Goal: Task Accomplishment & Management: Complete application form

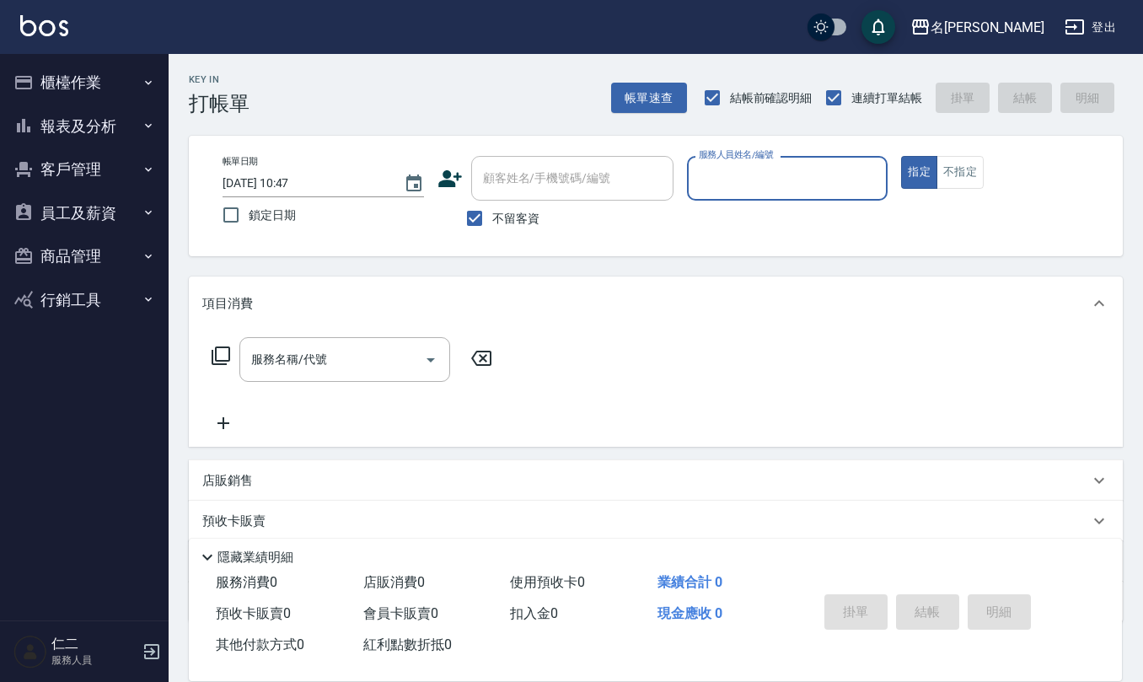
click at [74, 79] on button "櫃檯作業" at bounding box center [84, 83] width 155 height 44
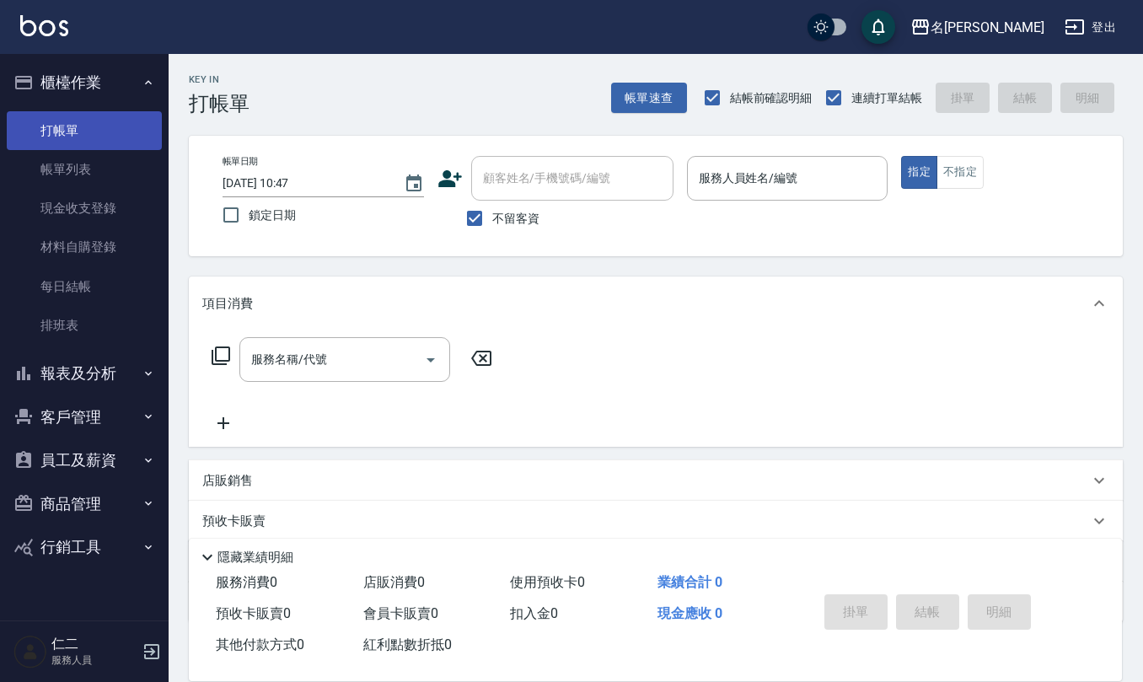
click at [69, 126] on link "打帳單" at bounding box center [84, 130] width 155 height 39
click at [749, 184] on input "服務人員姓名/編號" at bounding box center [788, 179] width 186 height 30
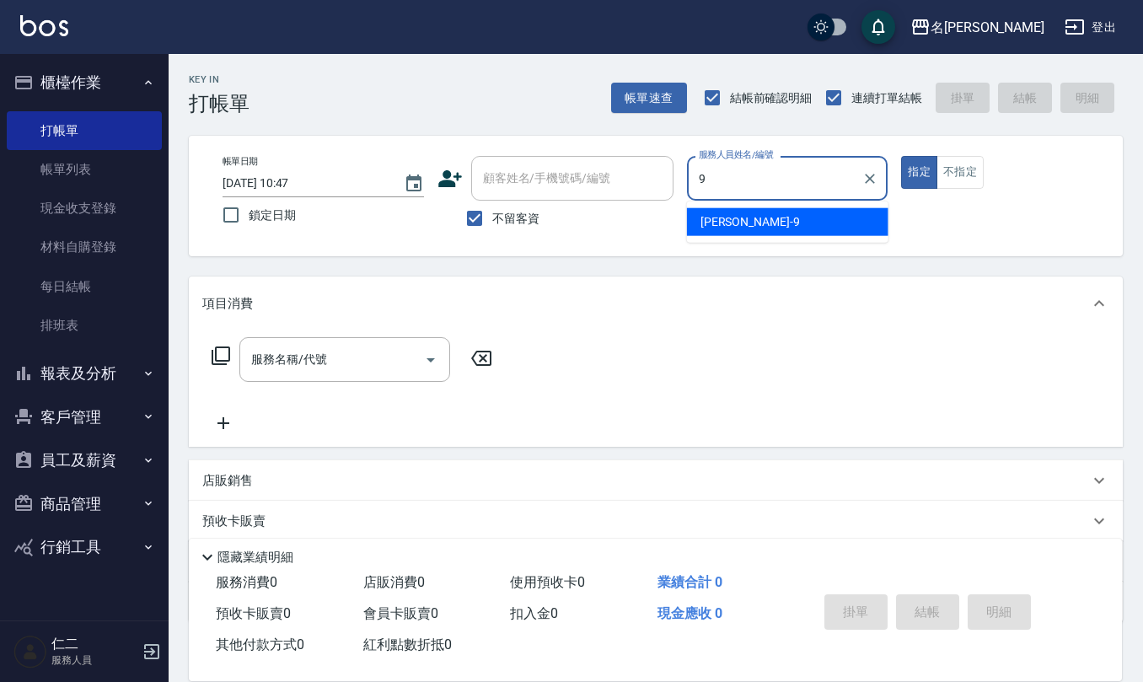
type input "[PERSON_NAME]-9"
type button "true"
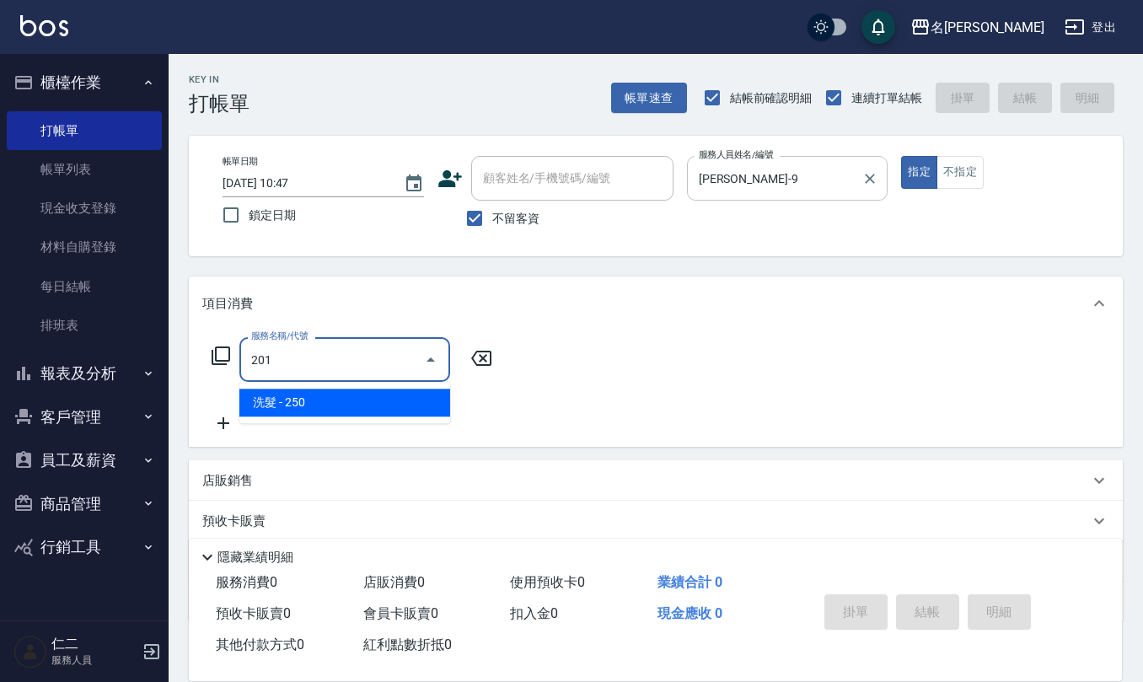
type input "洗髮(201)"
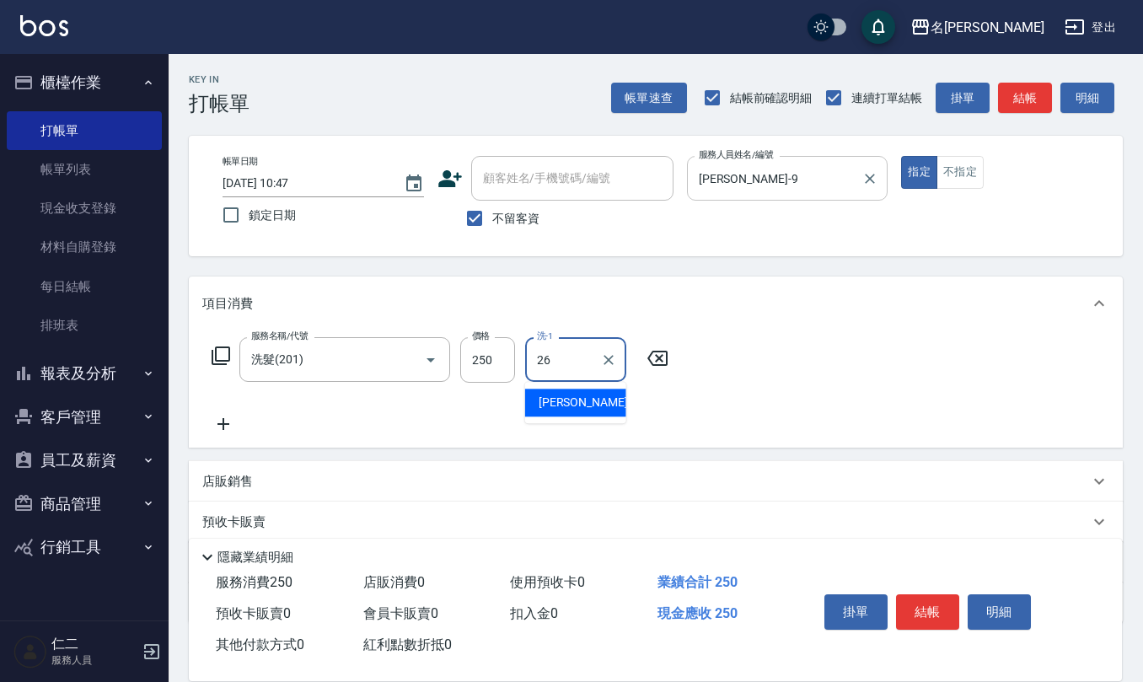
type input "[PERSON_NAME]-26"
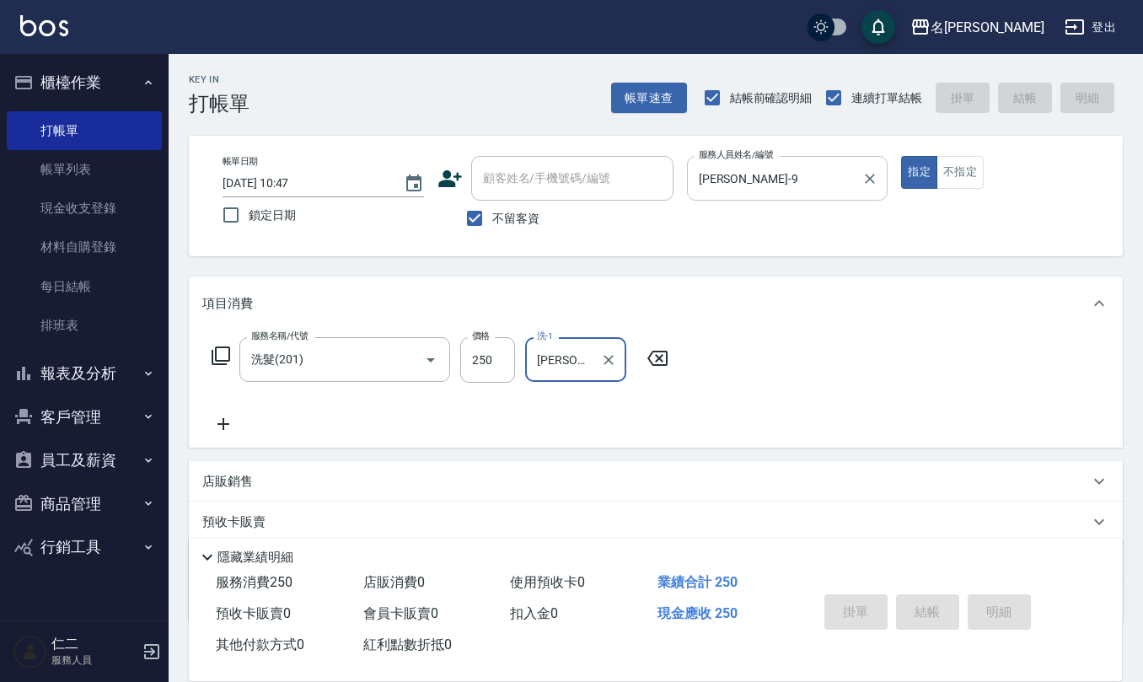
type input "[DATE] 15:43"
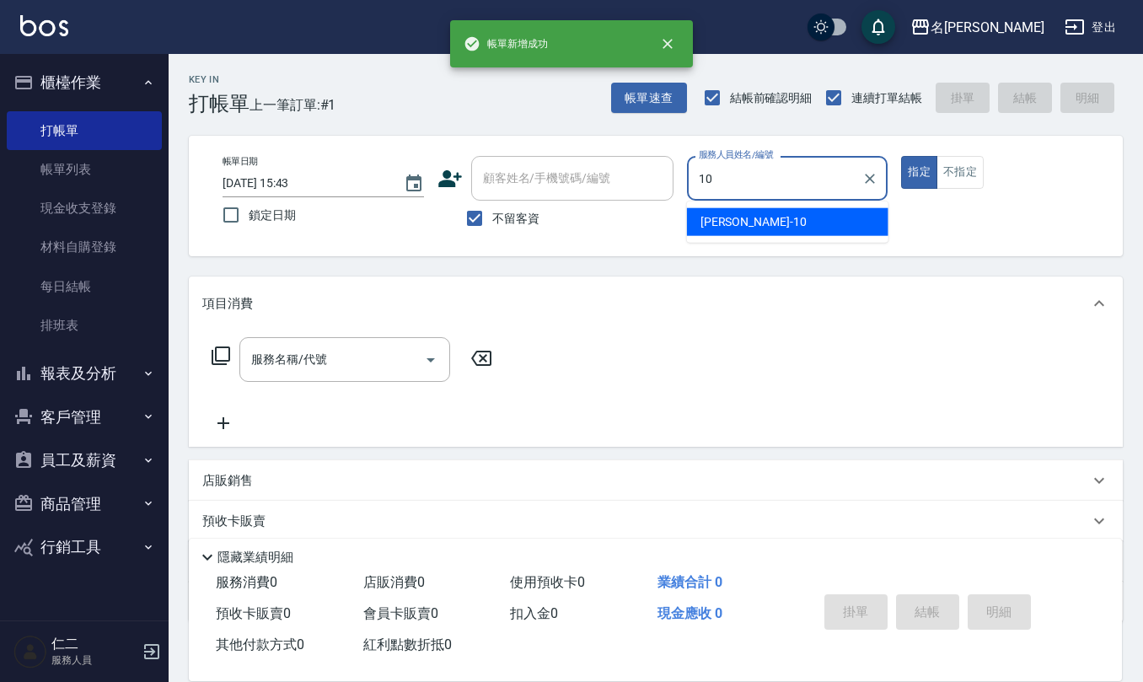
type input "[PERSON_NAME]-10"
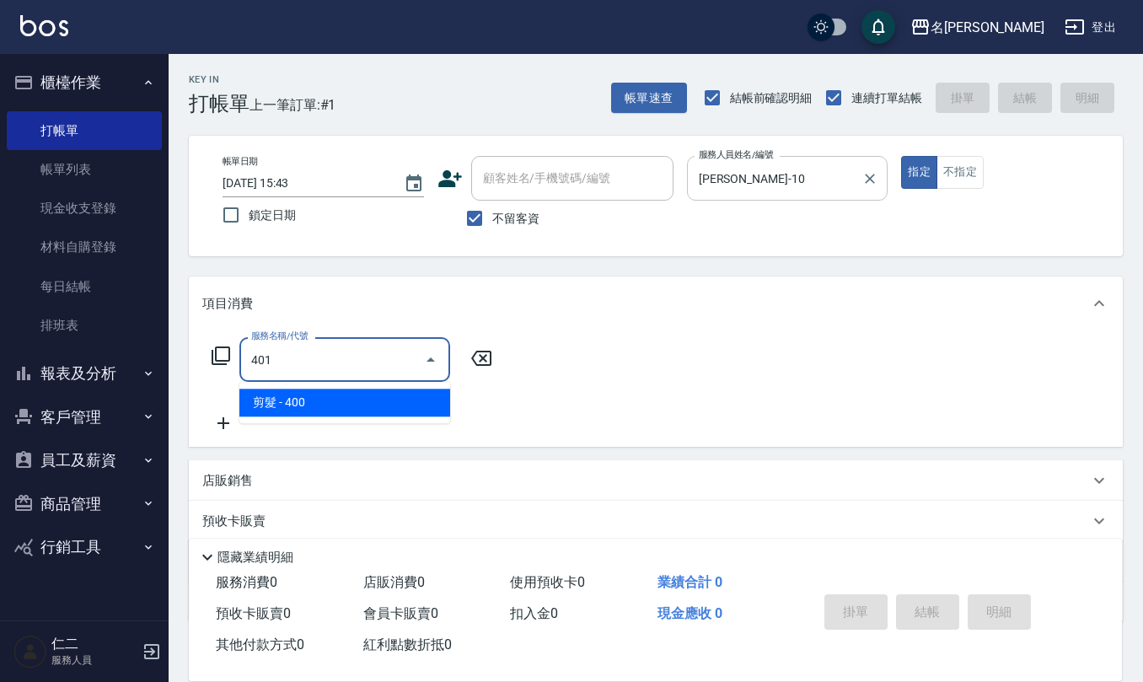
type input "剪髮(401)"
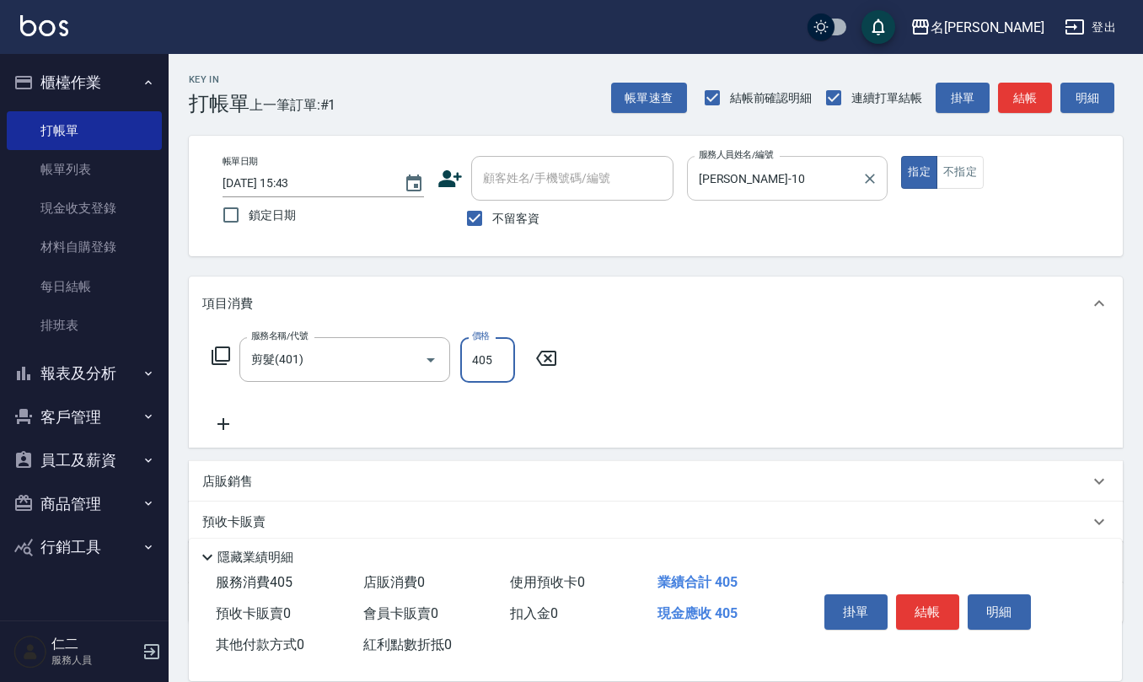
type input "405"
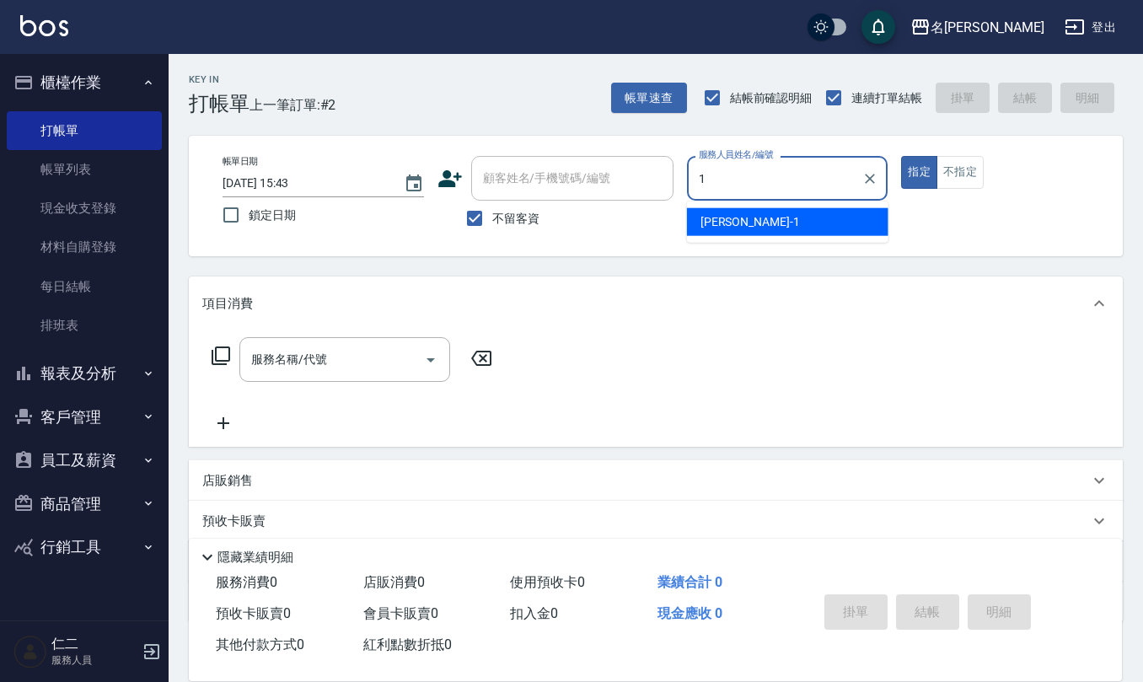
type input "[PERSON_NAME]1"
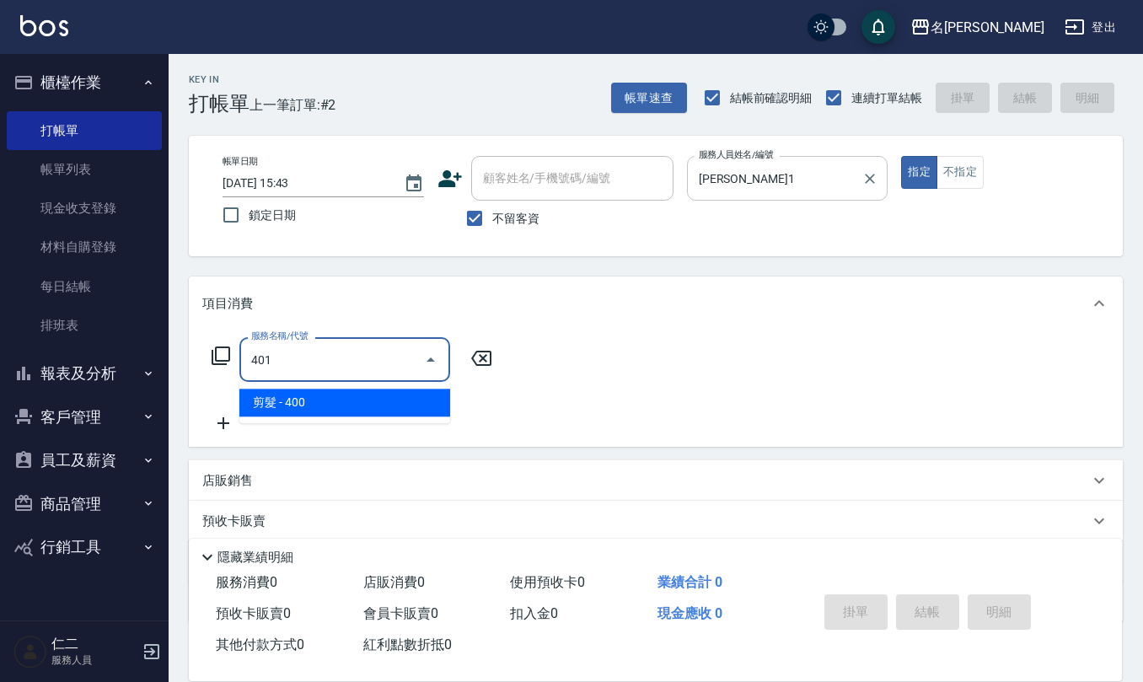
type input "剪髮(401)"
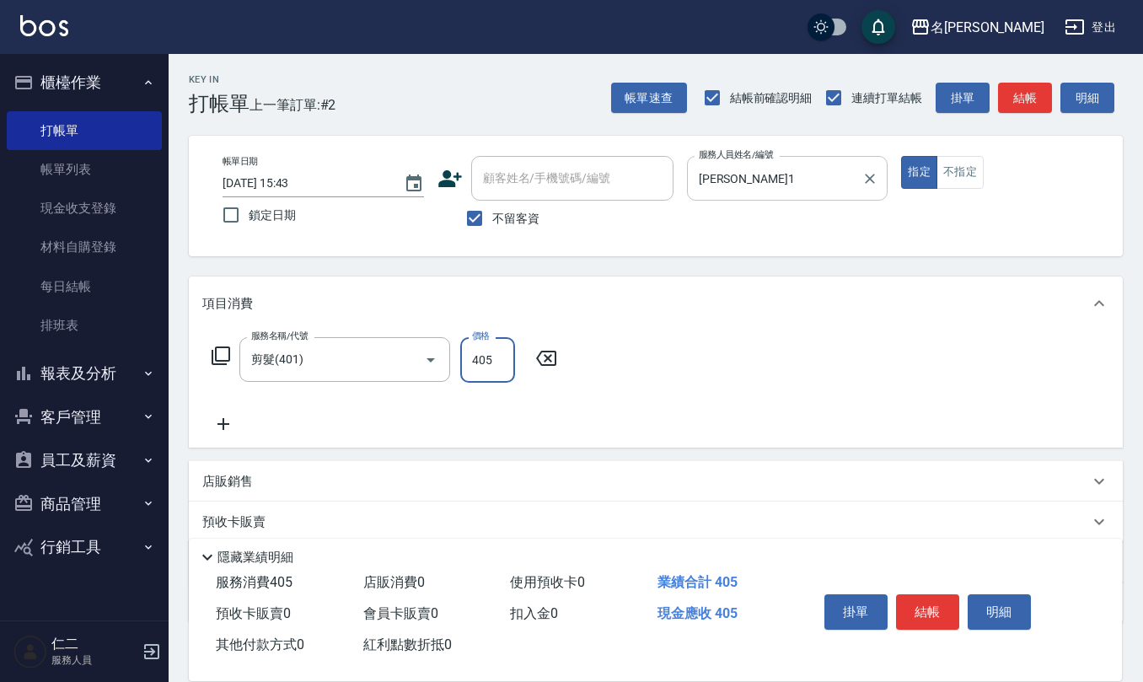
type input "405"
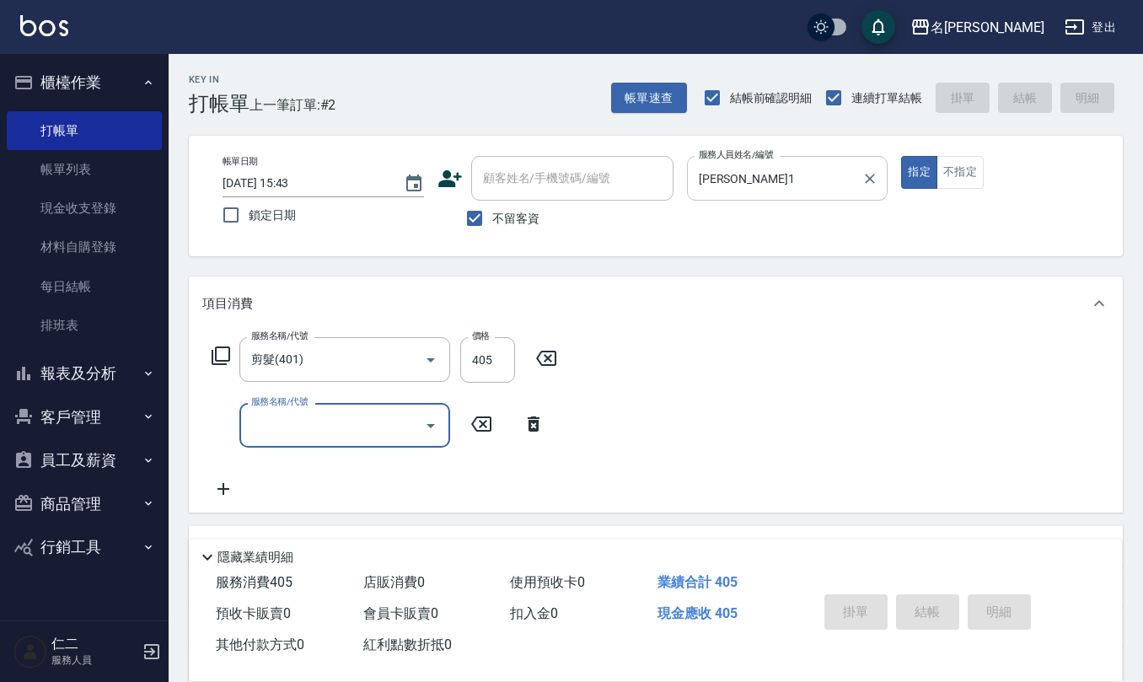
type input "[DATE] 15:44"
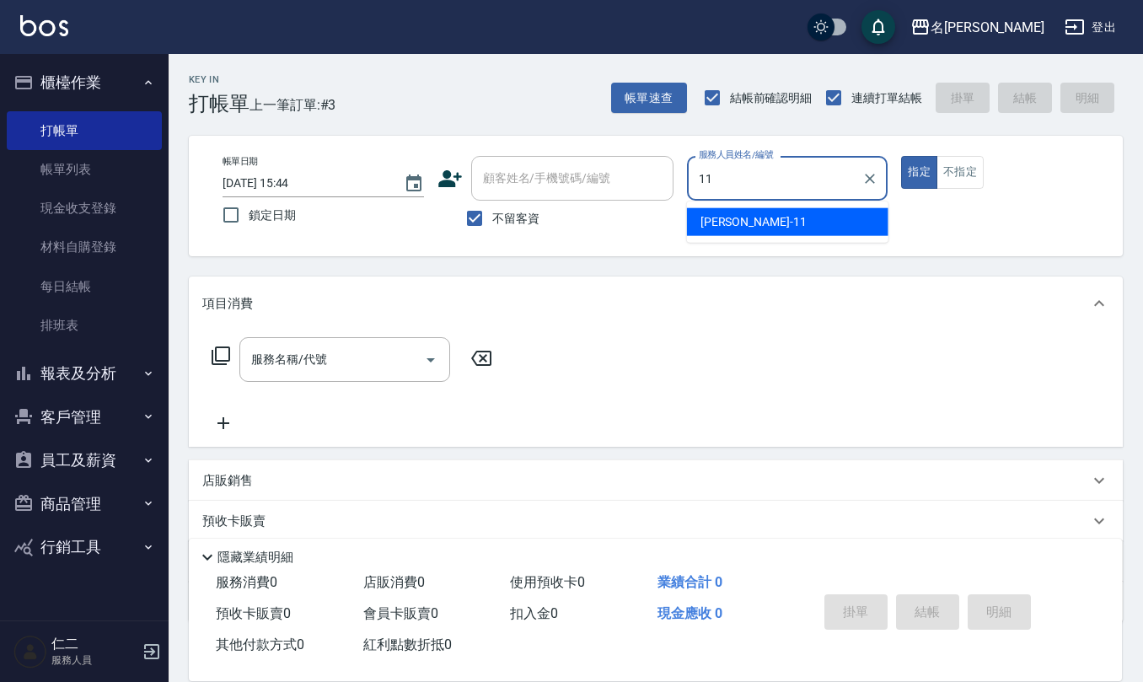
type input "[PERSON_NAME]橙-11"
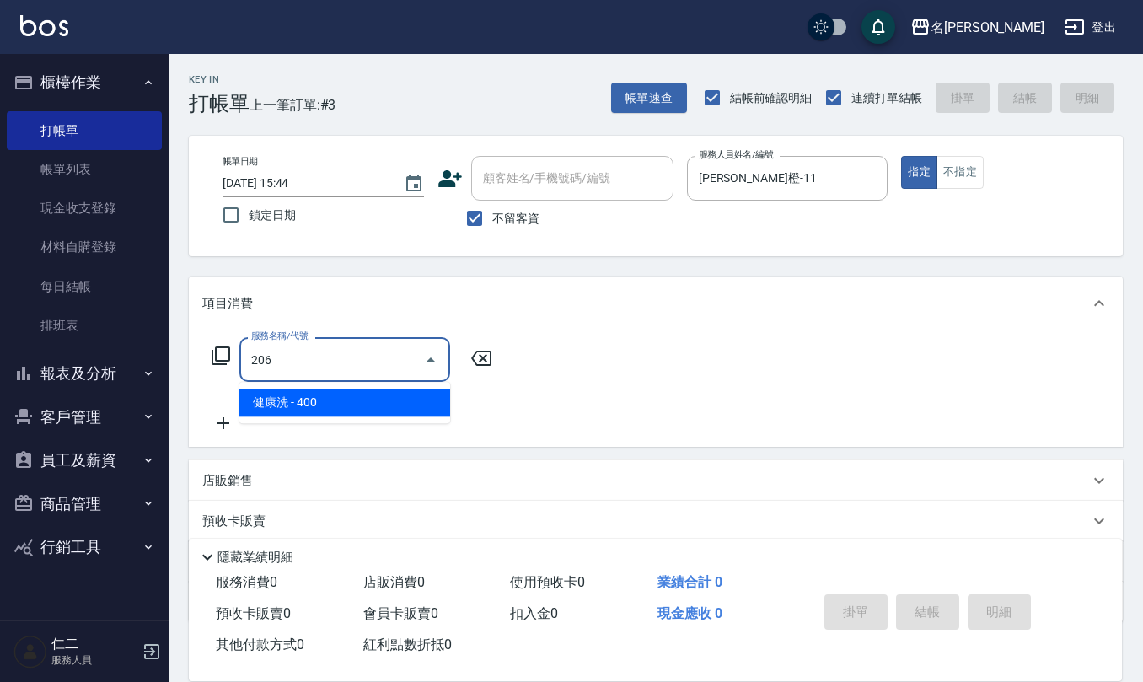
type input "健康洗(206)"
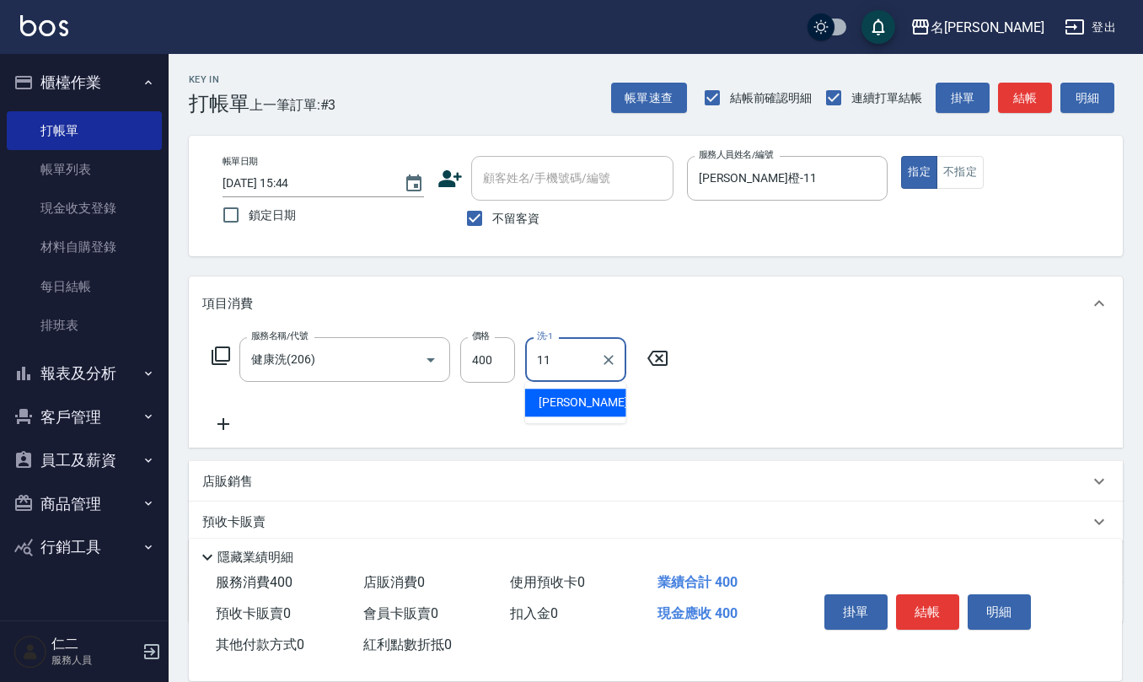
type input "[PERSON_NAME]橙-11"
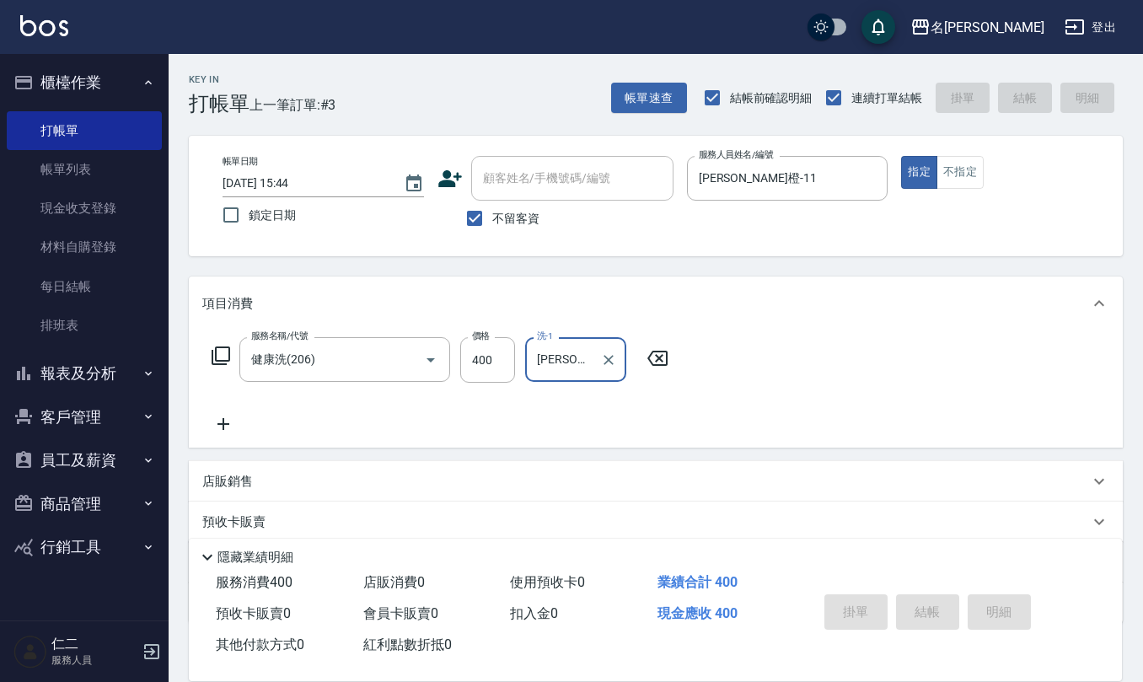
type input "[DATE] 15:46"
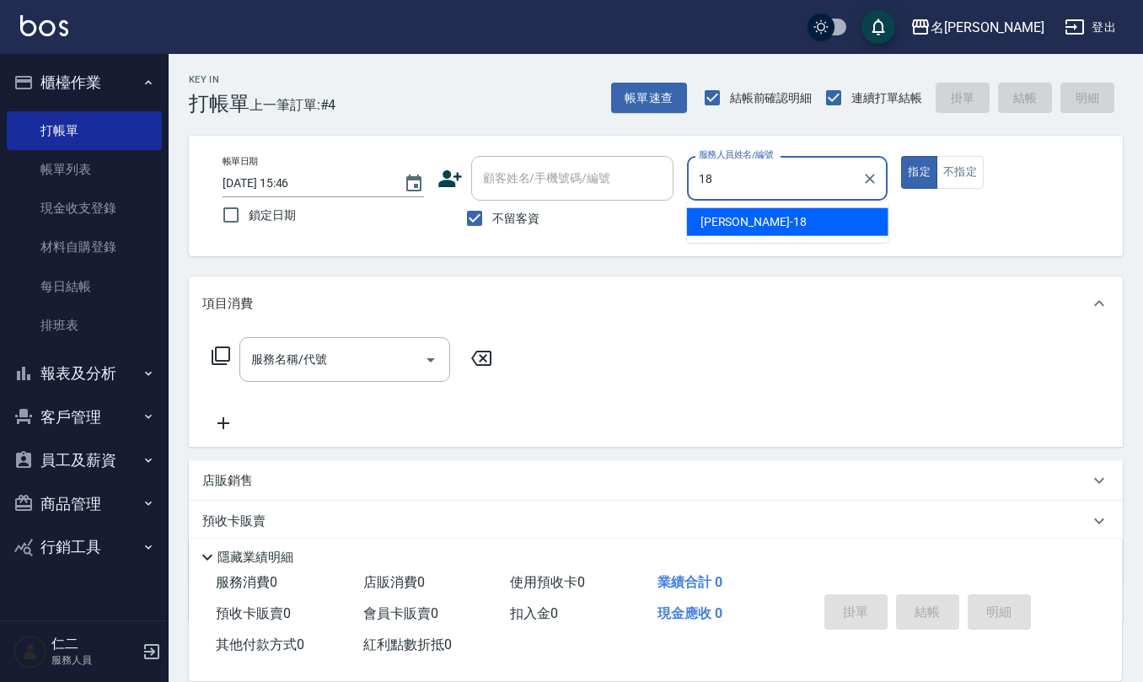
type input "[PERSON_NAME]-18"
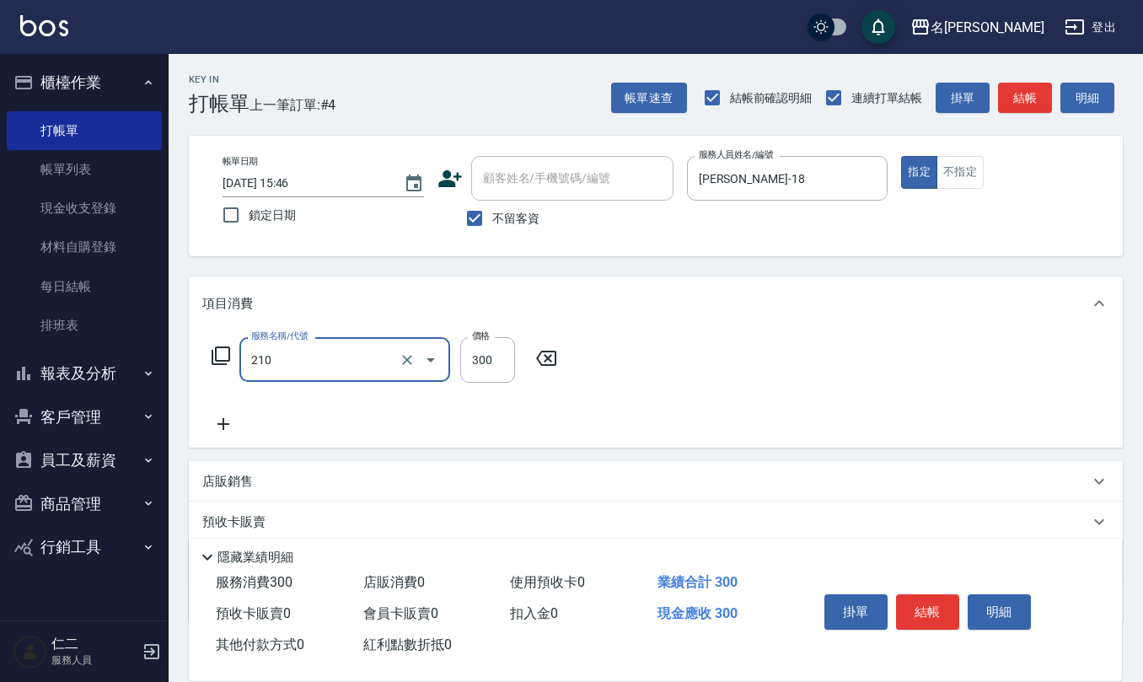
type input "[PERSON_NAME]洗髮精(210)"
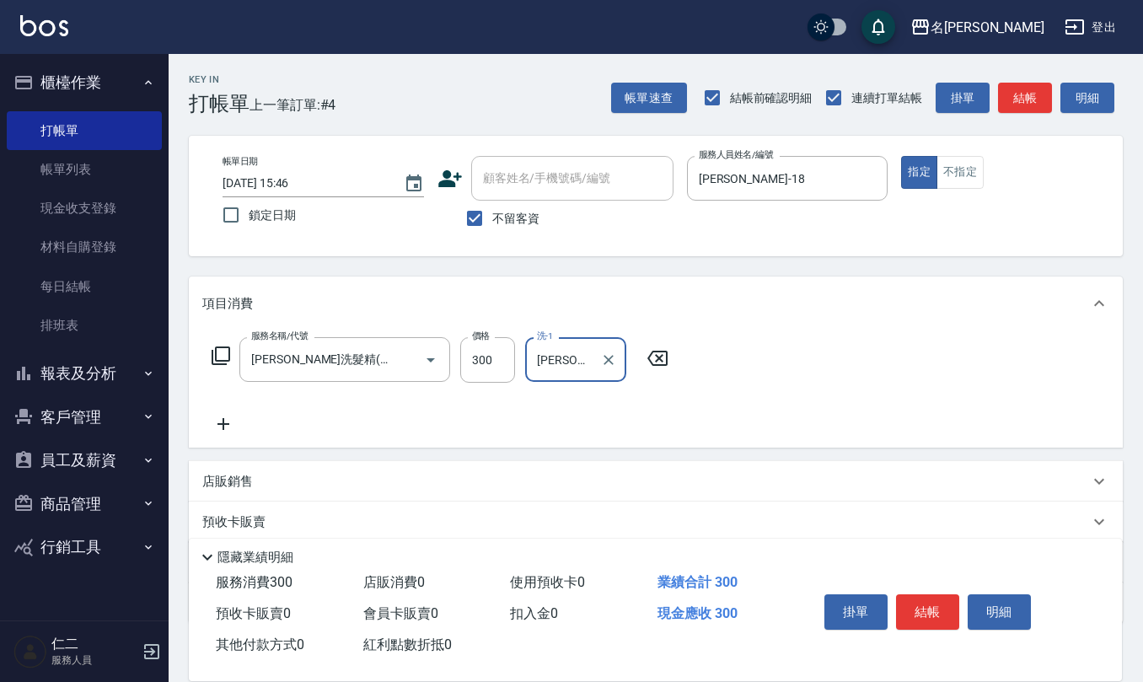
type input "[PERSON_NAME]-23"
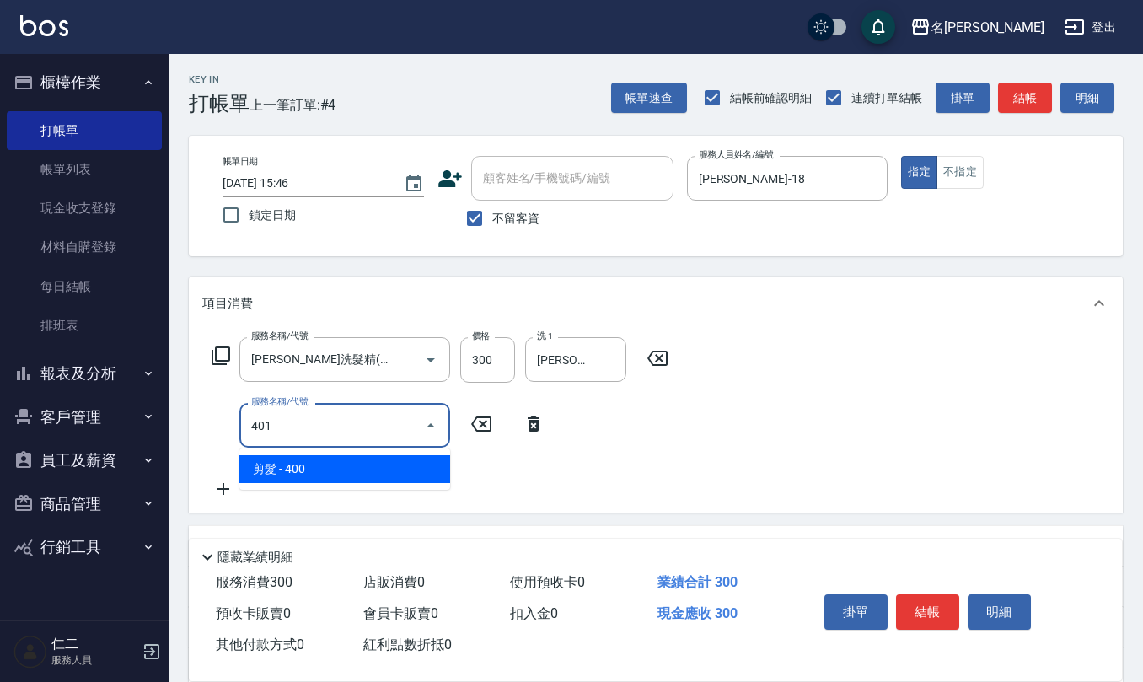
type input "剪髮(401)"
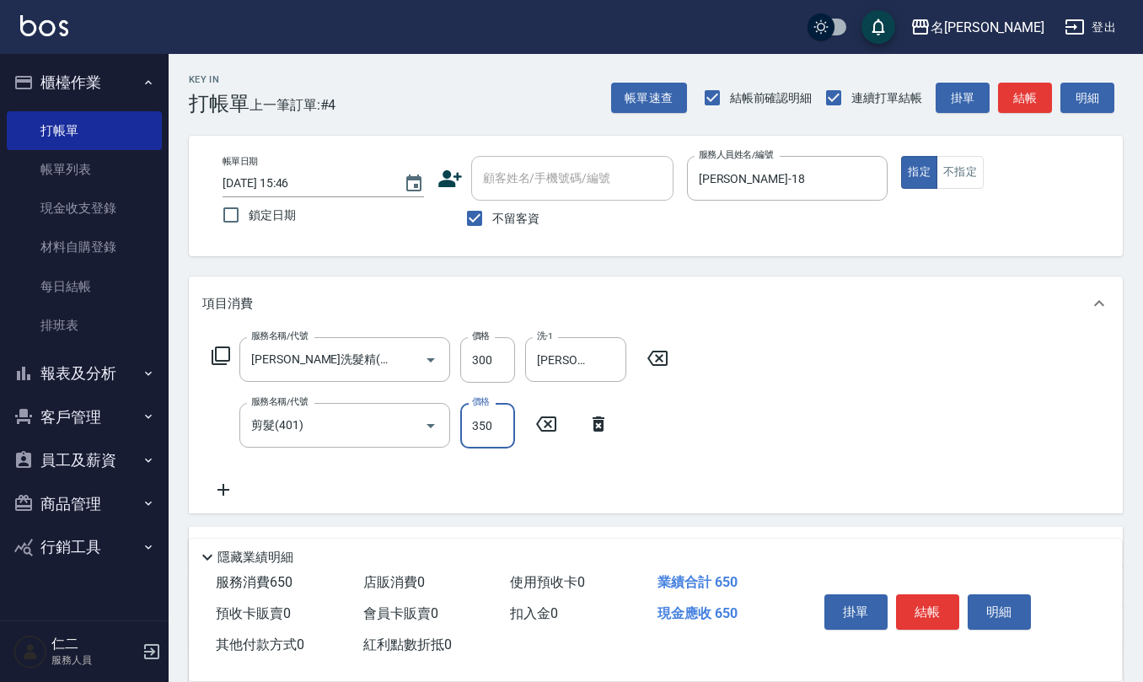
type input "350"
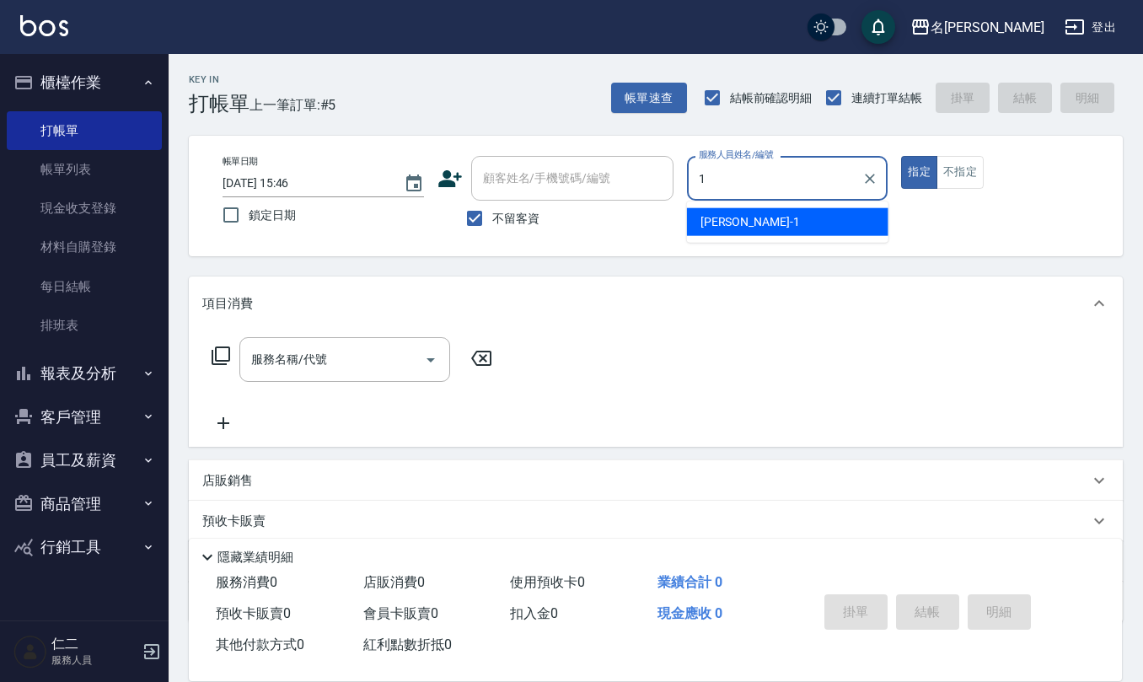
type input "[PERSON_NAME]1"
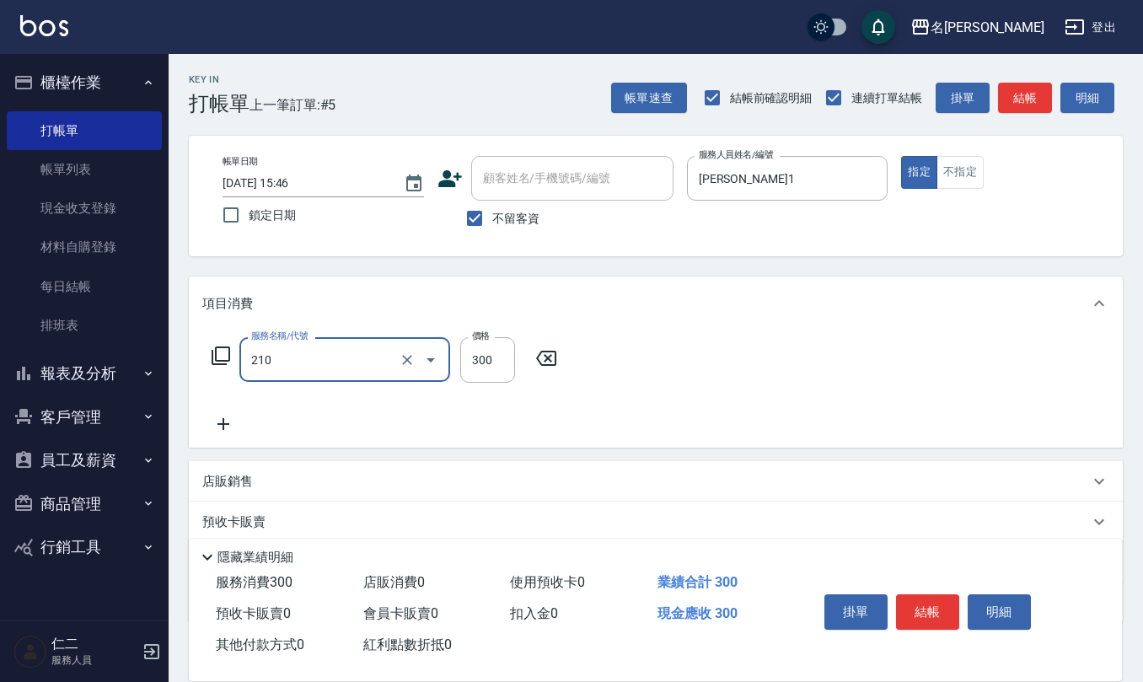
type input "[PERSON_NAME]洗髮精(210)"
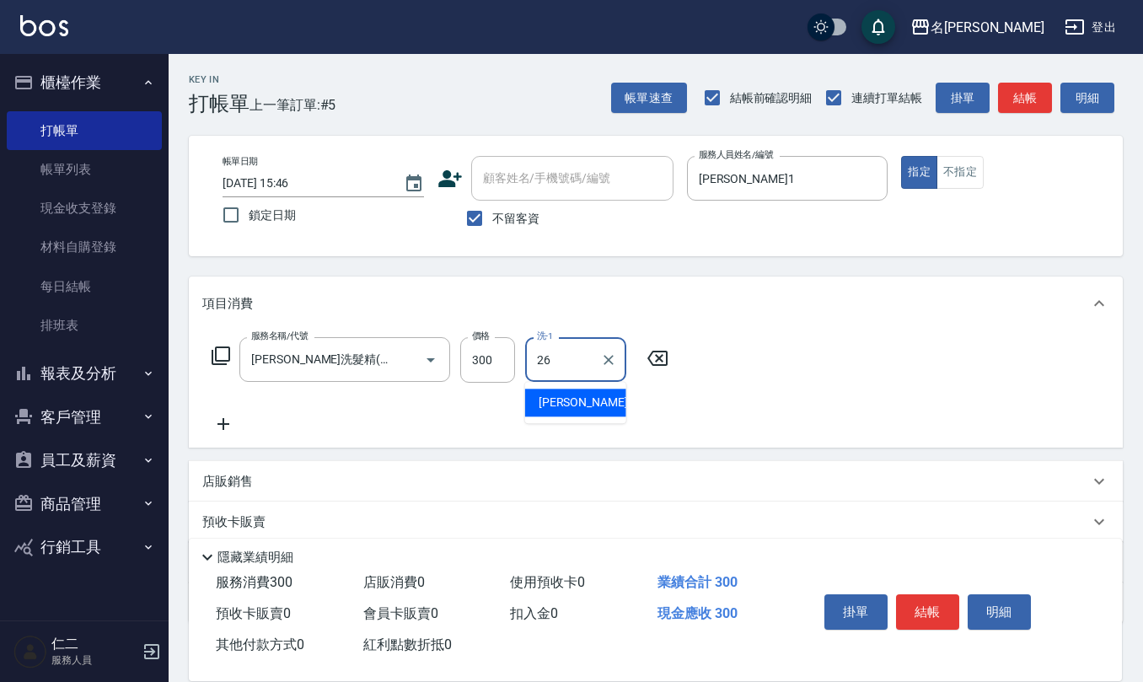
type input "[PERSON_NAME]-26"
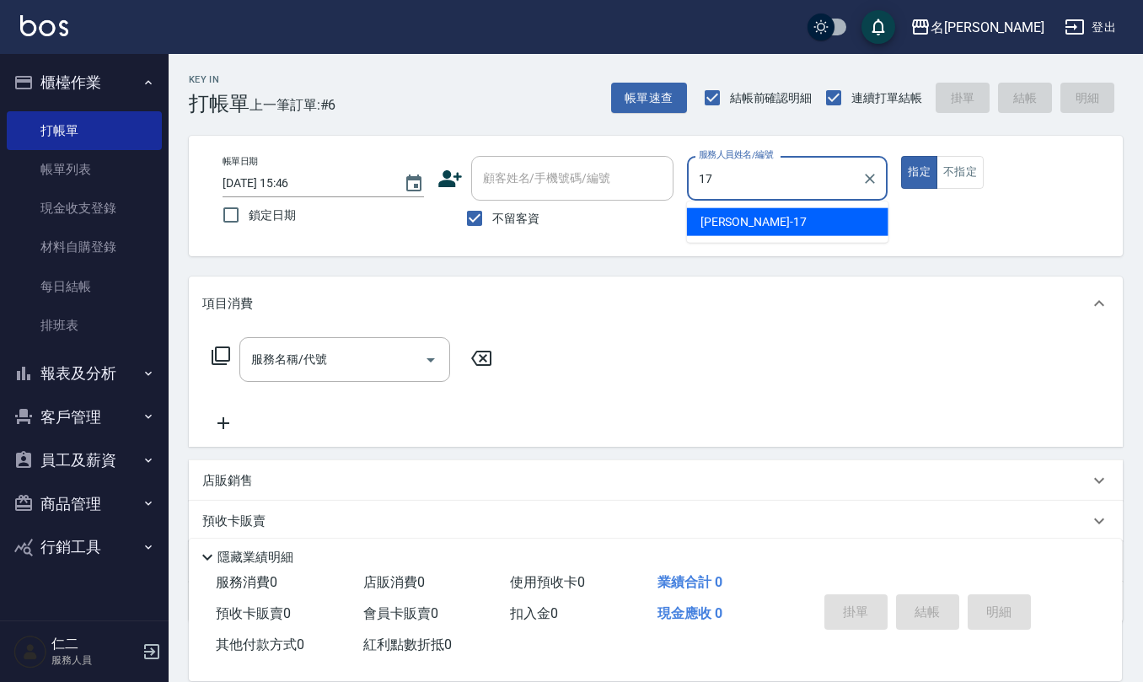
type input "[PERSON_NAME]-17"
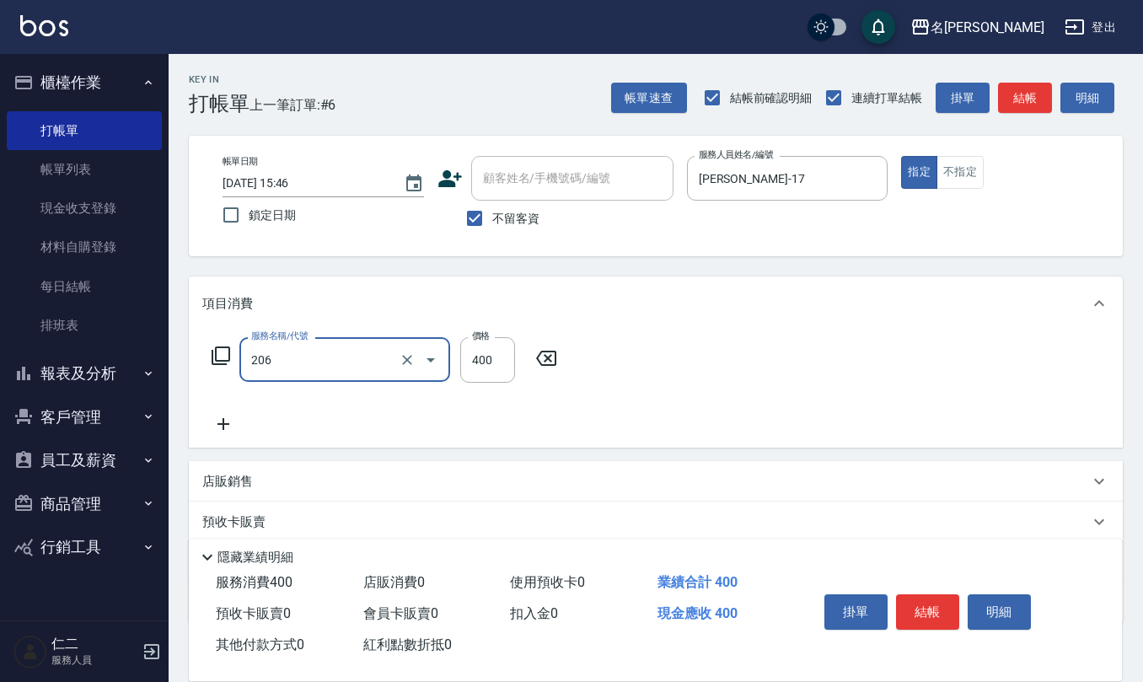
type input "健康洗(206)"
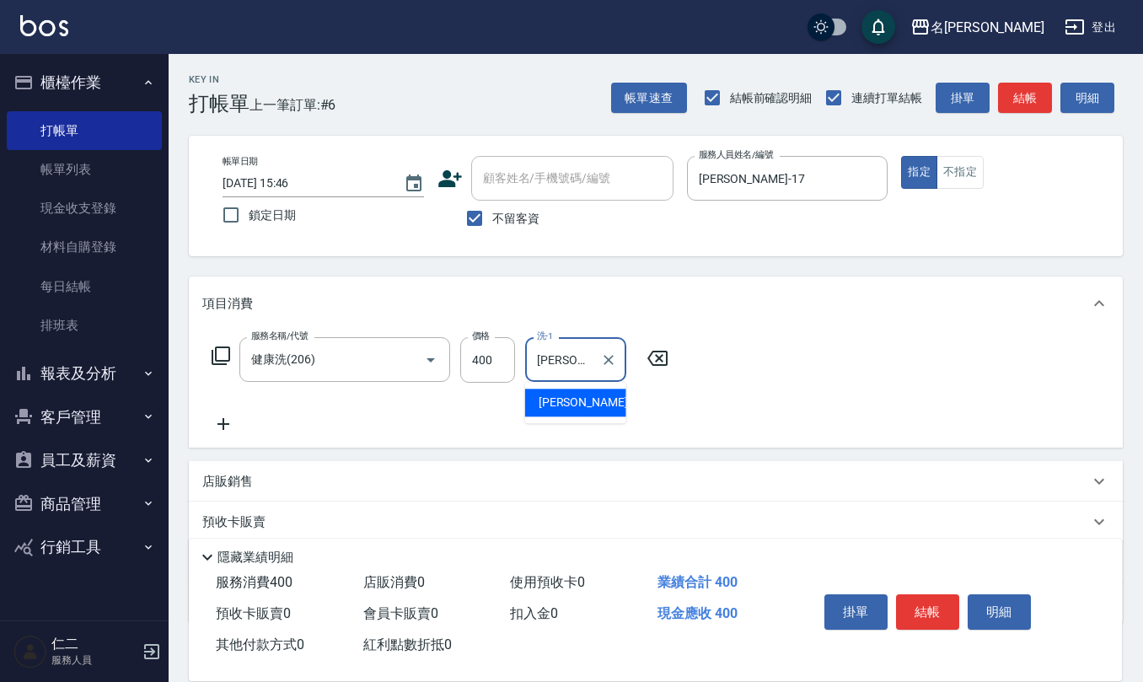
type input "[PERSON_NAME]-17"
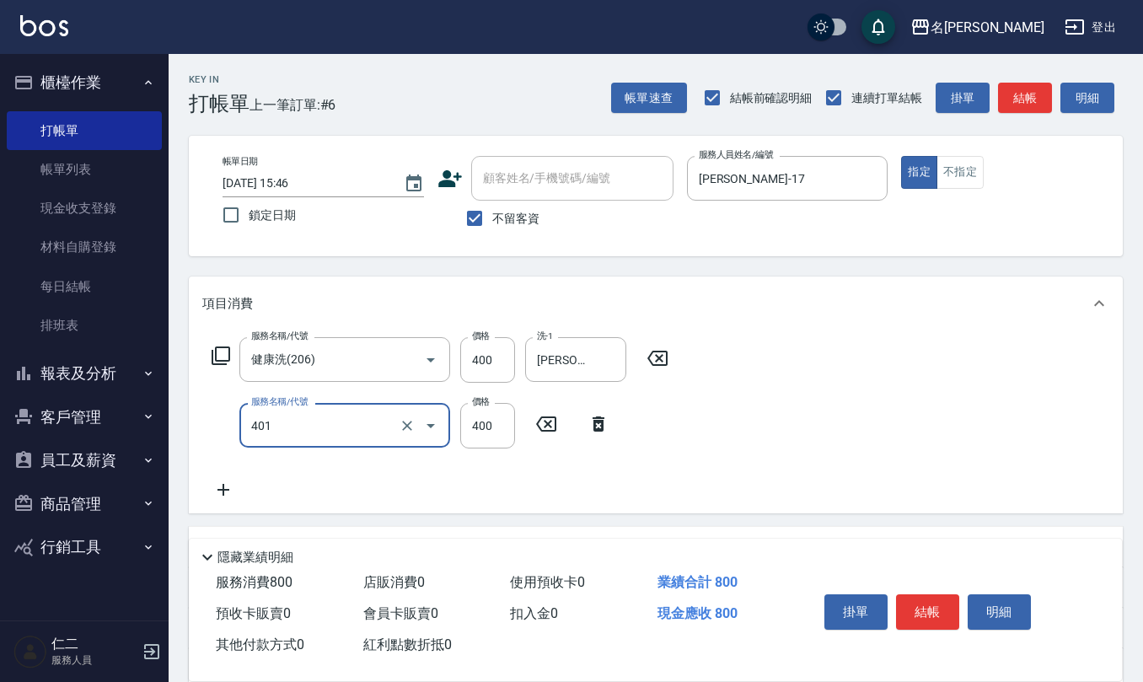
type input "剪髮(401)"
type input "450"
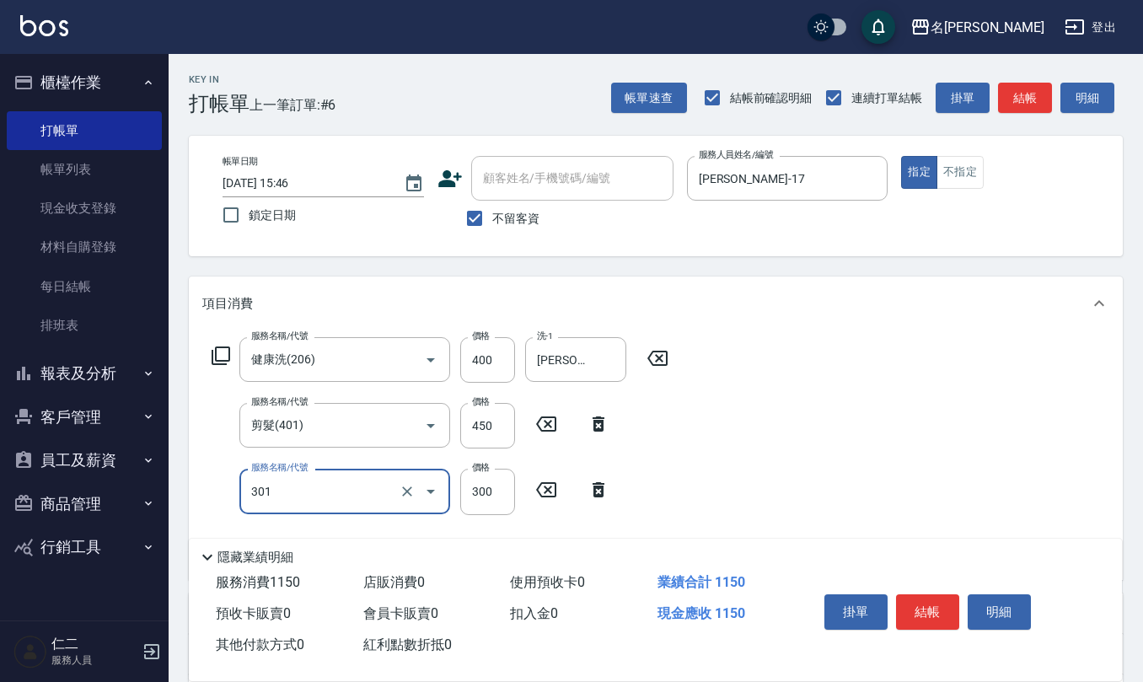
type input "補燙599以下(301)"
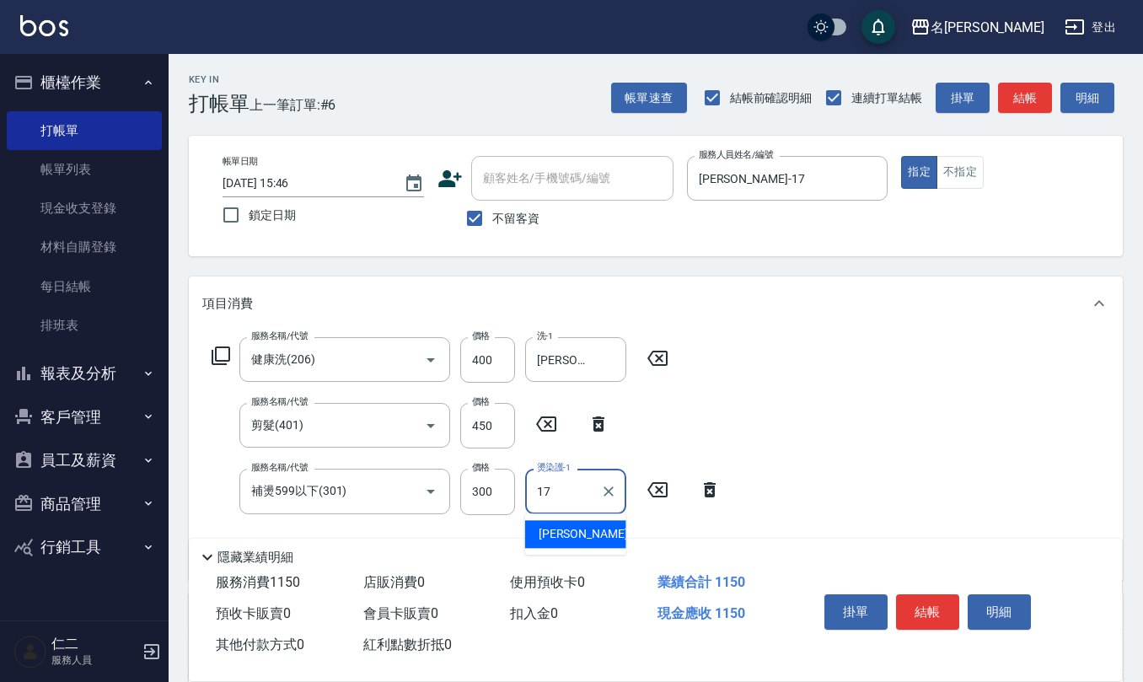
type input "[PERSON_NAME]-17"
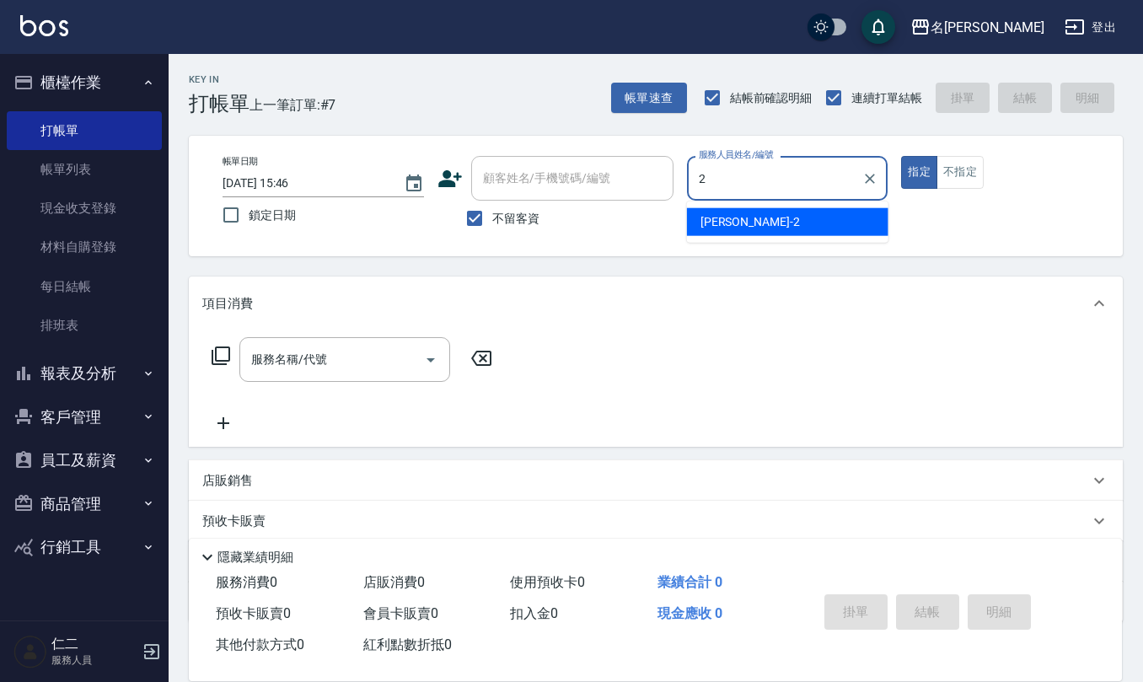
type input "[PERSON_NAME]-2"
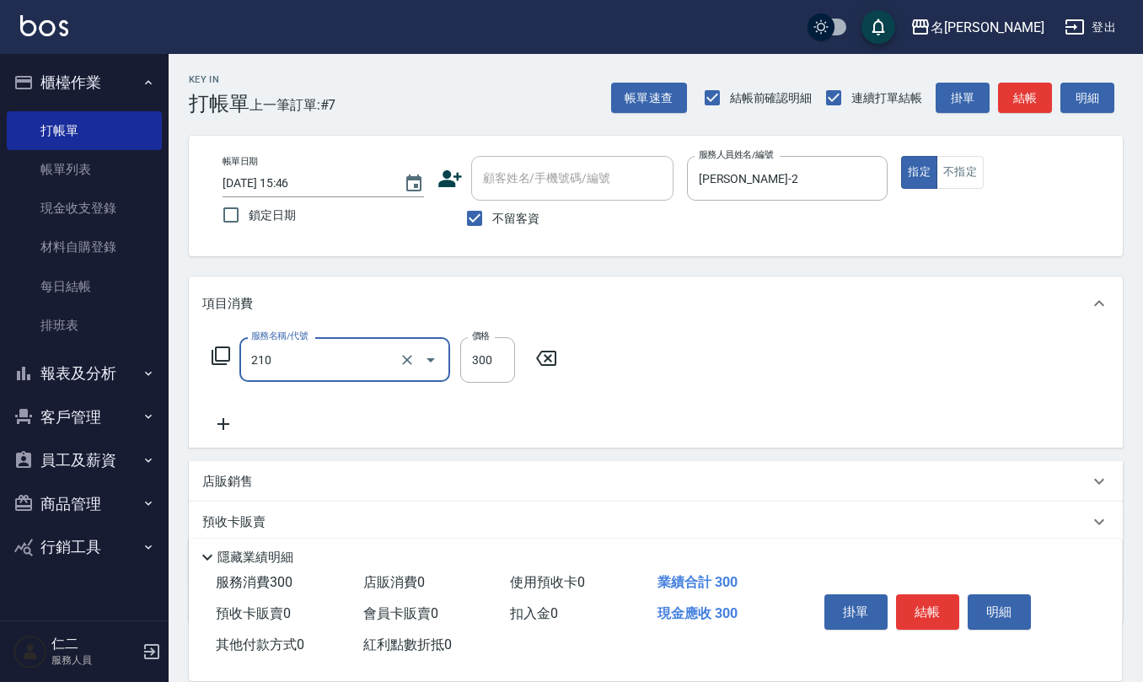
type input "[PERSON_NAME]洗髮精(210)"
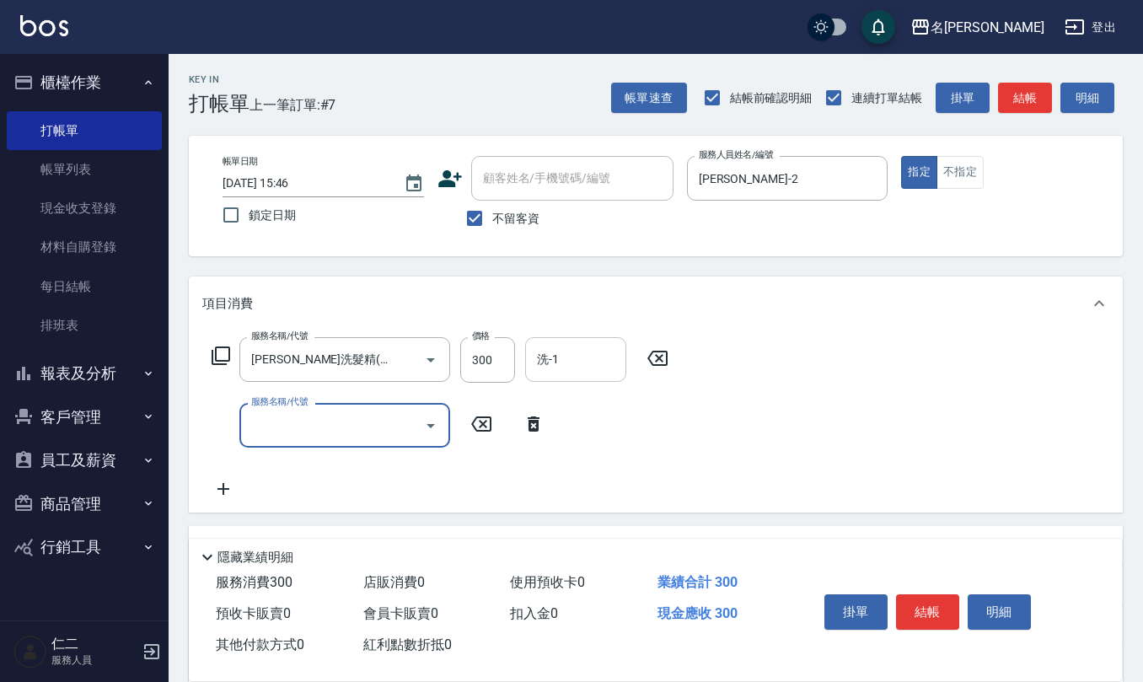
click at [577, 364] on input "洗-1" at bounding box center [576, 360] width 86 height 30
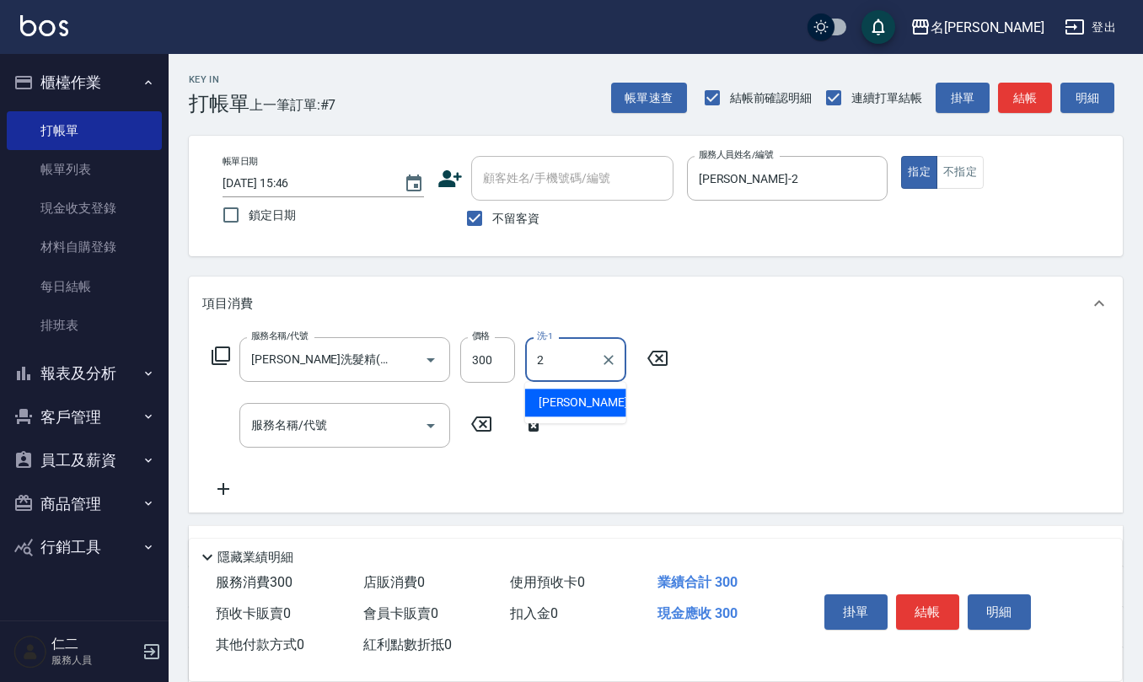
type input "[PERSON_NAME]-2"
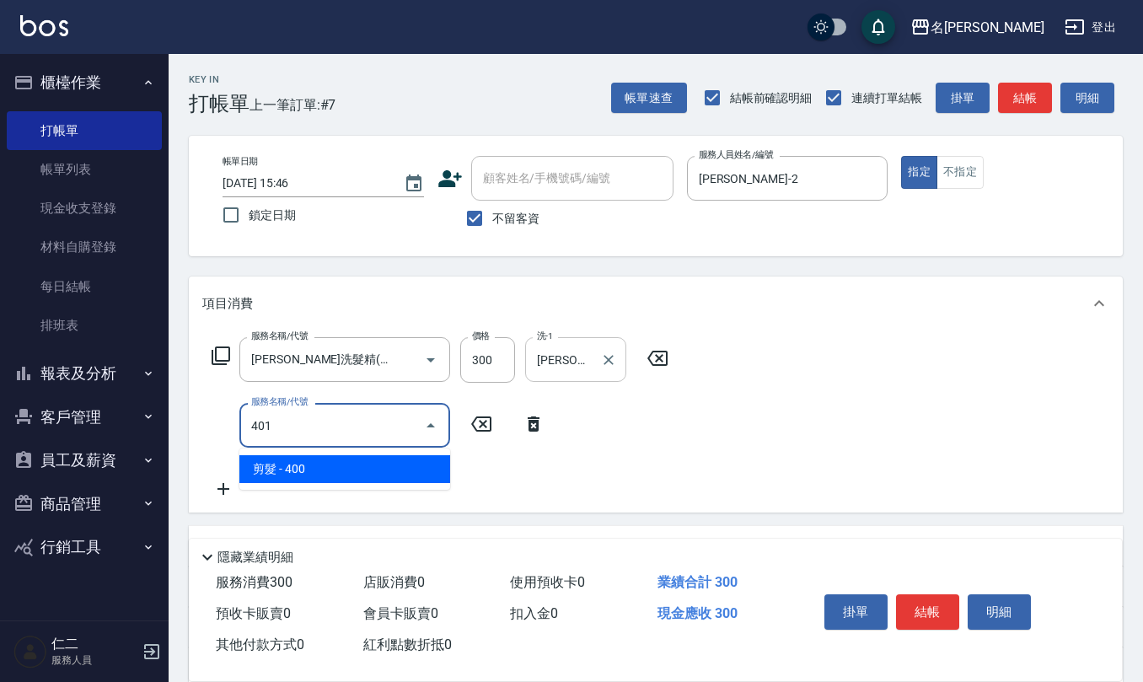
type input "剪髮(401)"
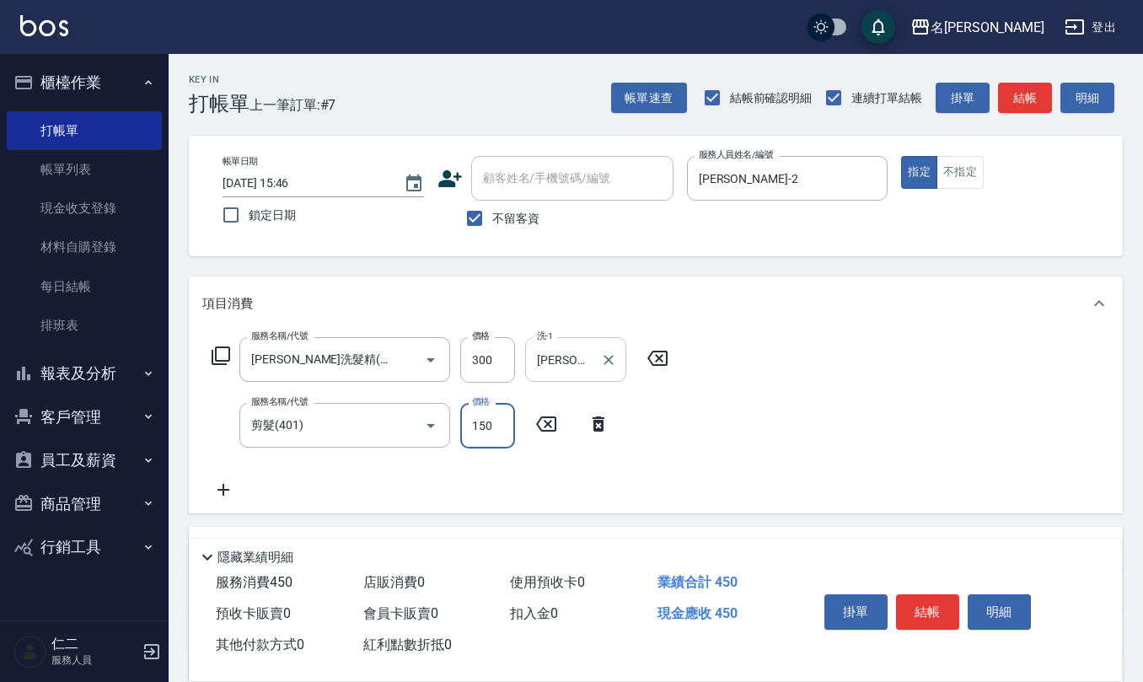
type input "150"
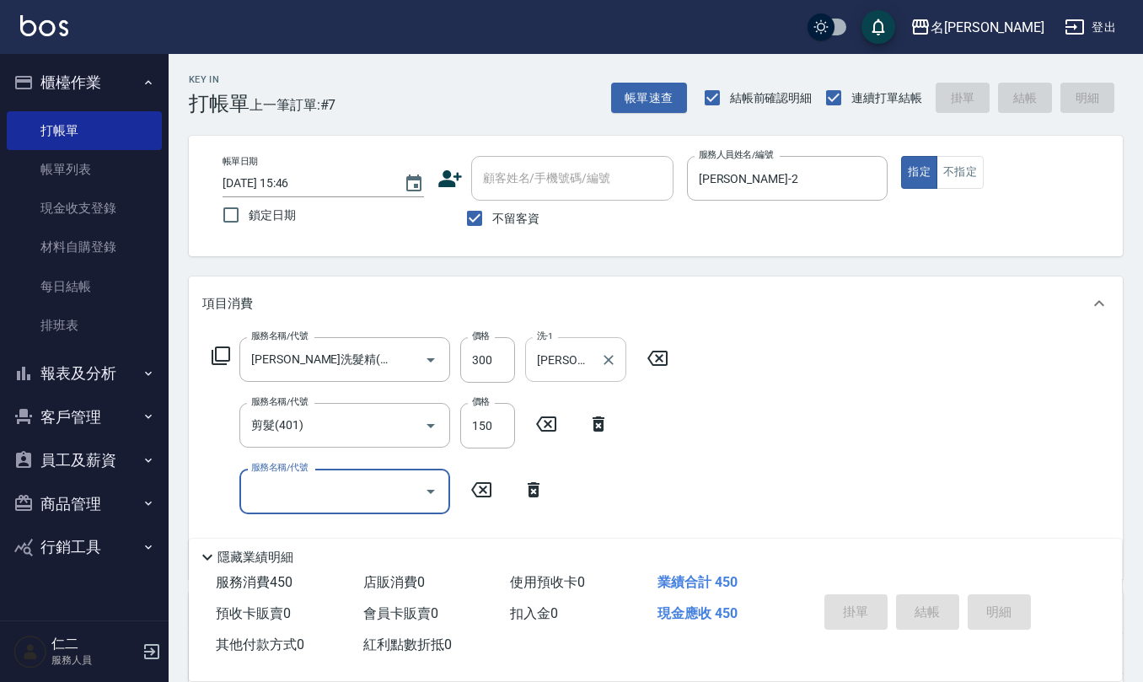
type input "[DATE] 15:47"
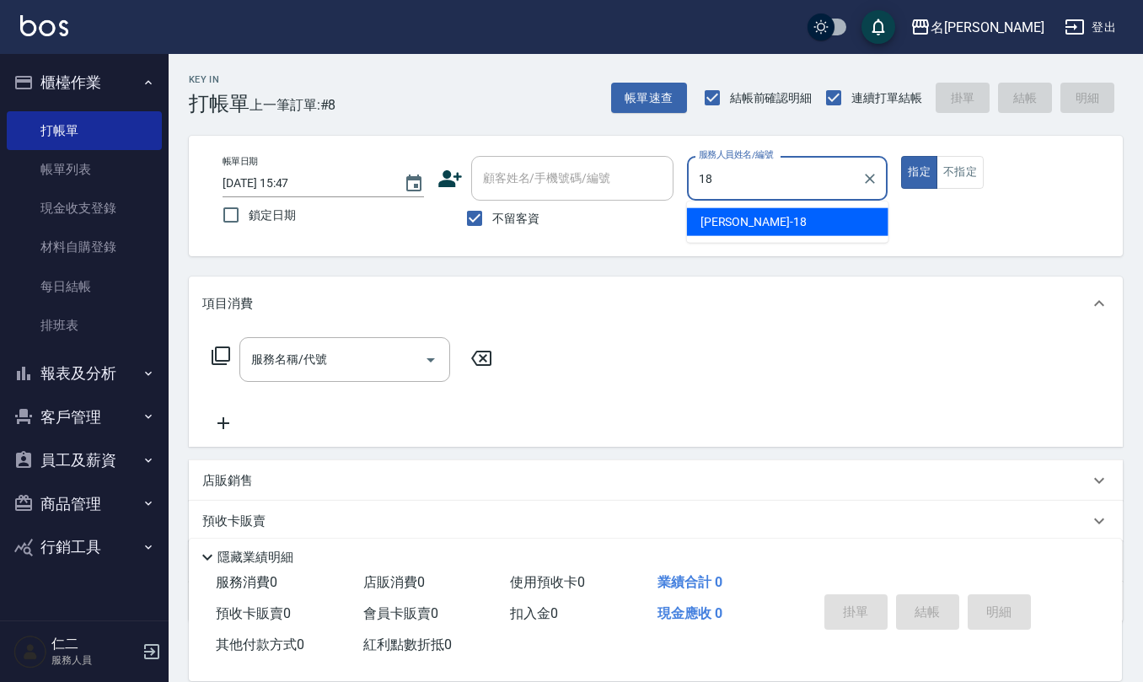
type input "[PERSON_NAME]-18"
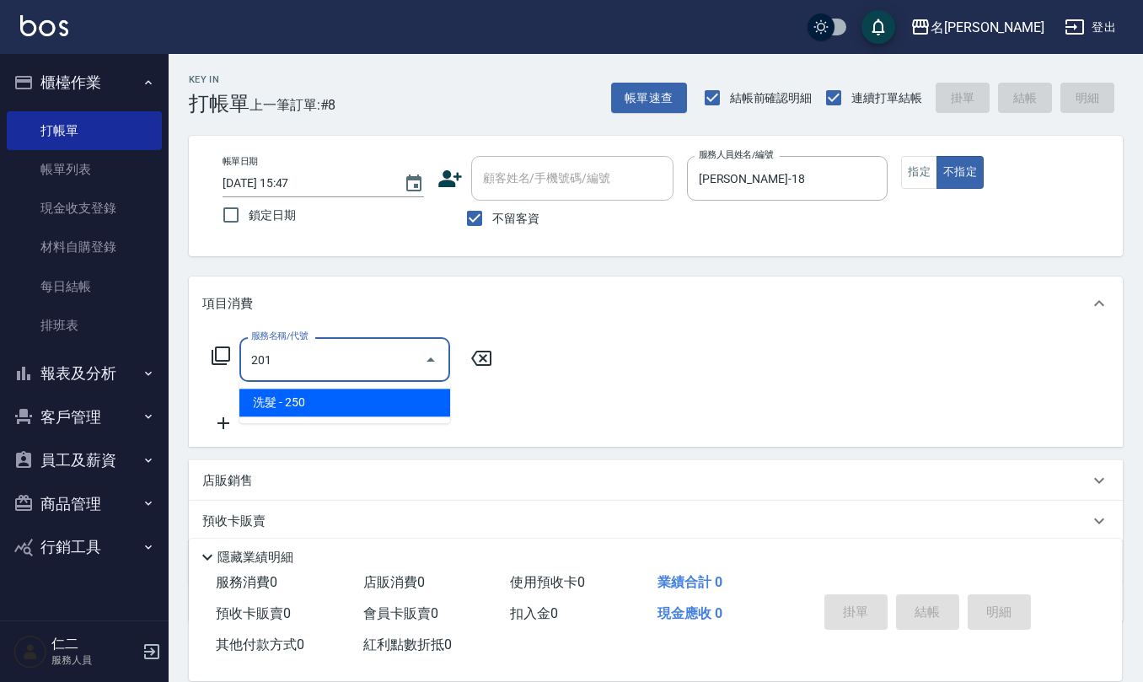
type input "洗髮(201)"
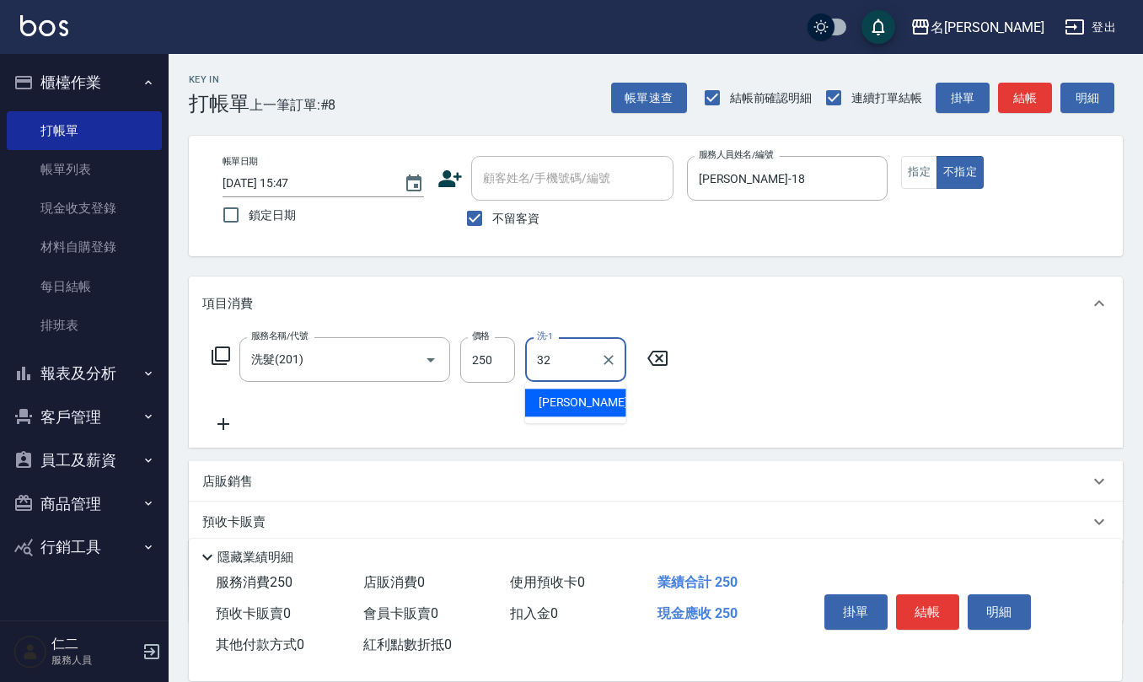
type input "[PERSON_NAME]-32"
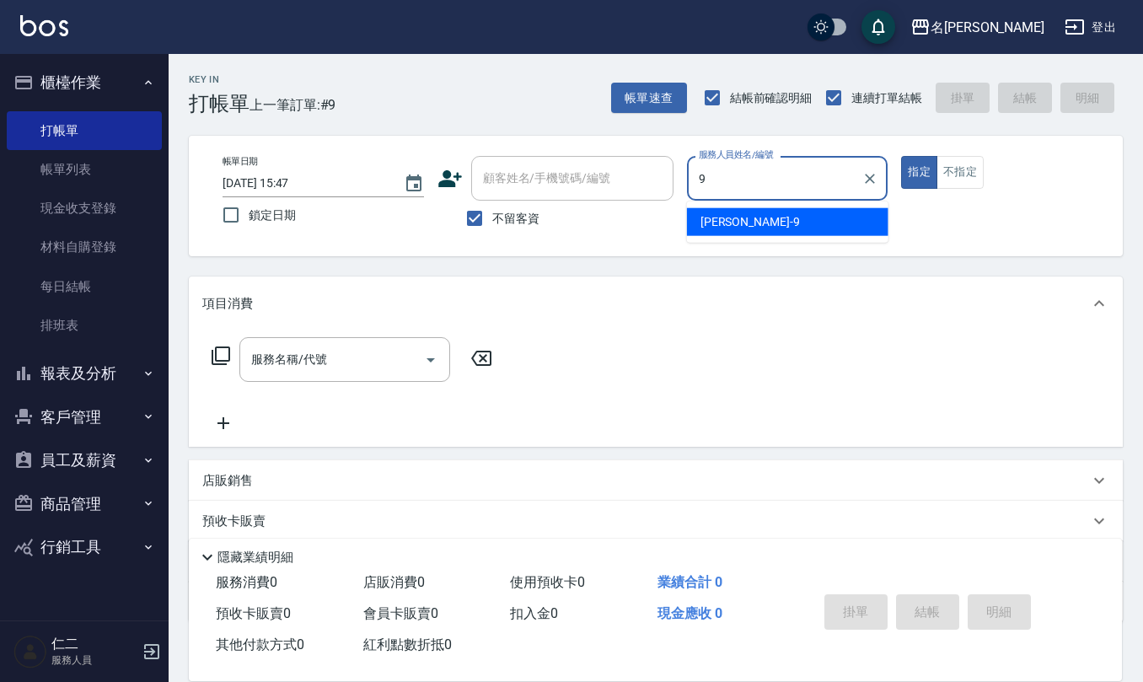
type input "[PERSON_NAME]-9"
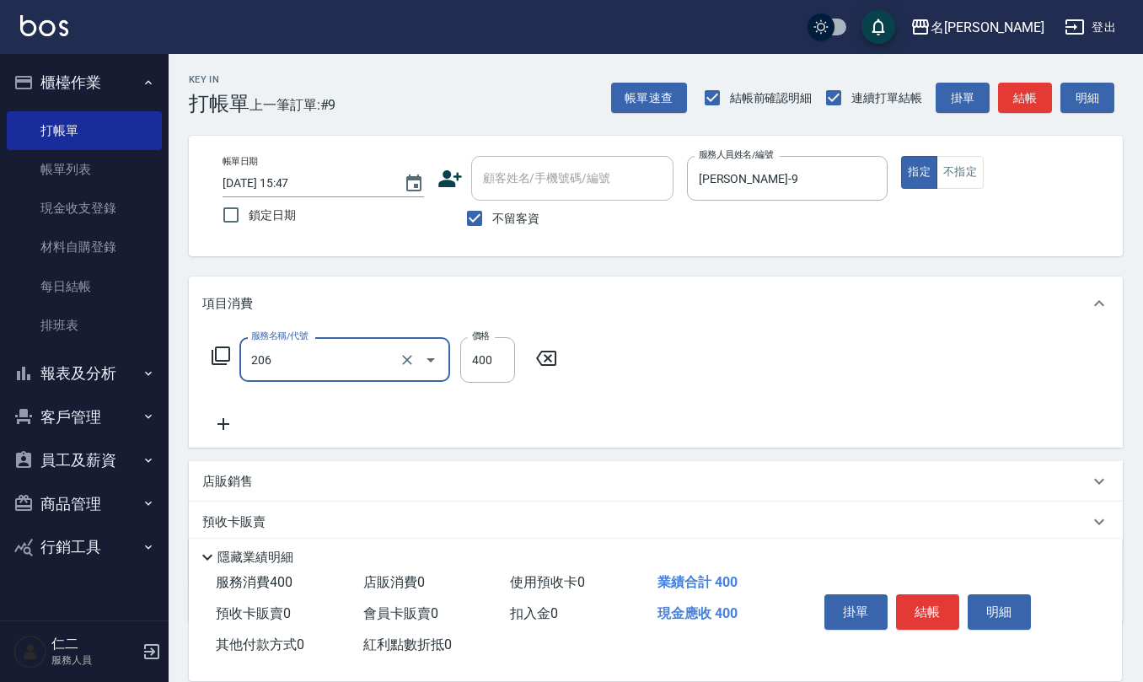
type input "健康洗(206)"
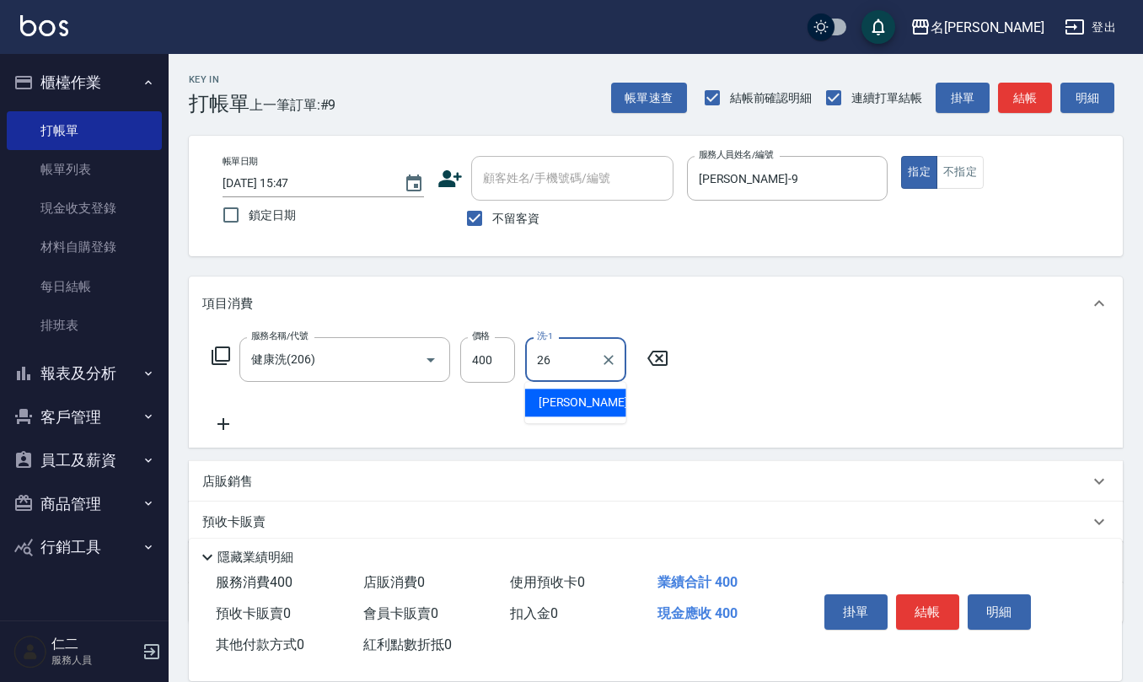
type input "[PERSON_NAME]-26"
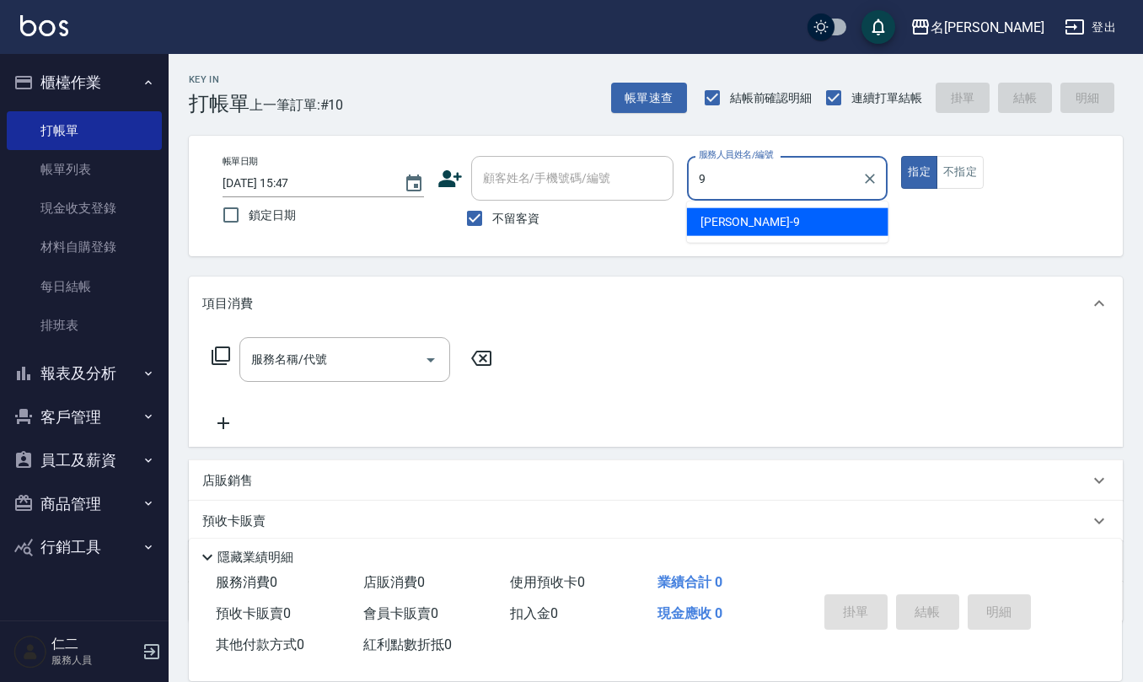
type input "[PERSON_NAME]-9"
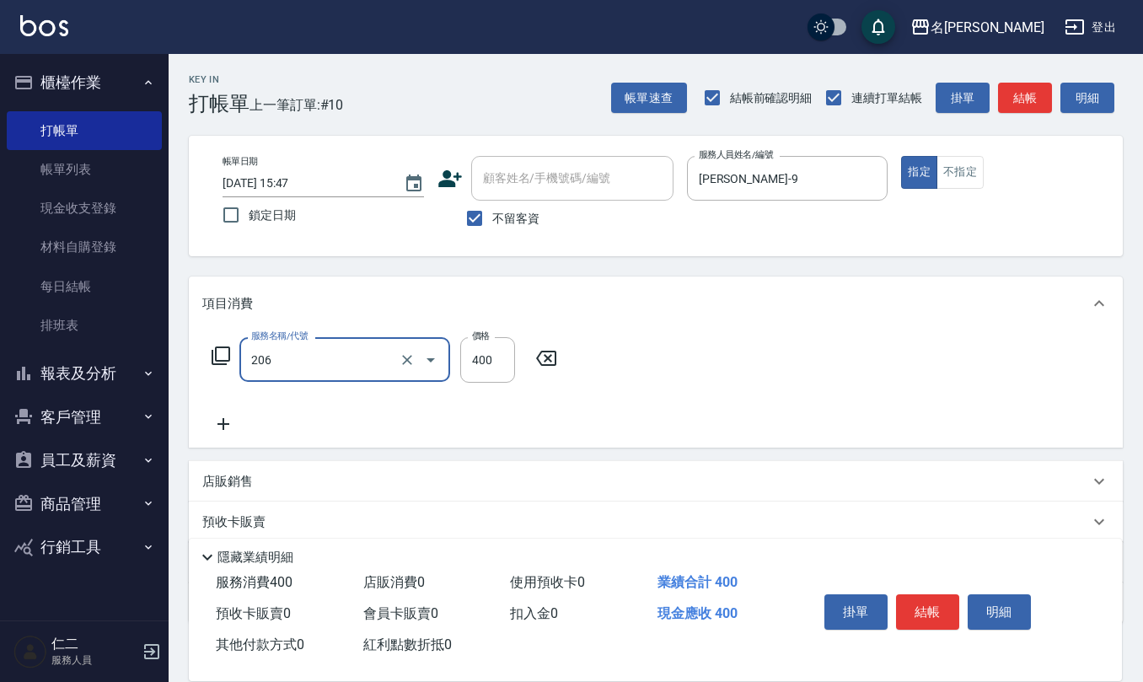
type input "健康洗(206)"
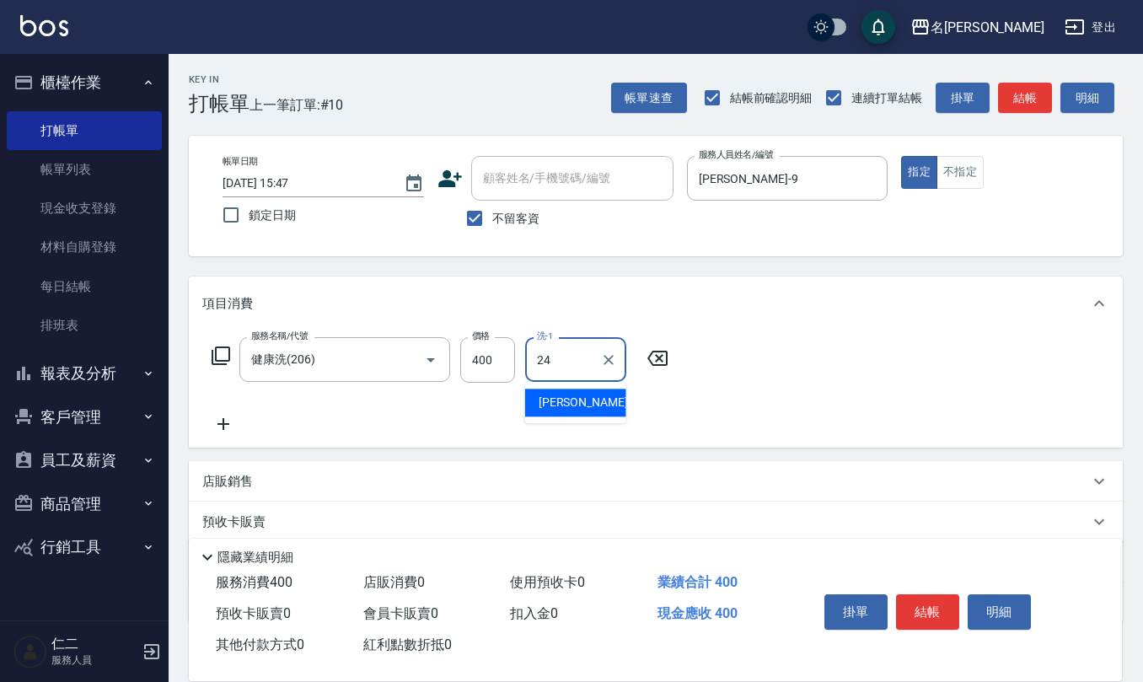
type input "[PERSON_NAME]-24"
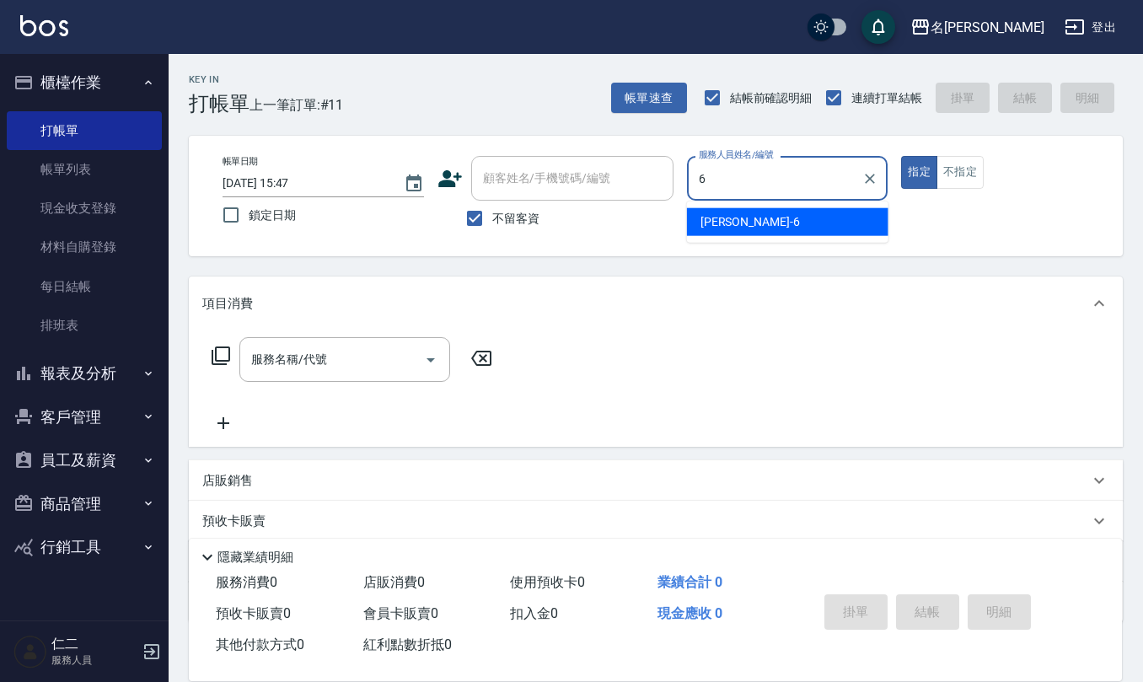
type input "[PERSON_NAME]-6"
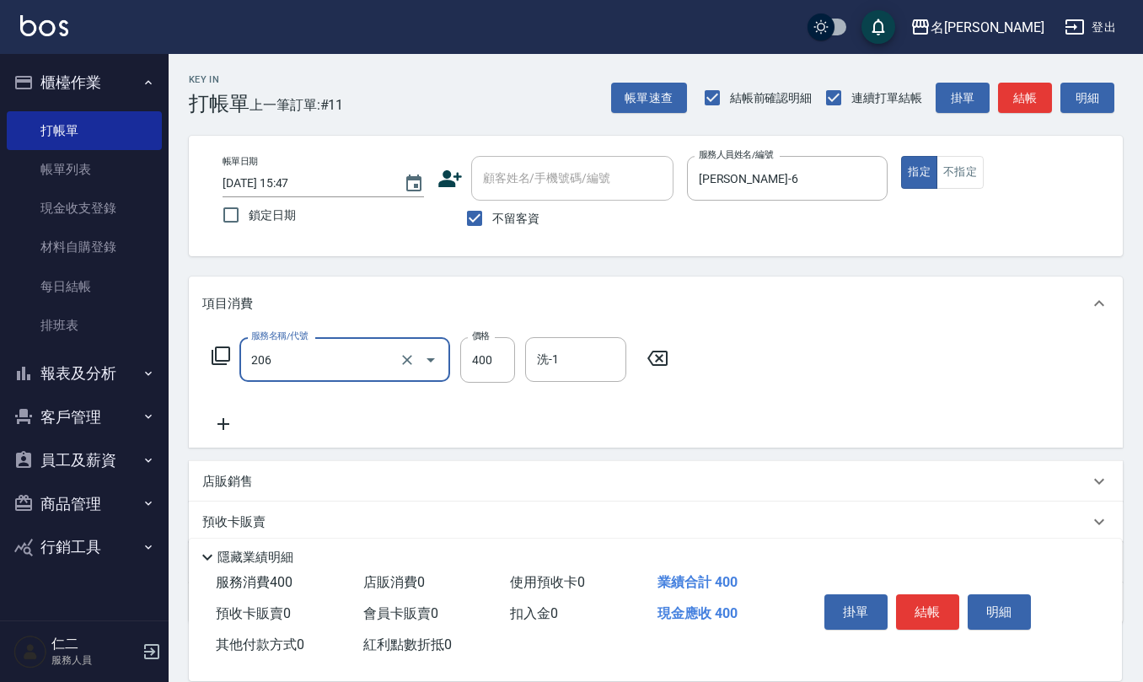
type input "健康洗(206)"
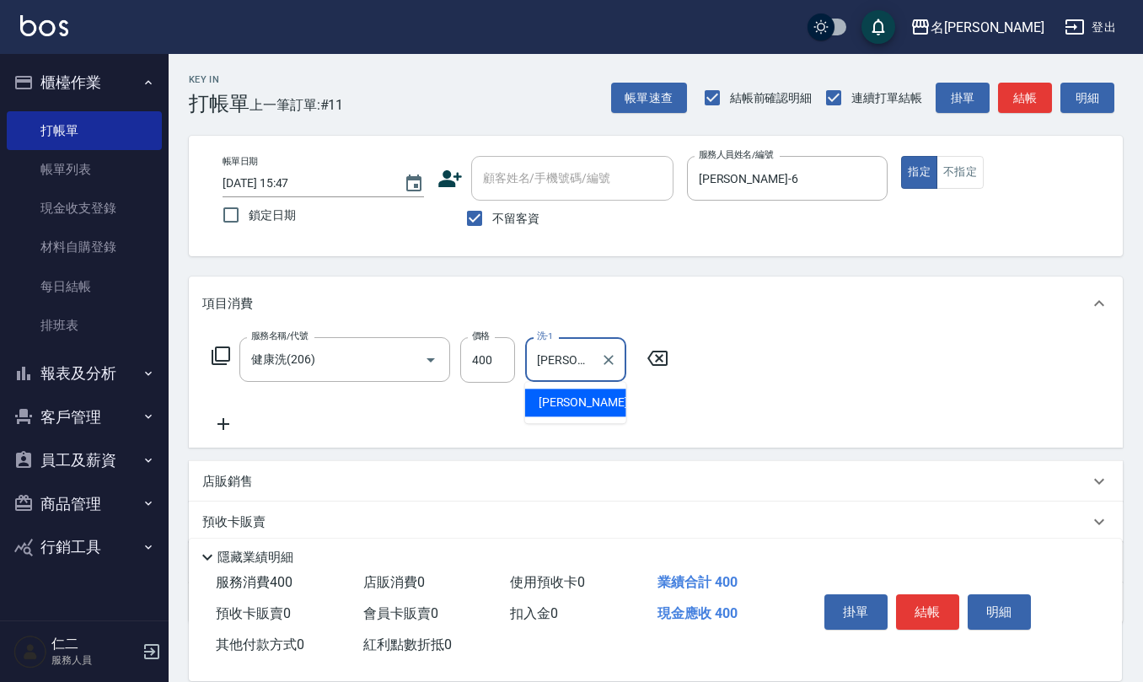
type input "[PERSON_NAME]-26"
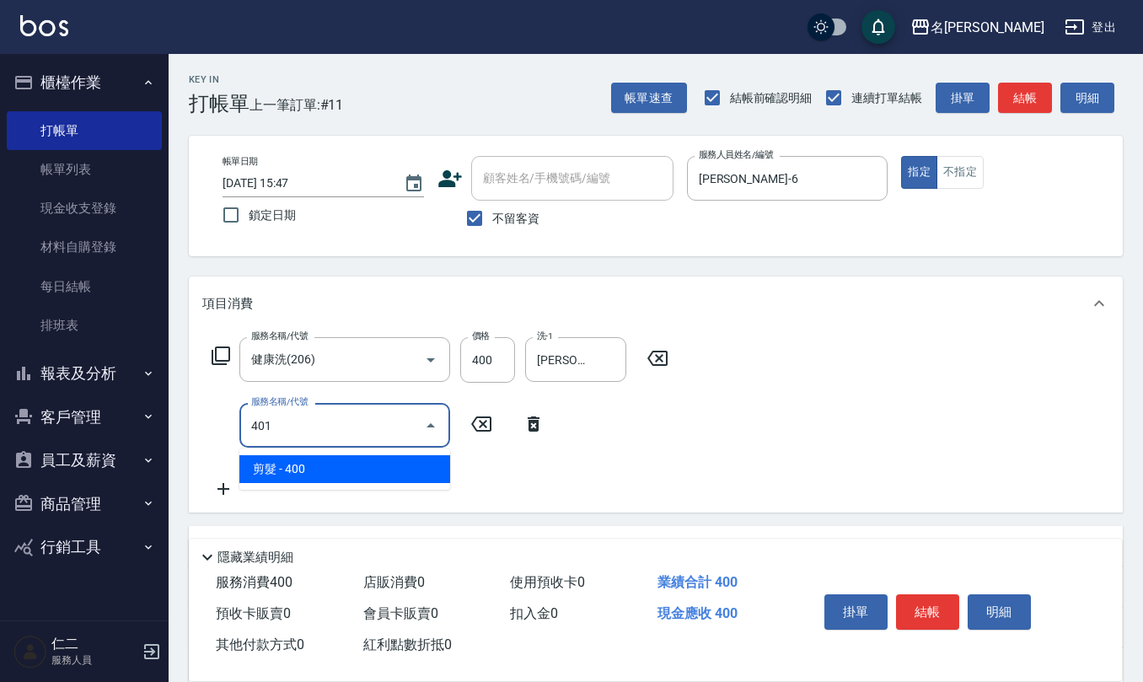
type input "剪髮(401)"
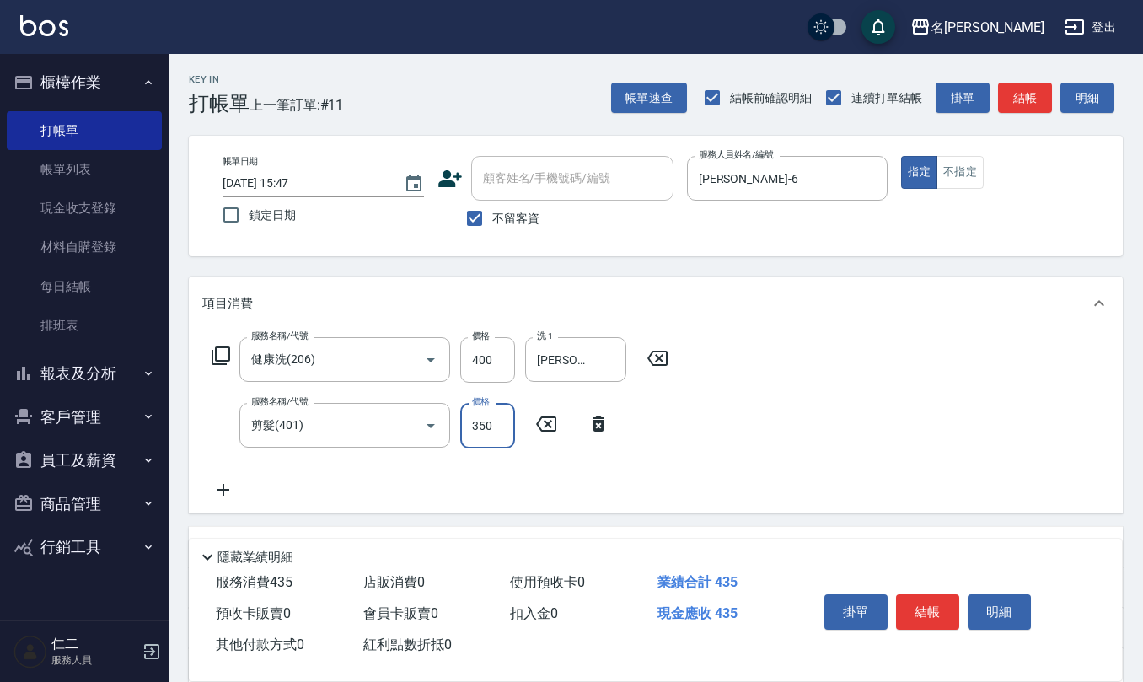
type input "350"
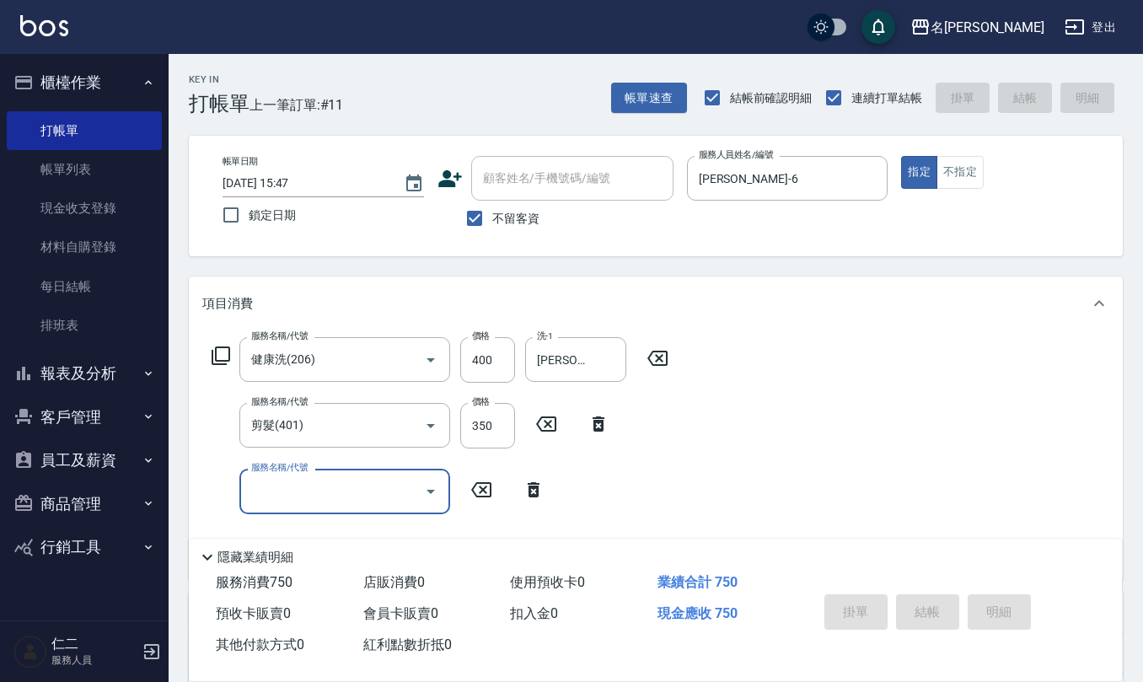
type input "[DATE] 15:48"
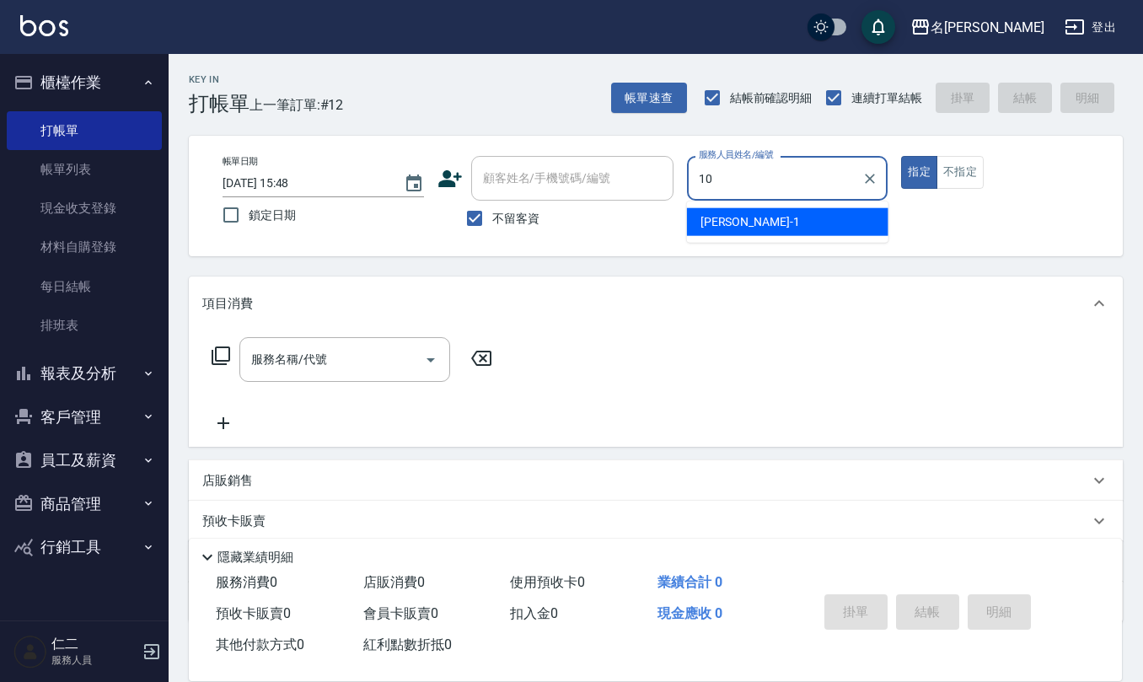
type input "[PERSON_NAME]-10"
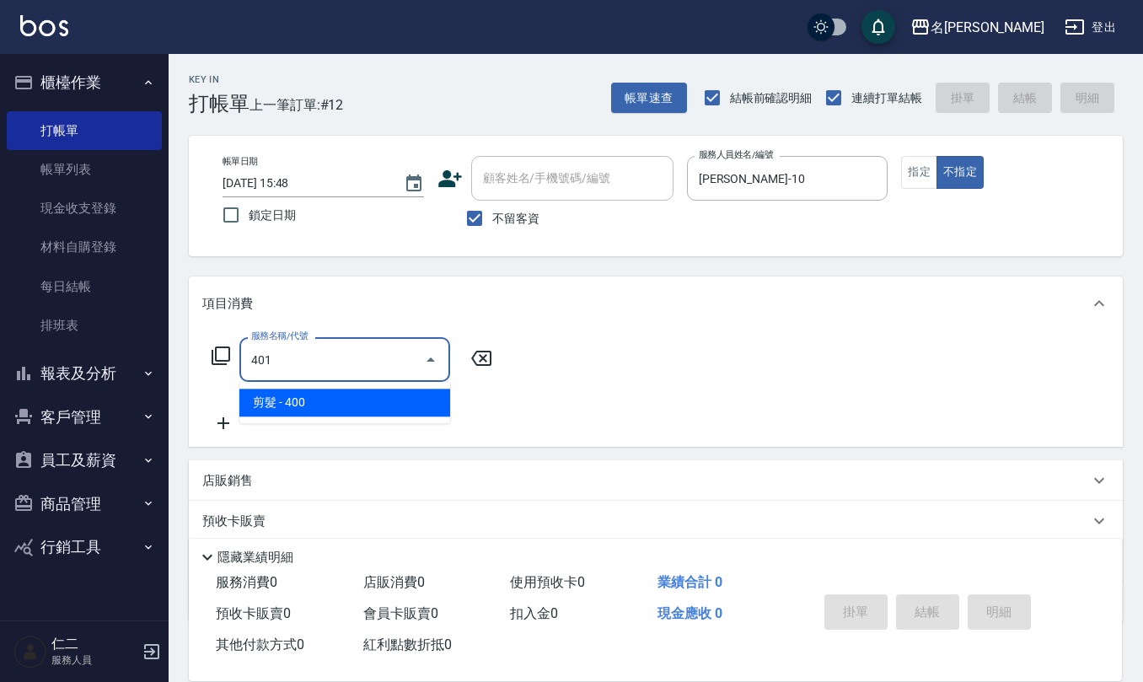
type input "剪髮(401)"
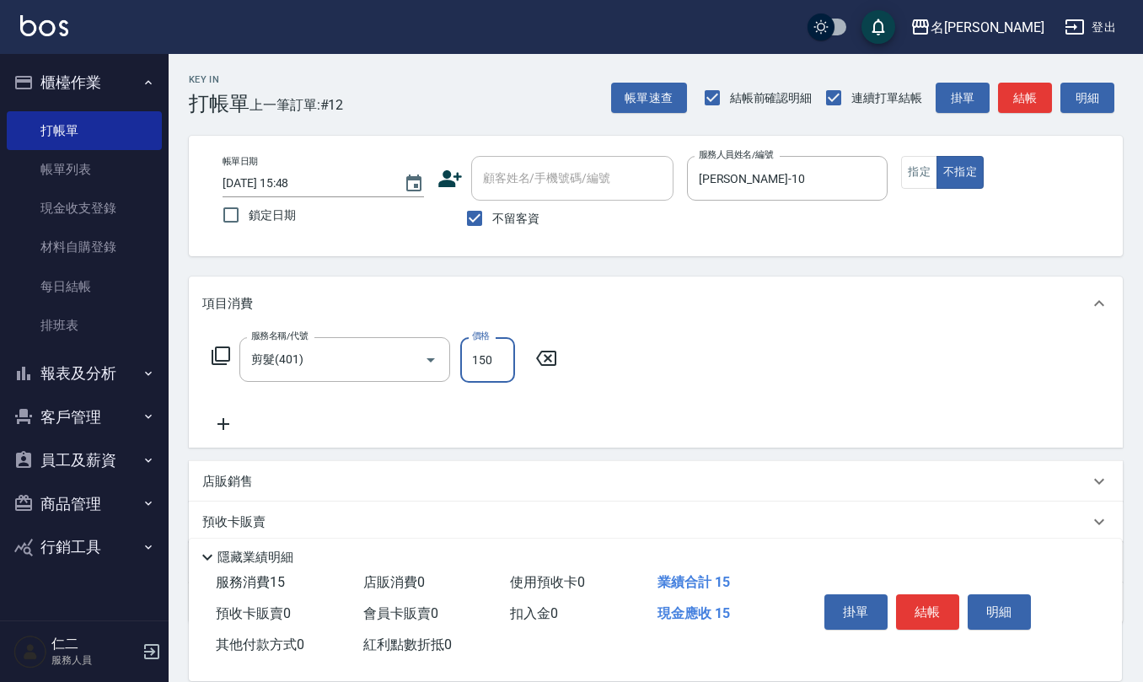
type input "150"
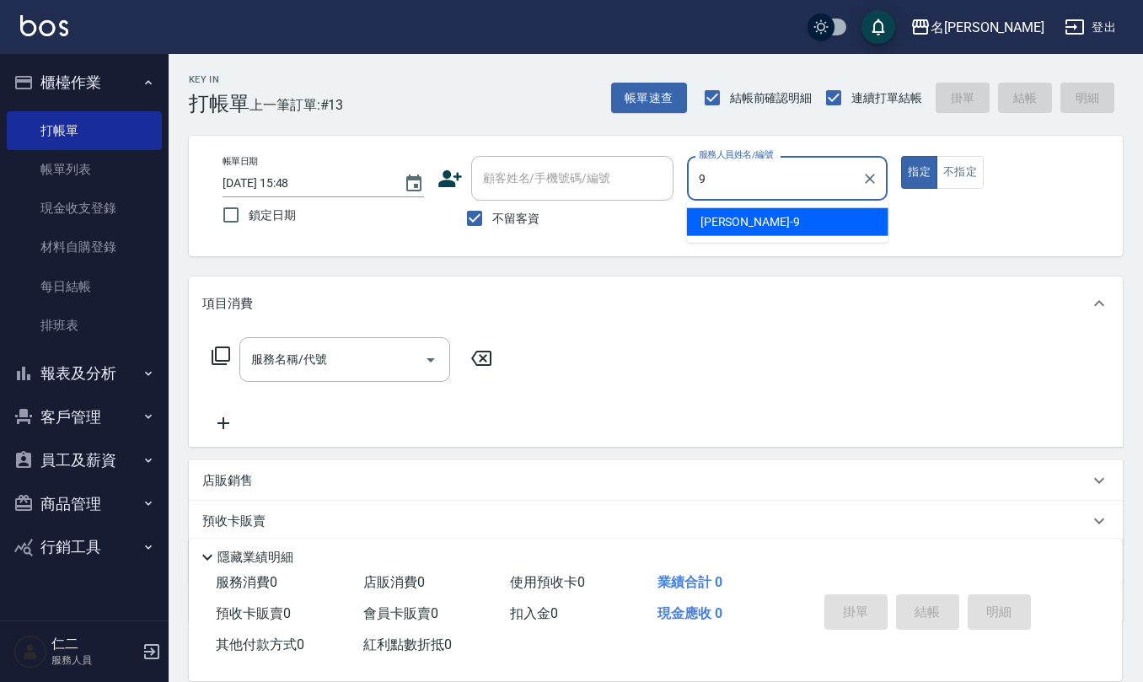
type input "[PERSON_NAME]-9"
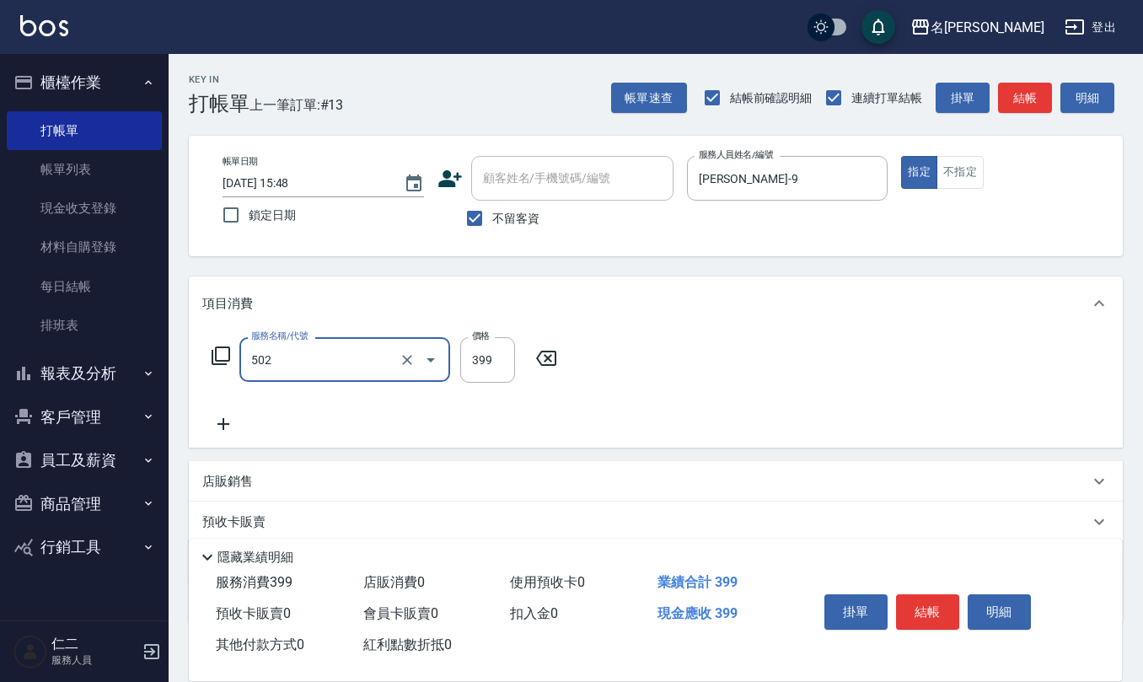
type input "挑染5束399(502)"
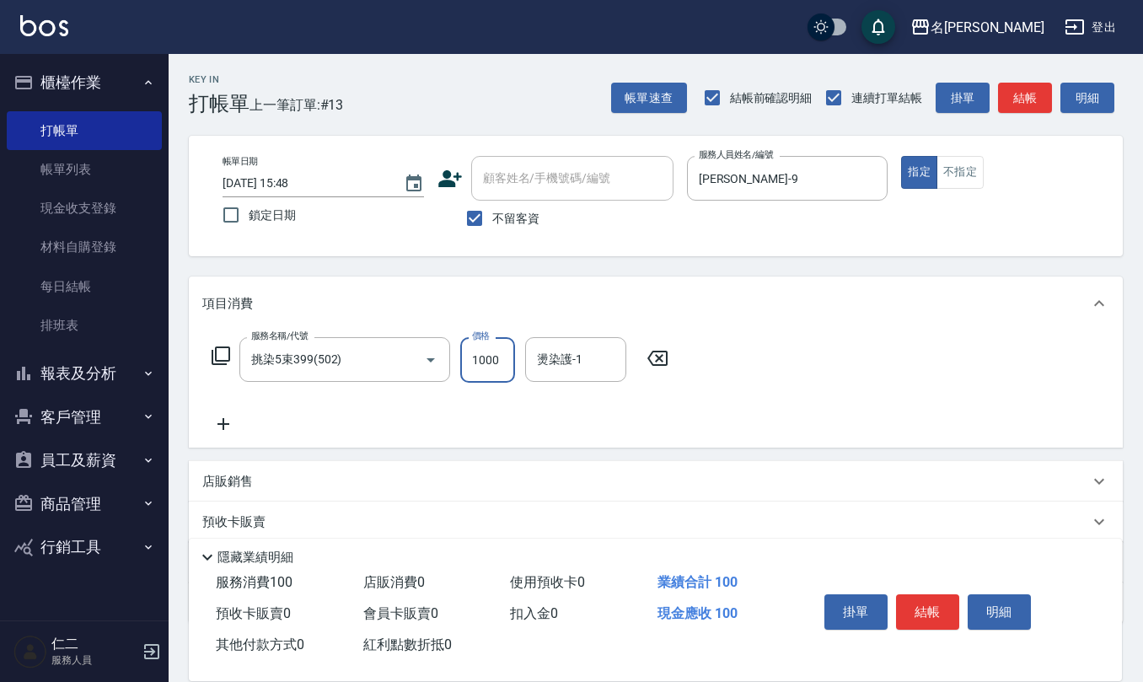
type input "1000"
type input "[PERSON_NAME]-20"
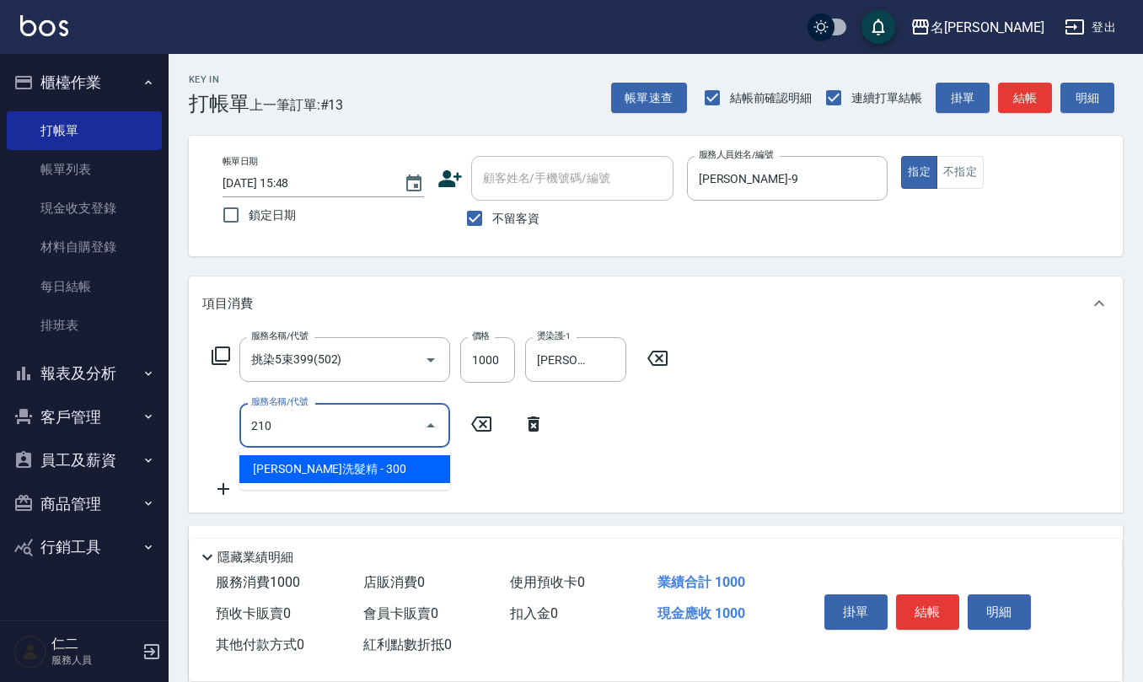
type input "[PERSON_NAME]洗髮精(210)"
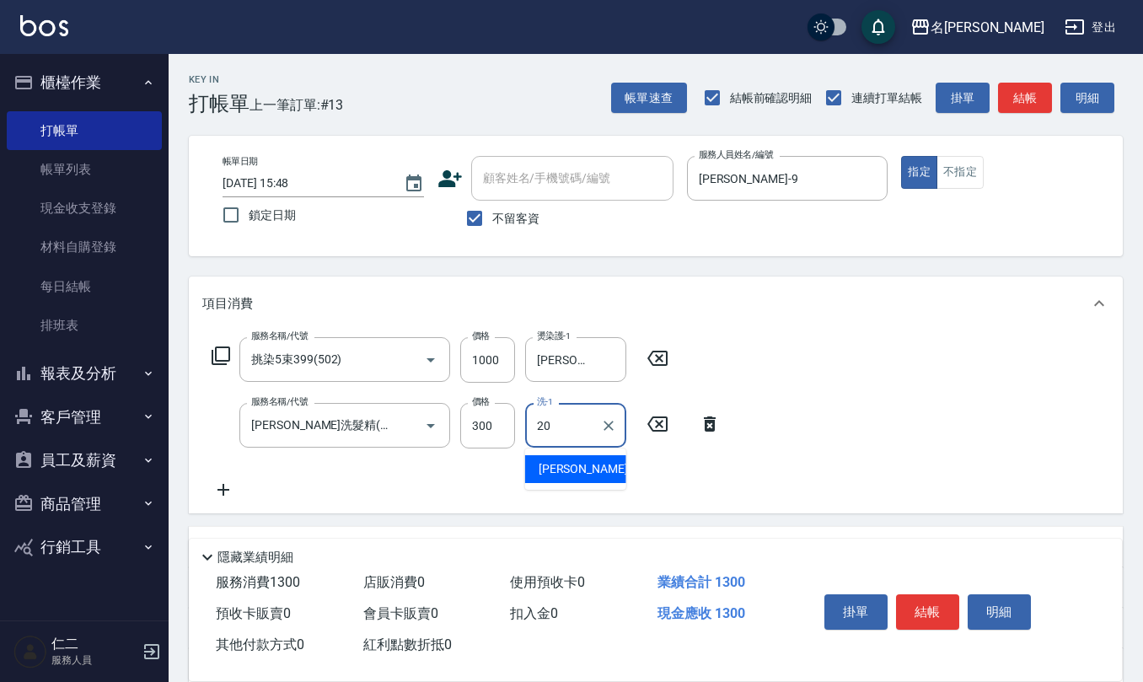
type input "[PERSON_NAME]-20"
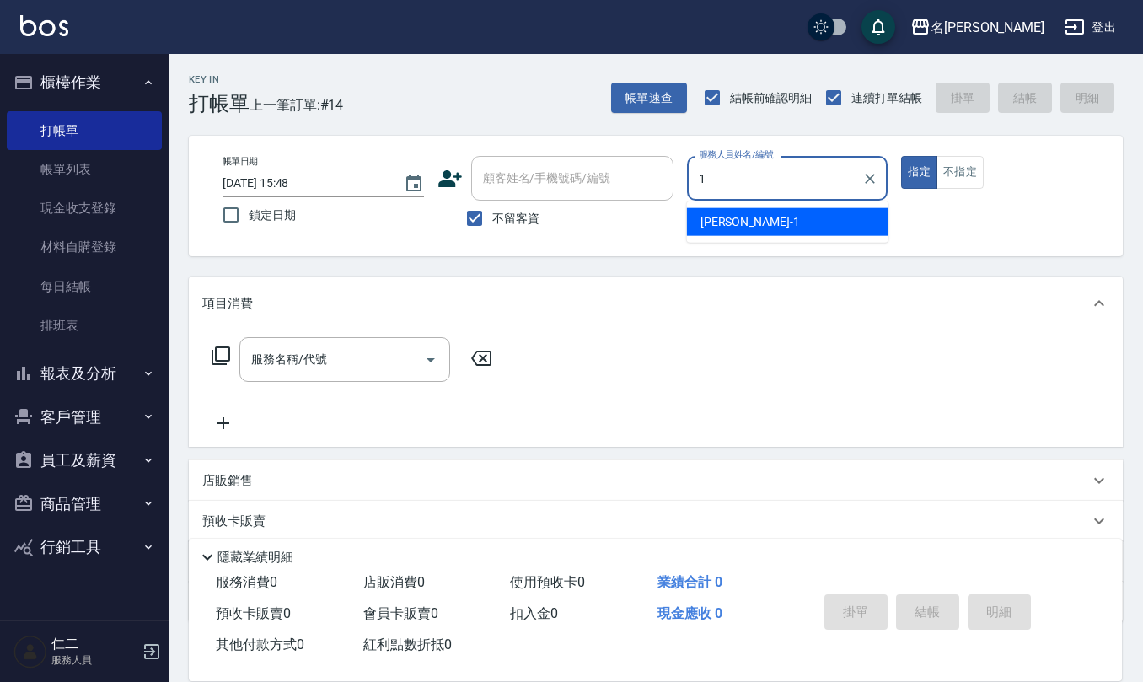
type input "[PERSON_NAME]1"
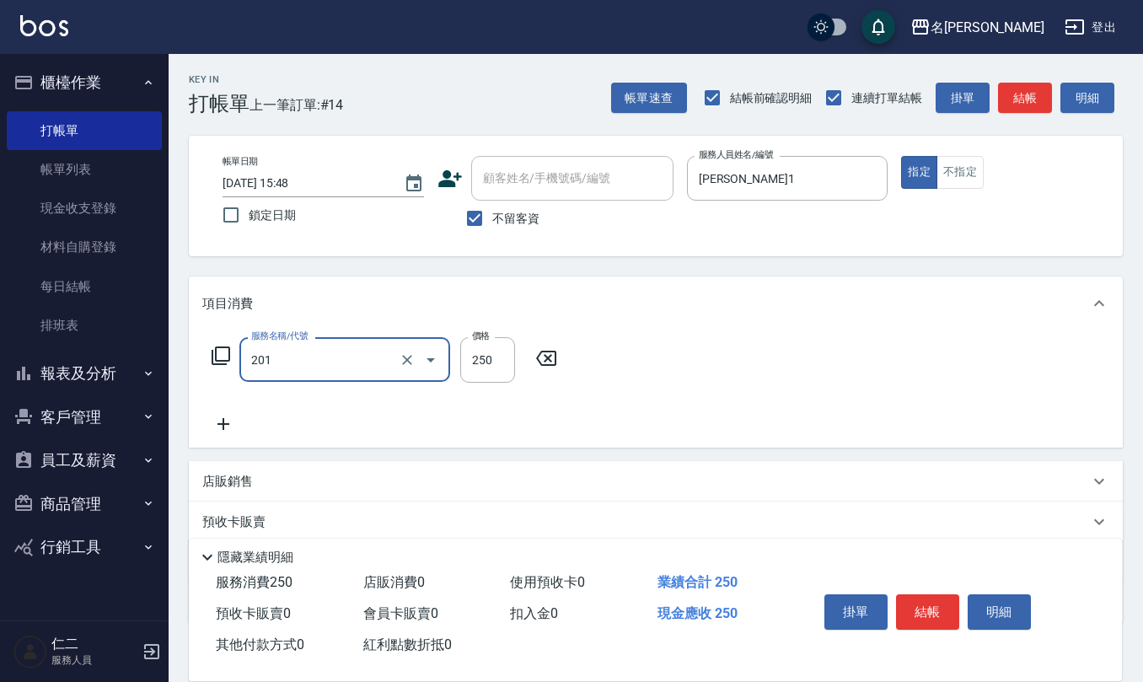
type input "洗髮(201)"
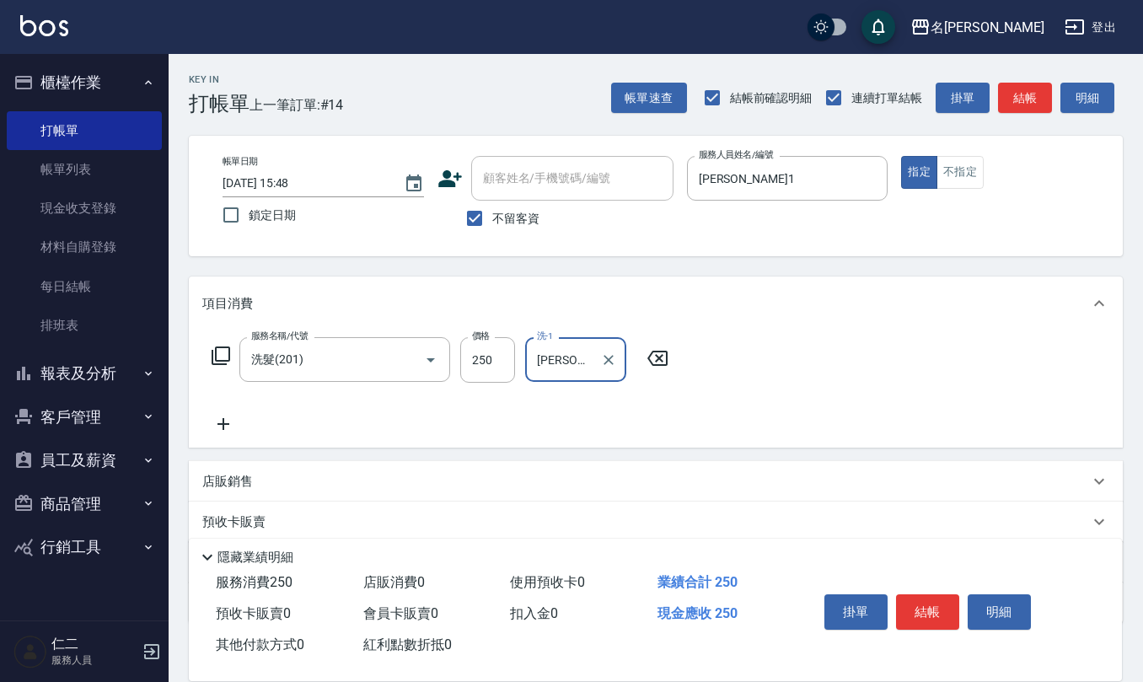
type input "[PERSON_NAME]-20"
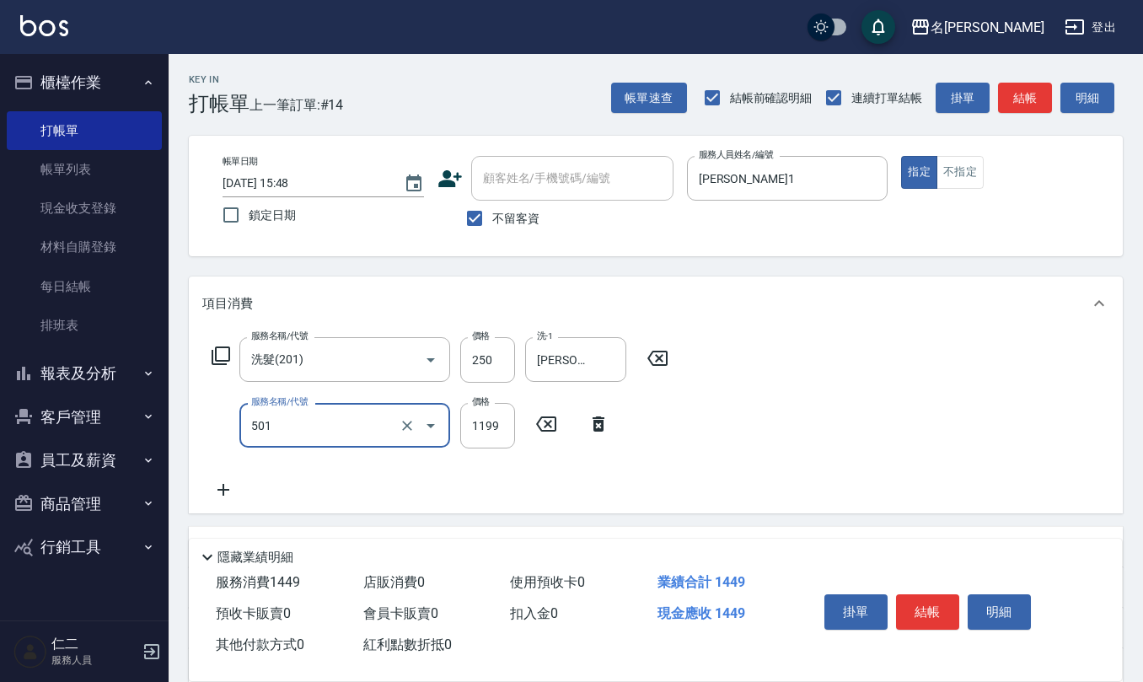
type input "染髮(501)"
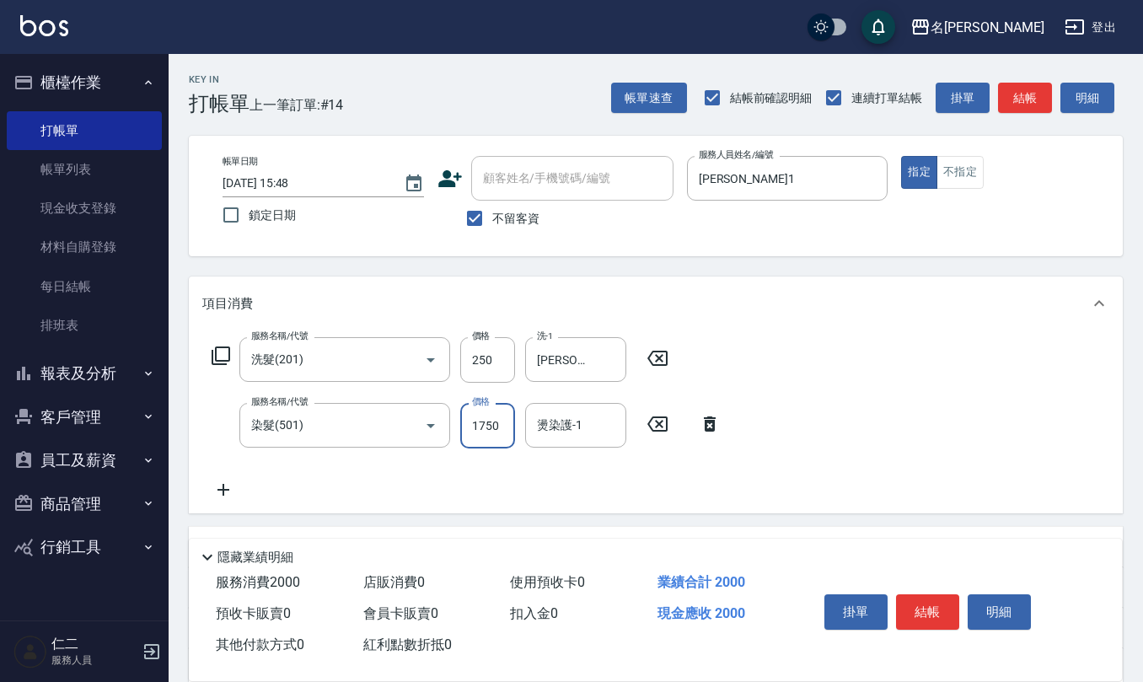
type input "1750"
type input "[PERSON_NAME]-20"
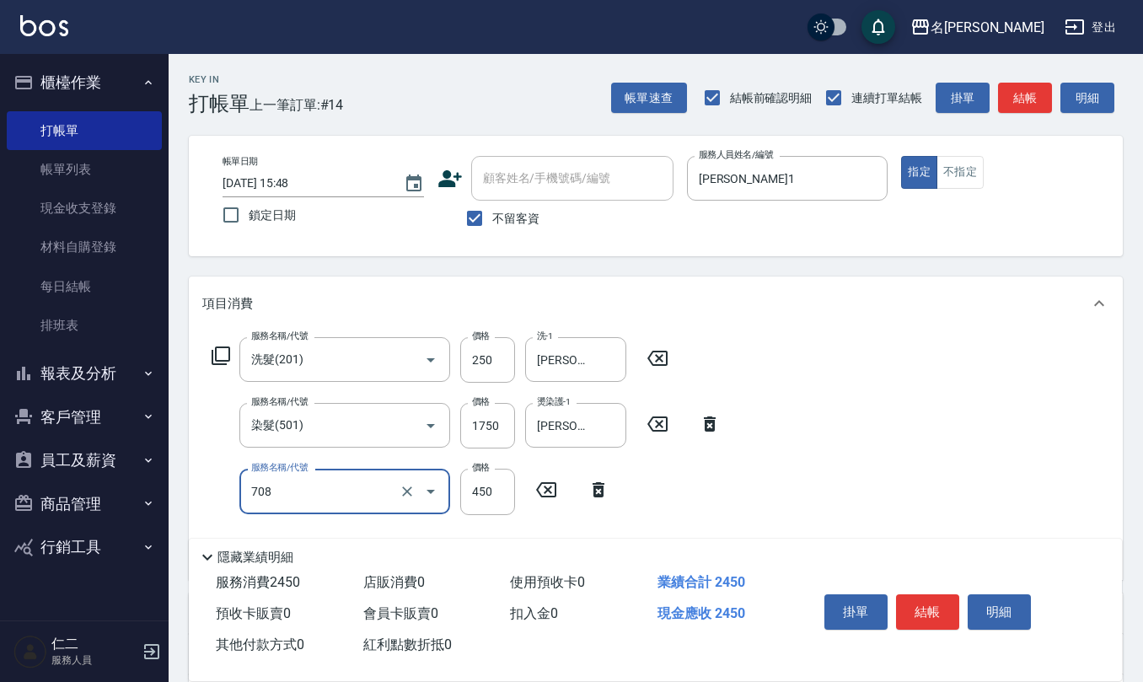
type input "松島舞鶴450(708)"
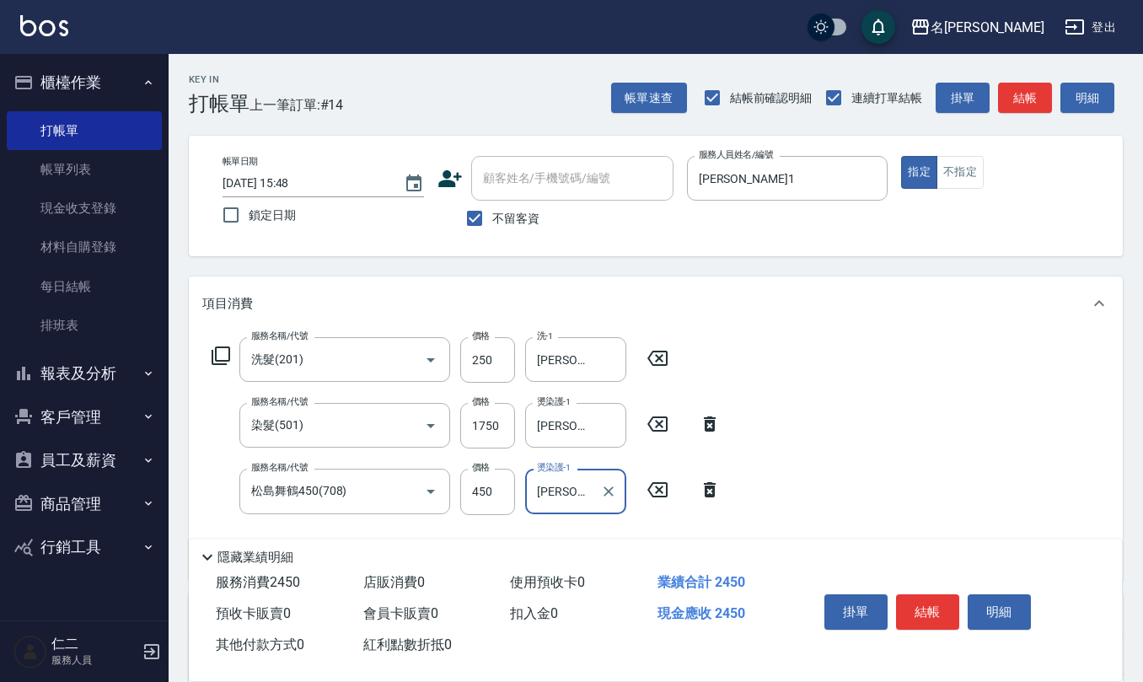
type input "[PERSON_NAME]-20"
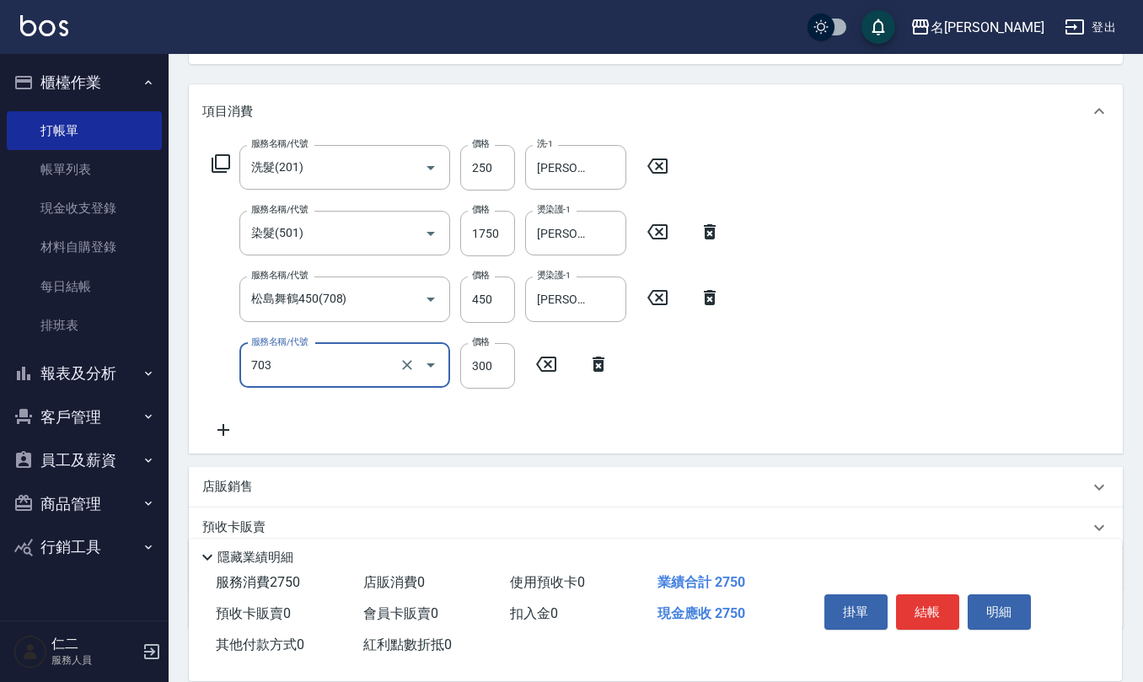
scroll to position [224, 0]
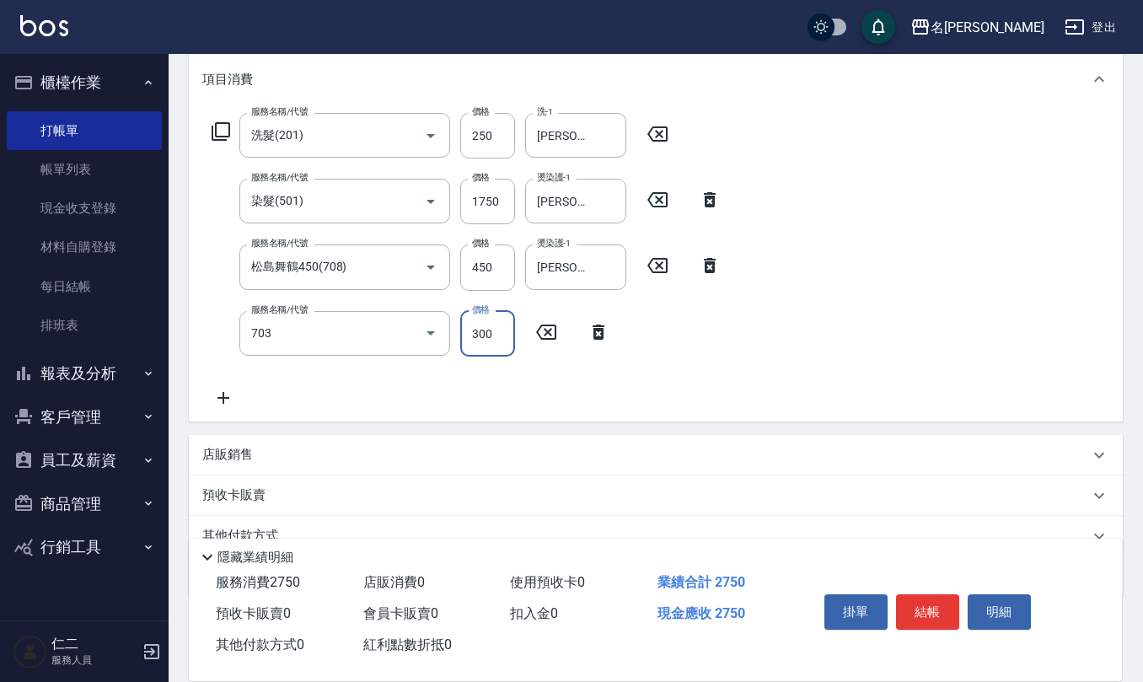
type input "(1236)設計師(703)"
type input "500"
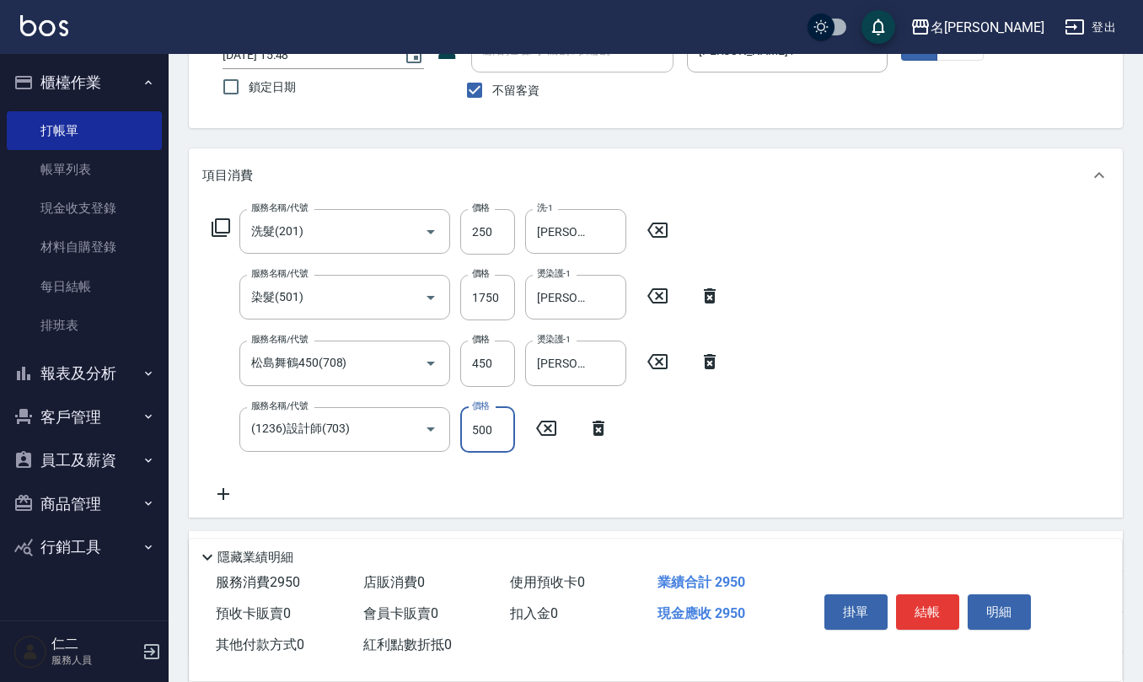
scroll to position [0, 0]
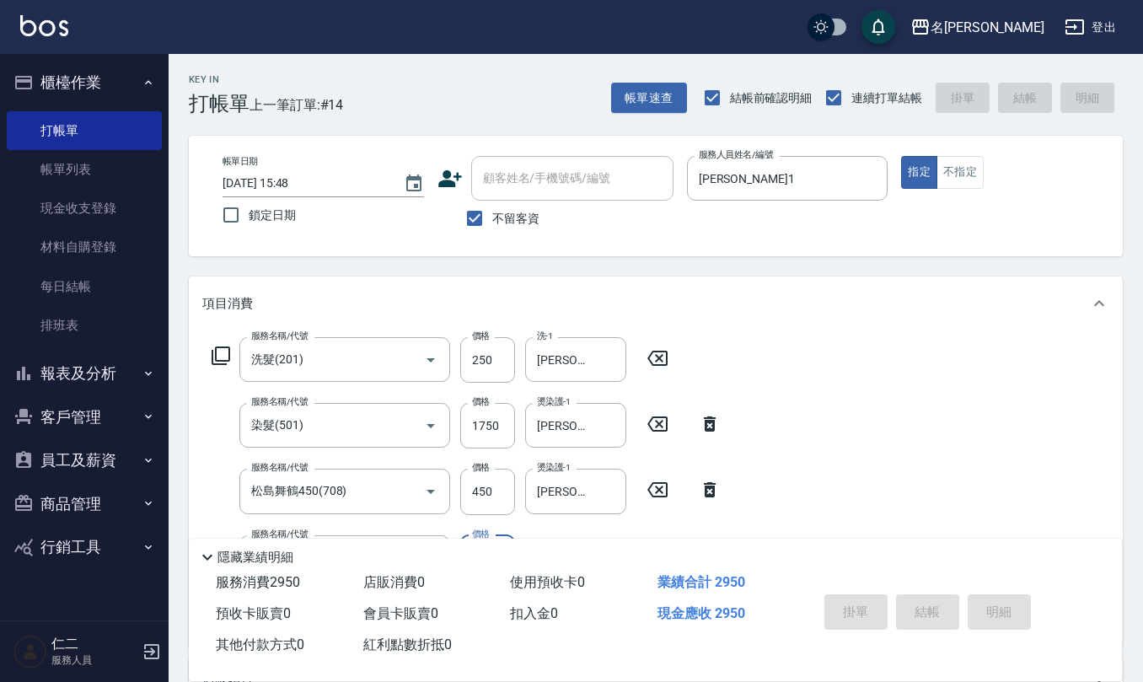
type input "[DATE] 15:49"
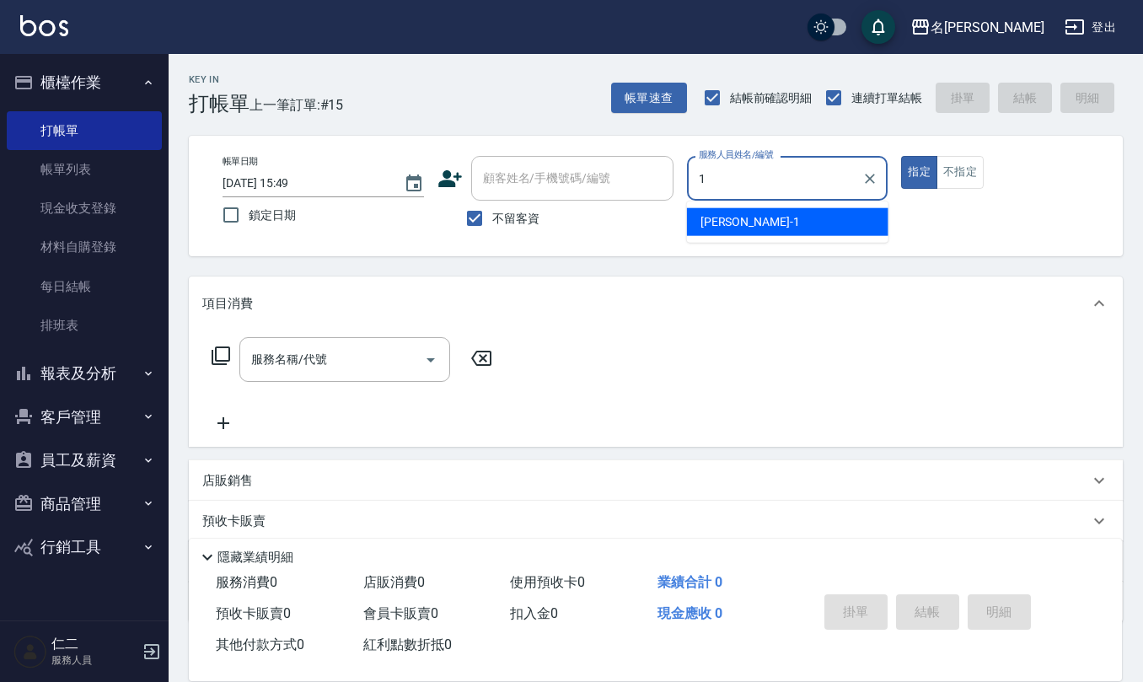
type input "[PERSON_NAME]1"
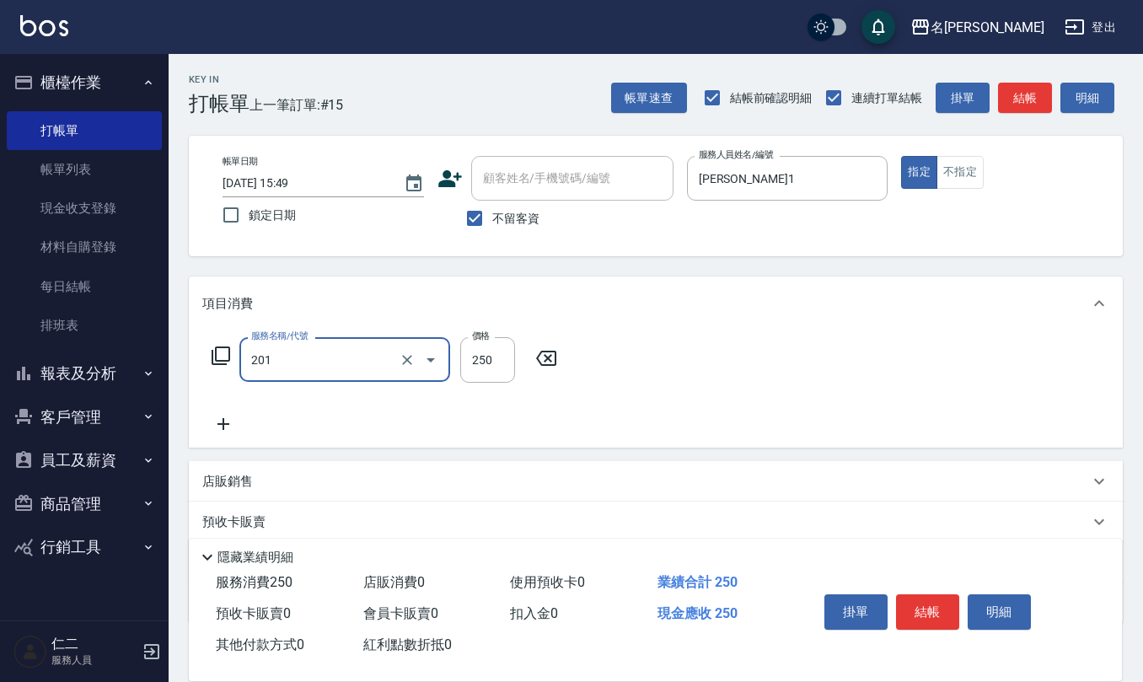
type input "洗髮(201)"
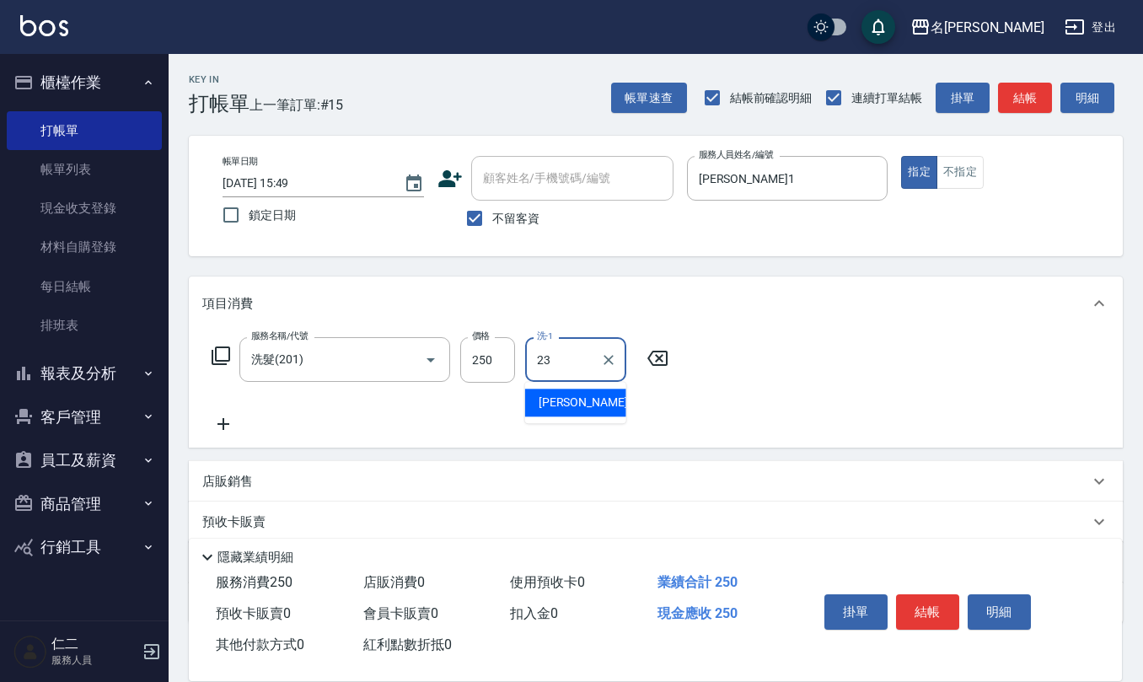
type input "[PERSON_NAME]-23"
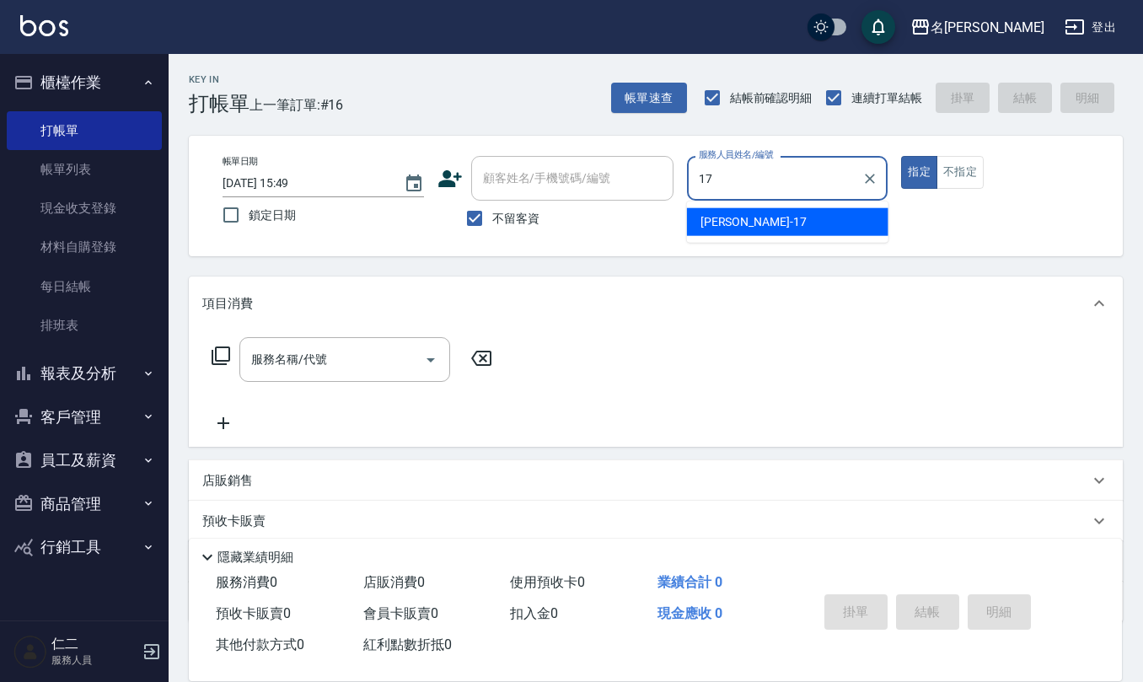
type input "[PERSON_NAME]-17"
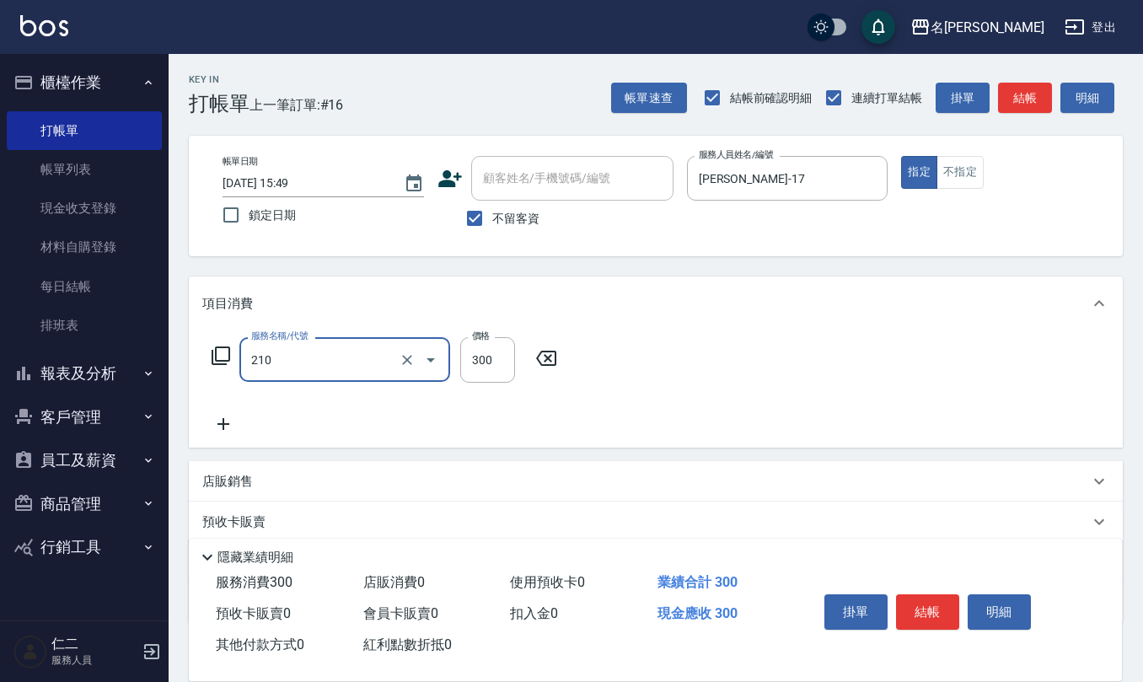
type input "[PERSON_NAME]洗髮精(210)"
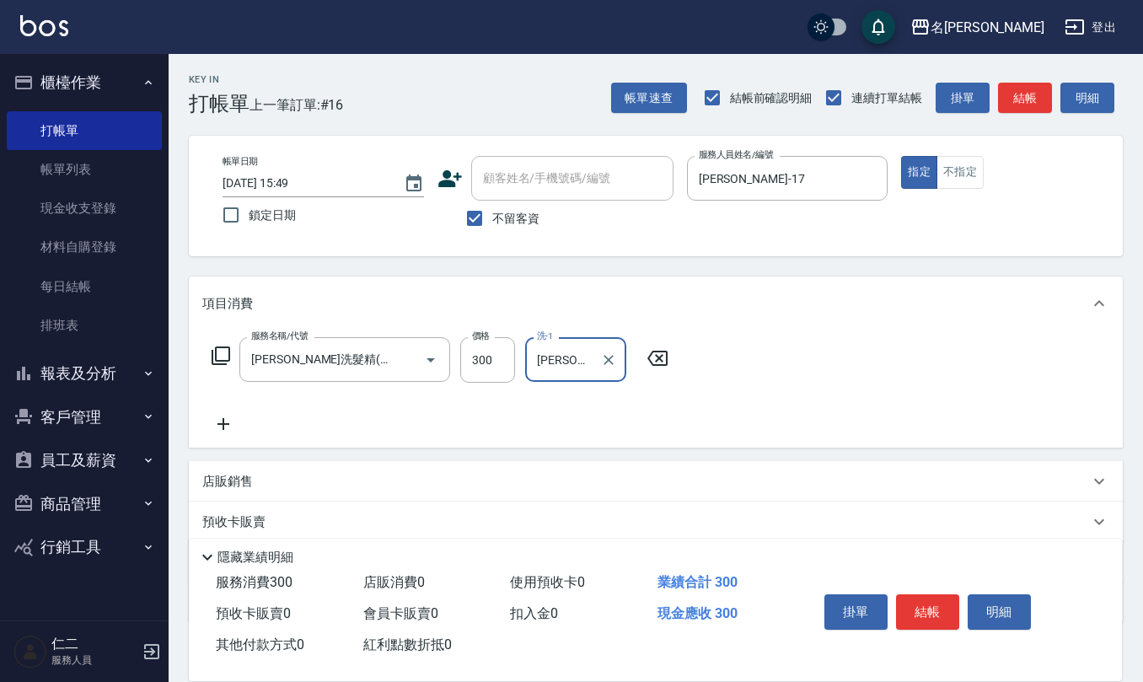
type input "[PERSON_NAME]-17"
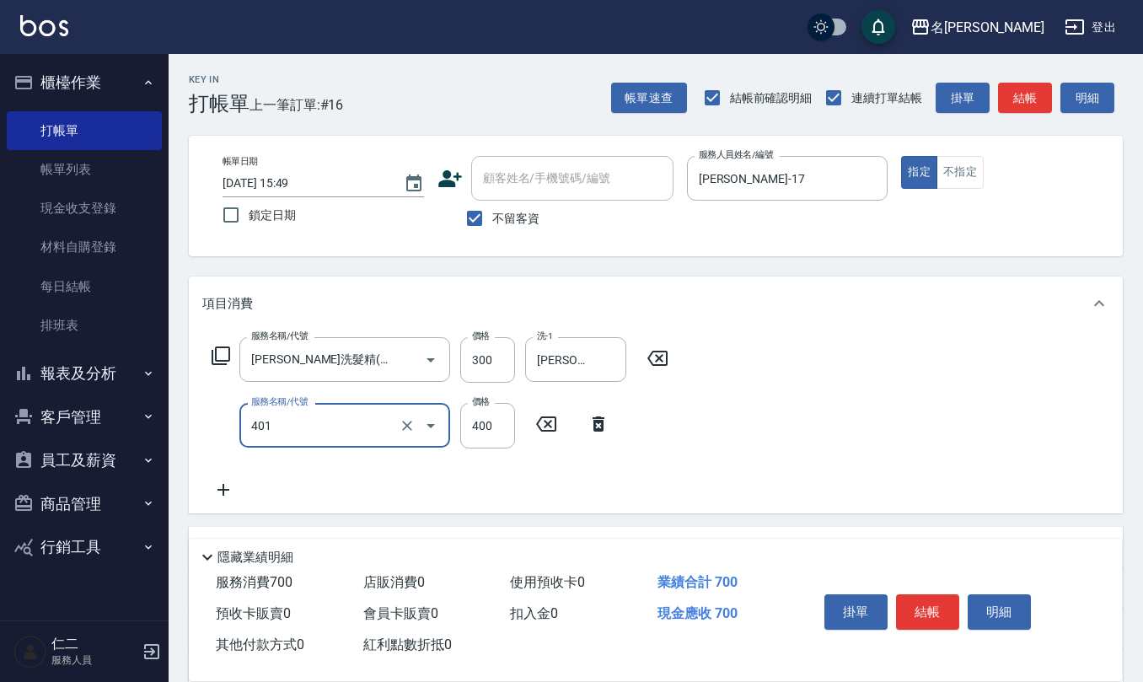
type input "剪髮(401)"
type input "405"
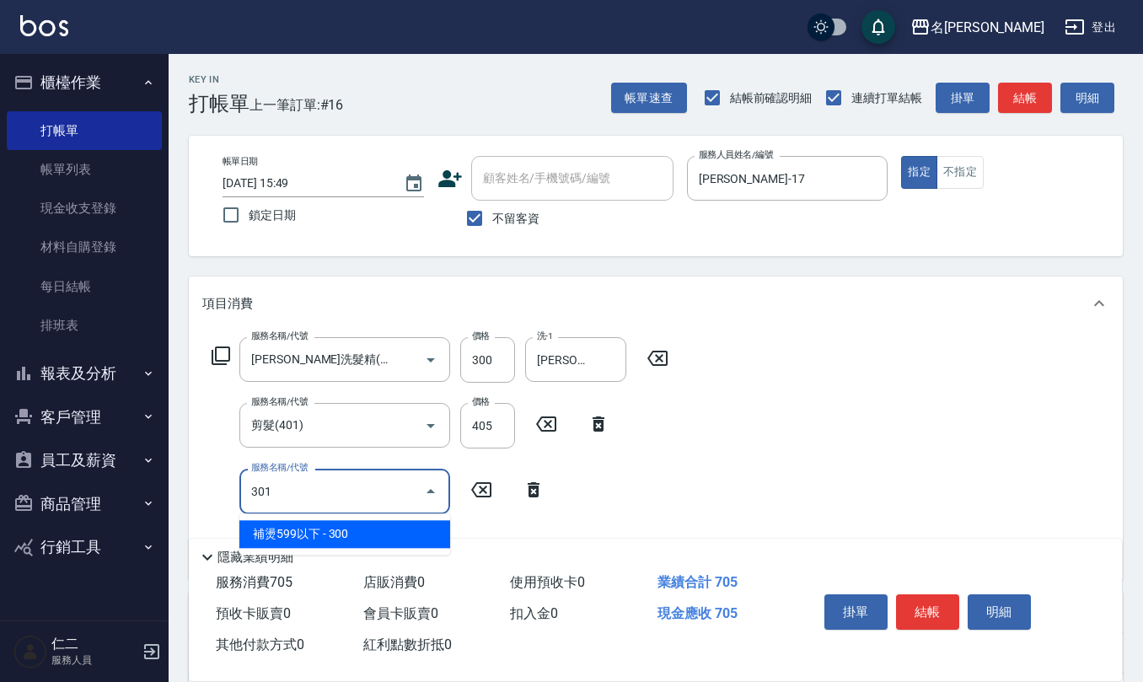
type input "補燙599以下(301)"
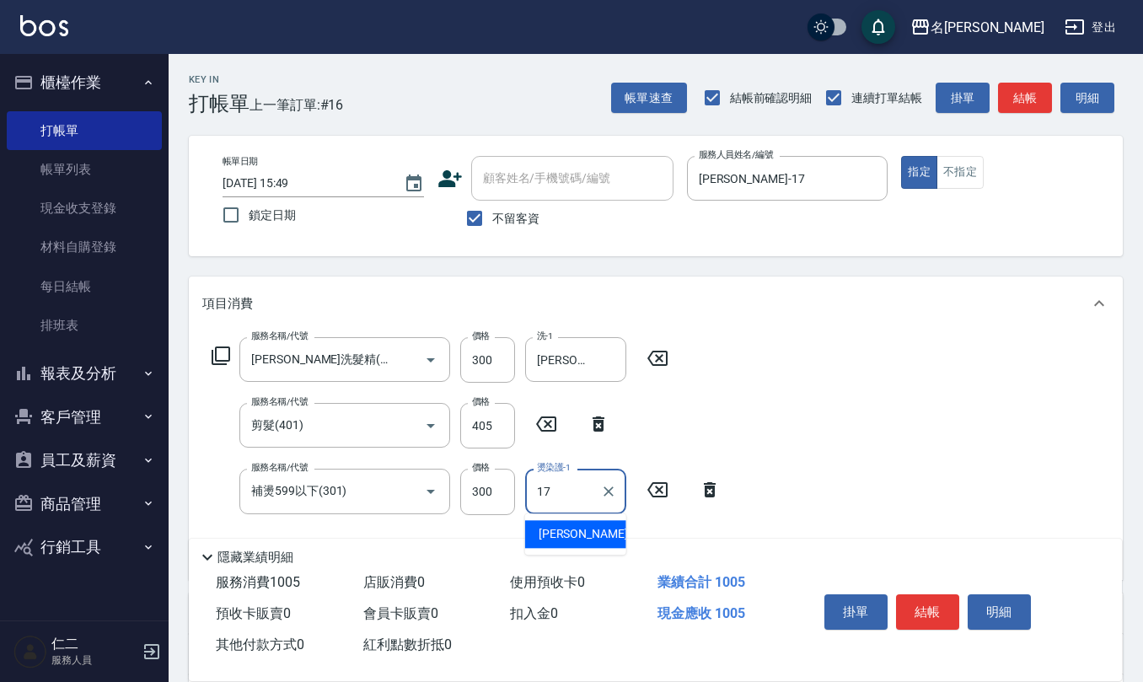
type input "[PERSON_NAME]-17"
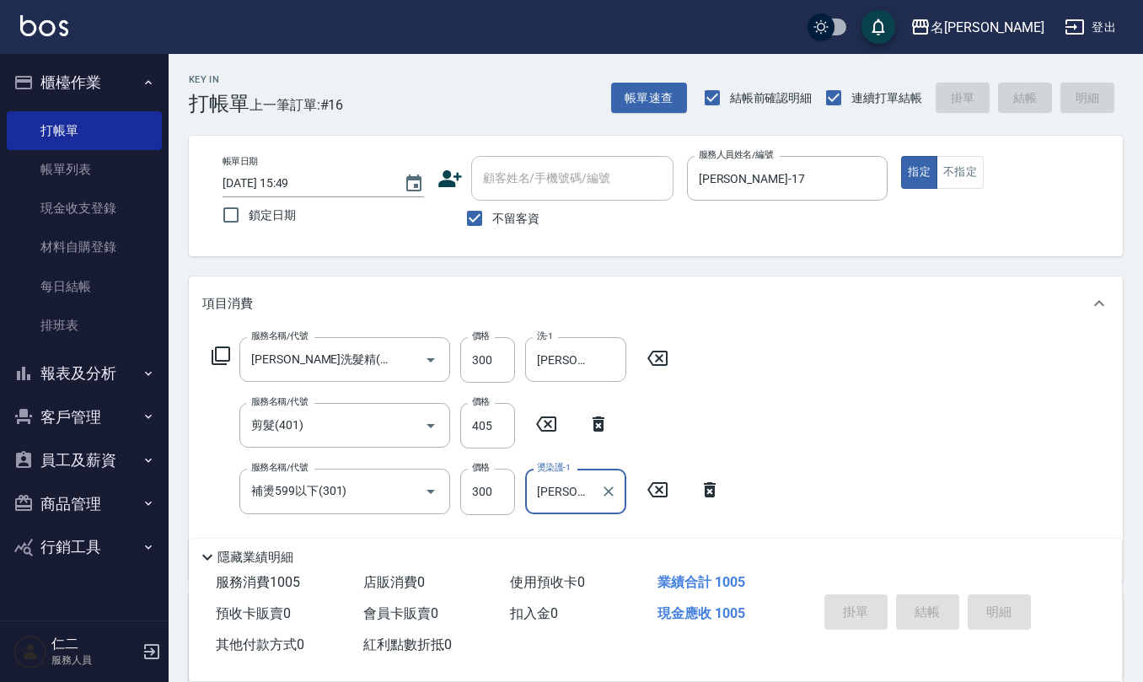
type input "[DATE] 15:50"
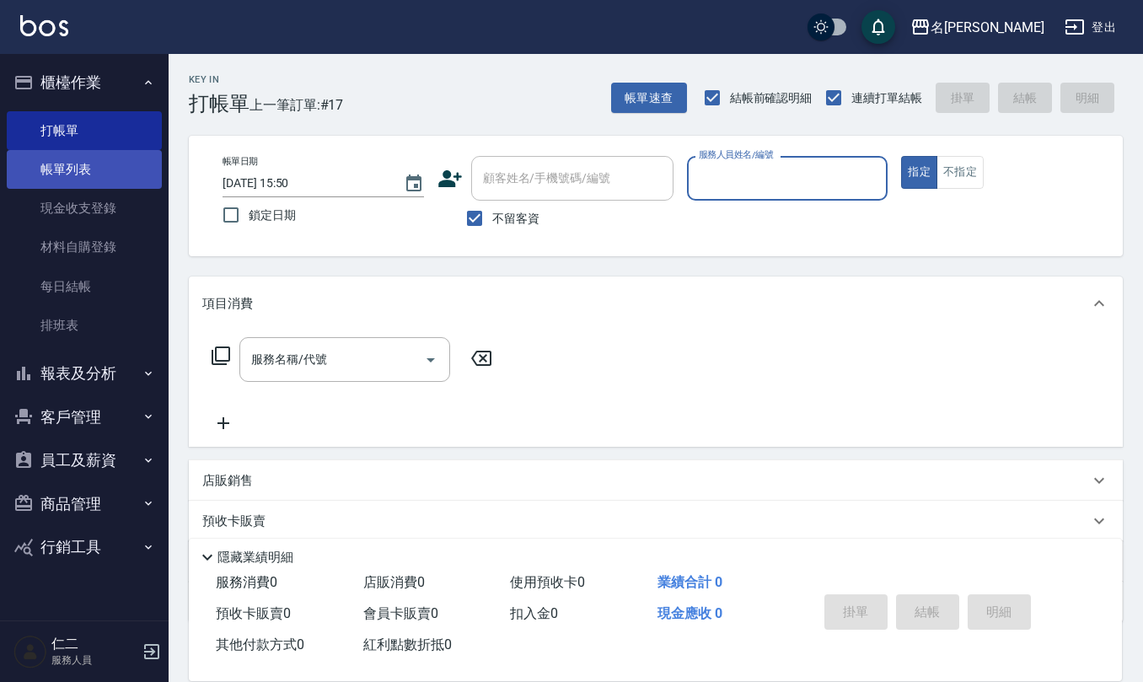
click at [61, 174] on link "帳單列表" at bounding box center [84, 169] width 155 height 39
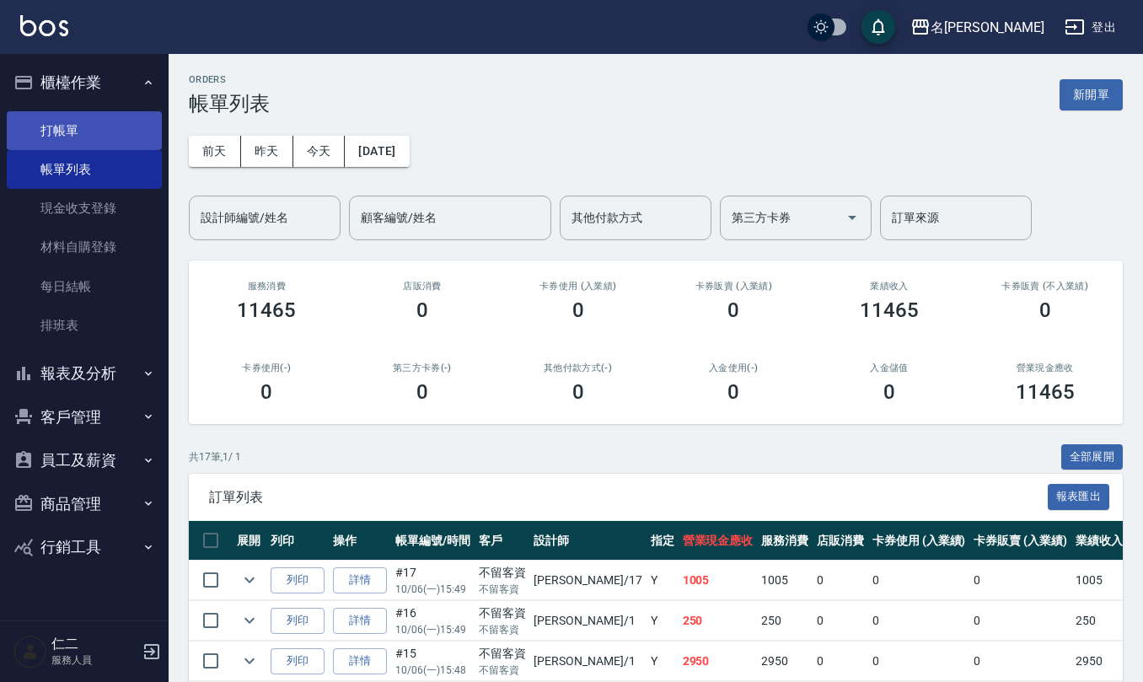
click at [82, 119] on link "打帳單" at bounding box center [84, 130] width 155 height 39
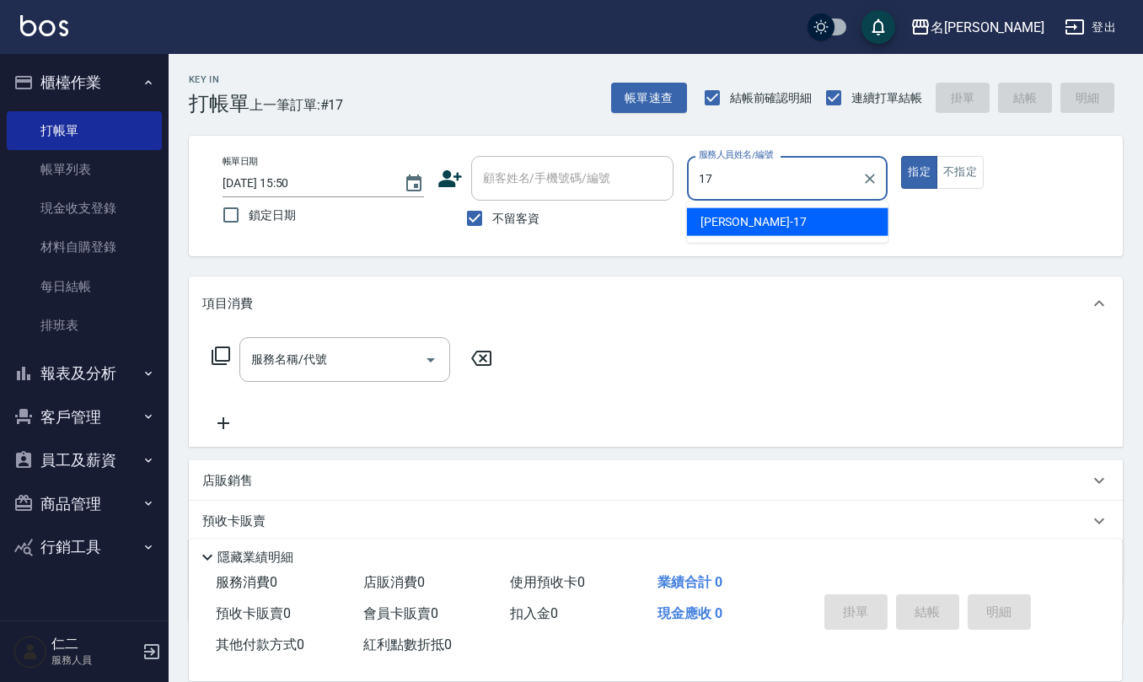
type input "[PERSON_NAME]-17"
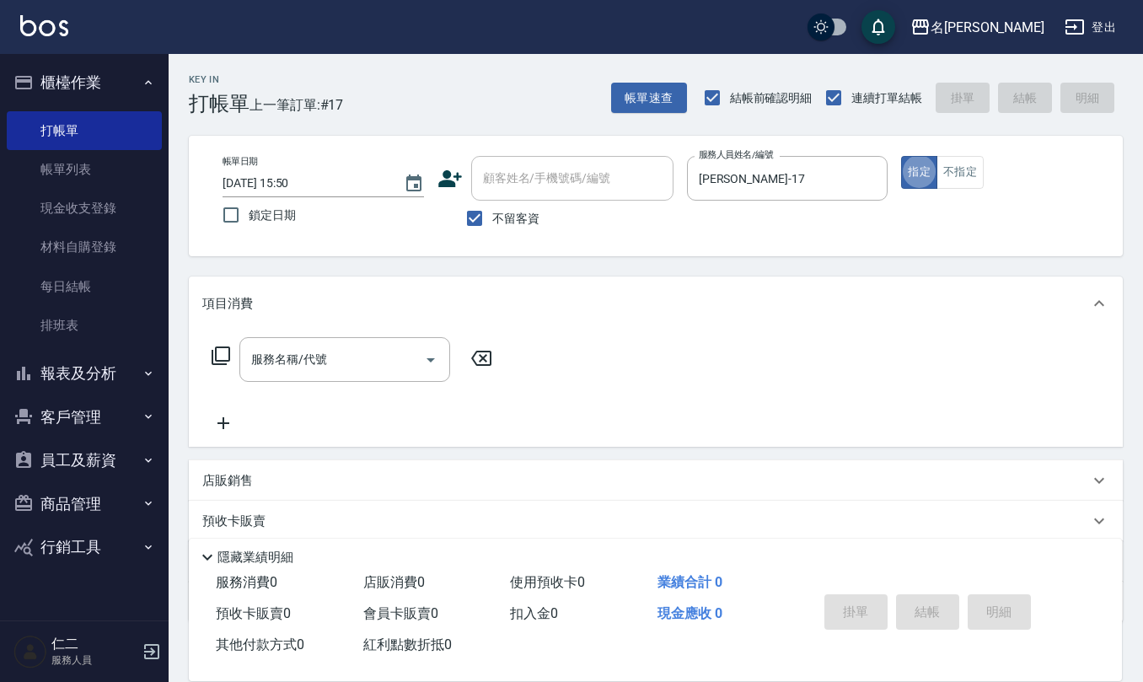
type button "true"
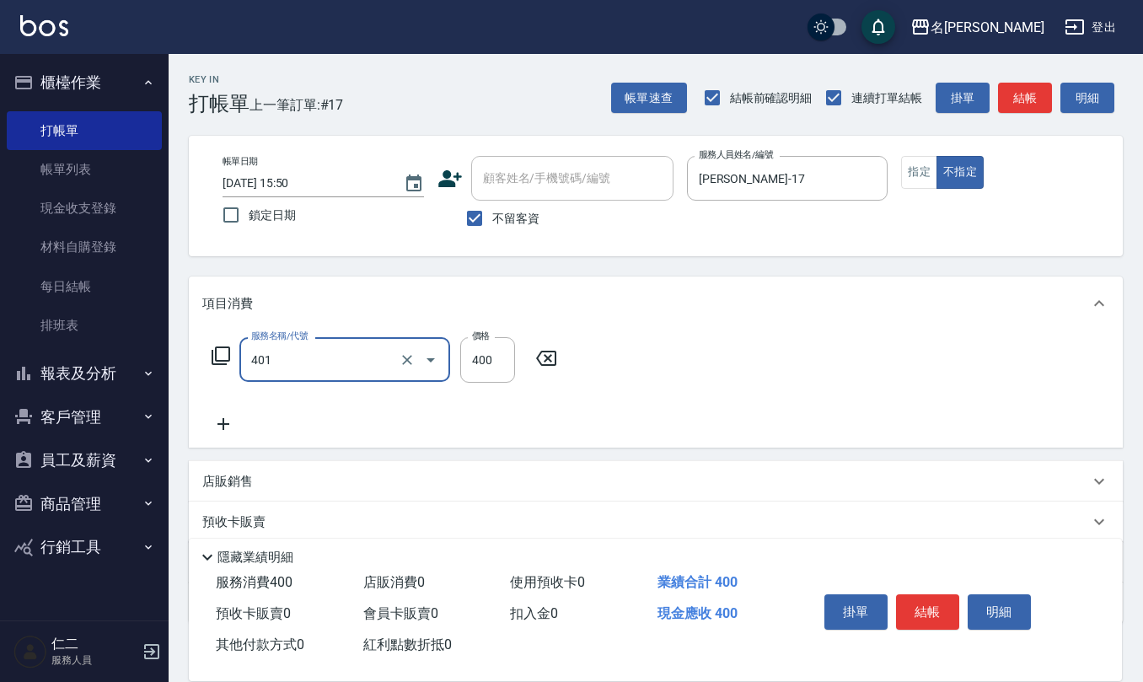
type input "剪髮(401)"
type input "50"
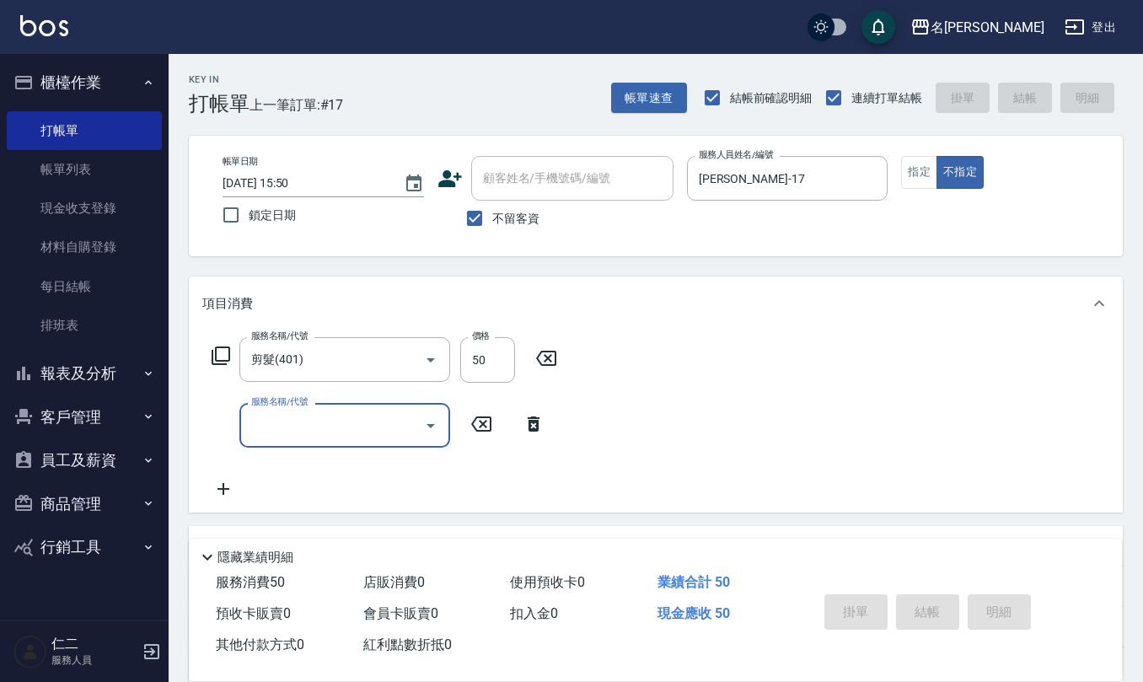
type input "[DATE] 15:55"
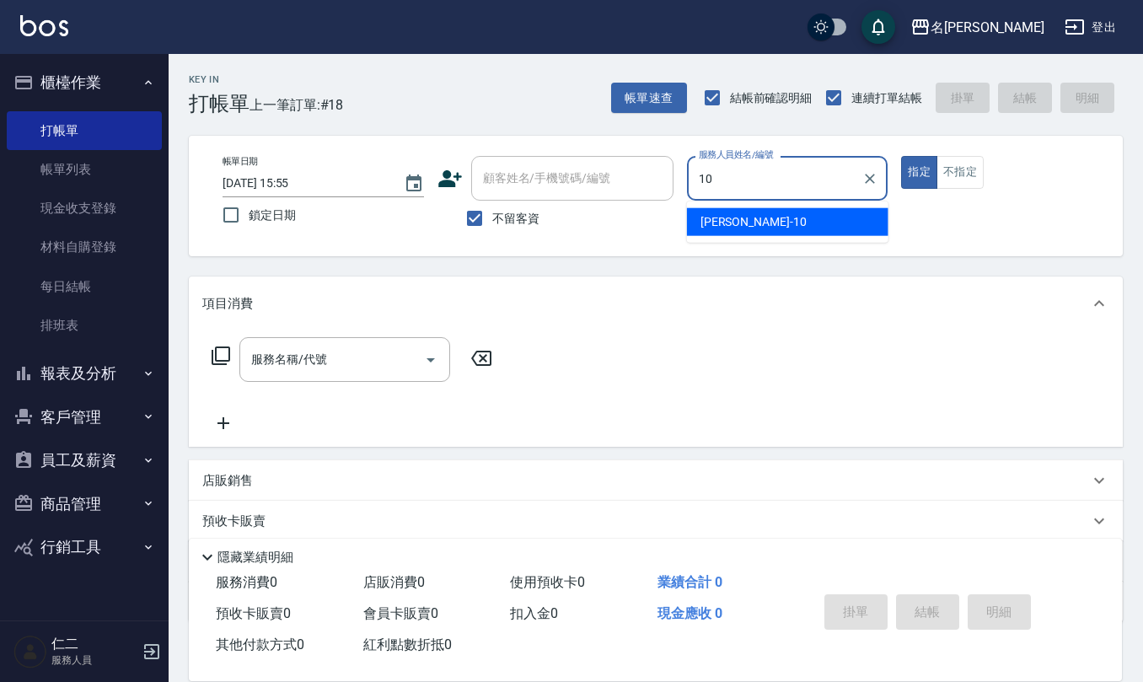
type input "[PERSON_NAME]-10"
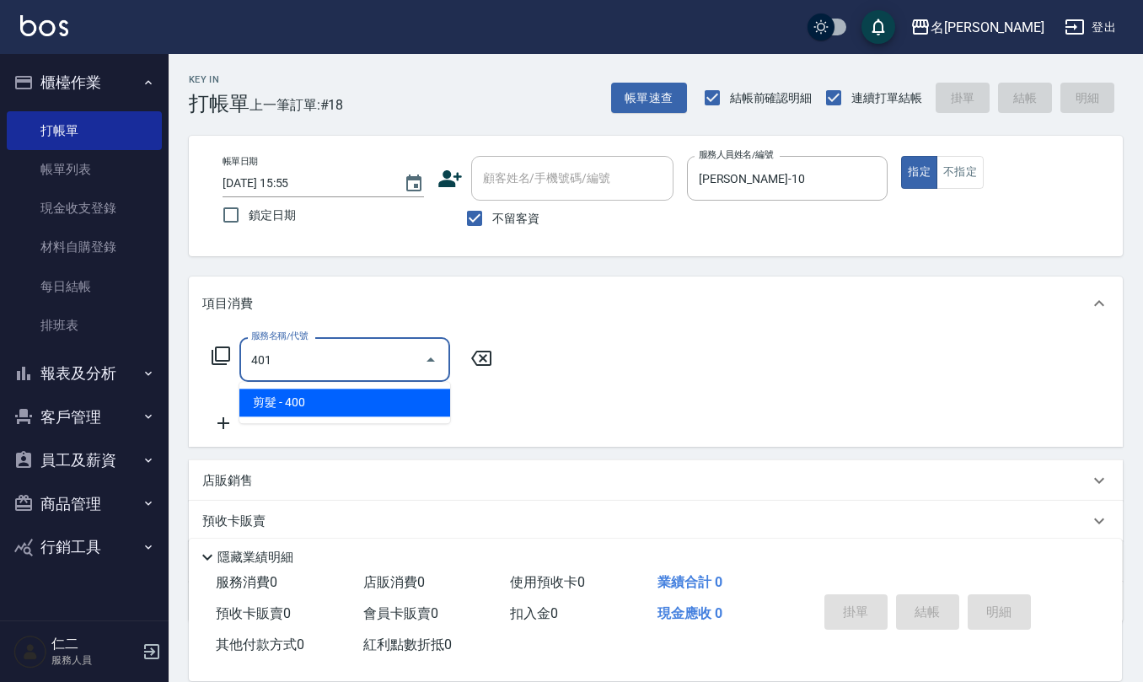
type input "剪髮(401)"
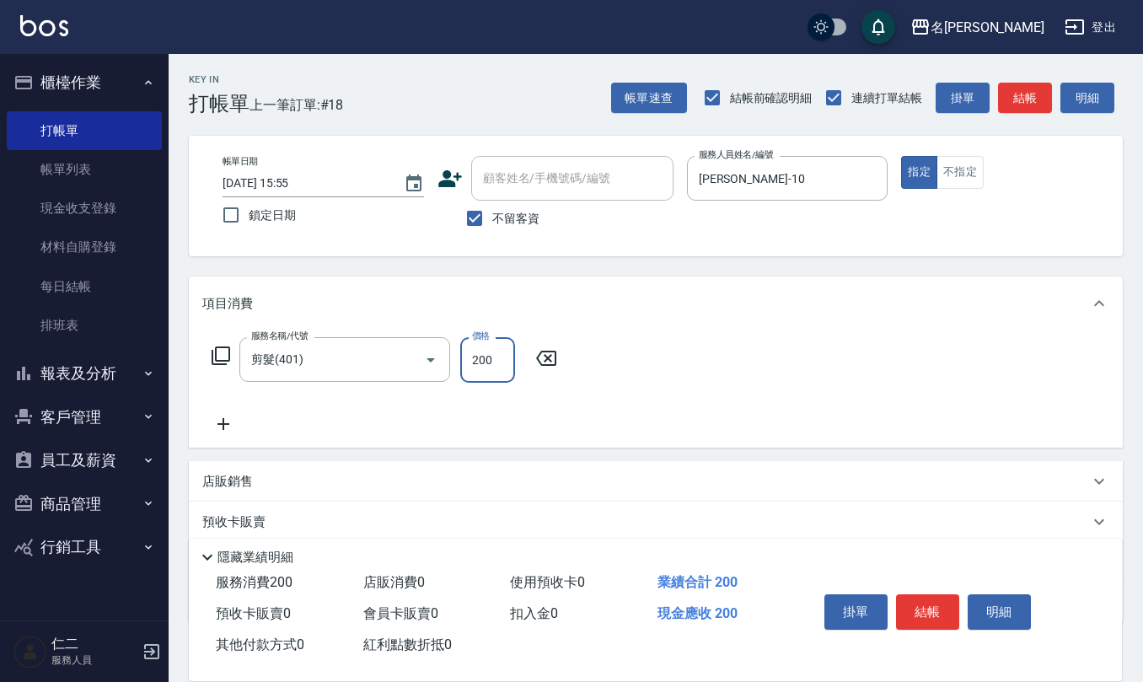
type input "200"
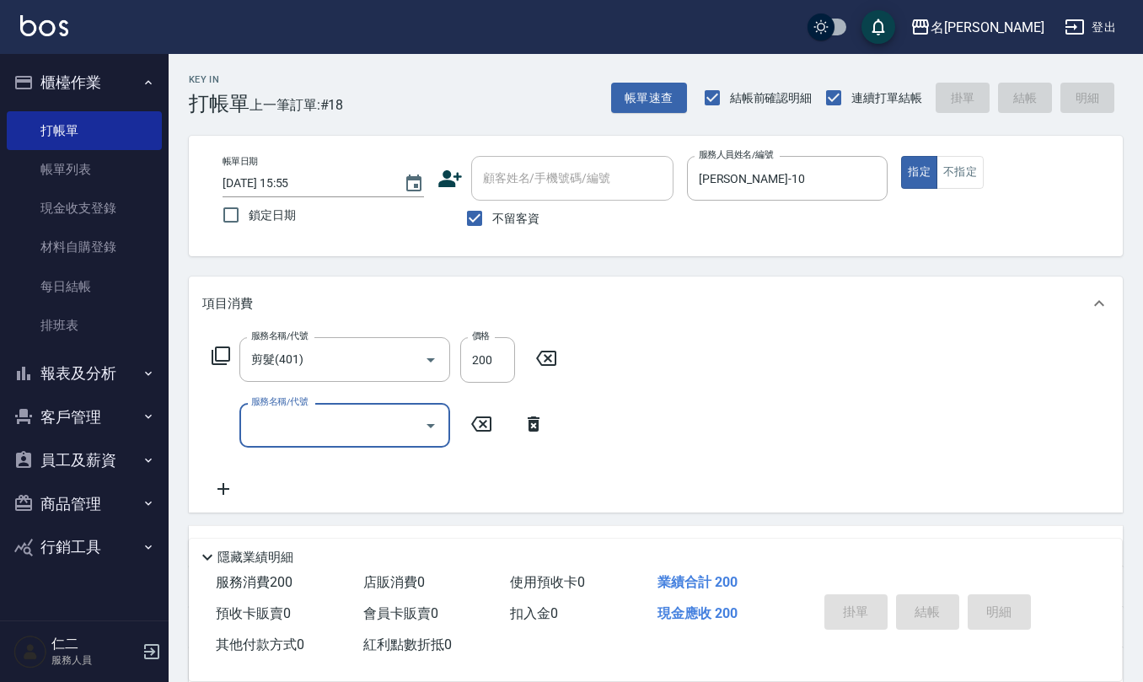
type input "[DATE] 15:56"
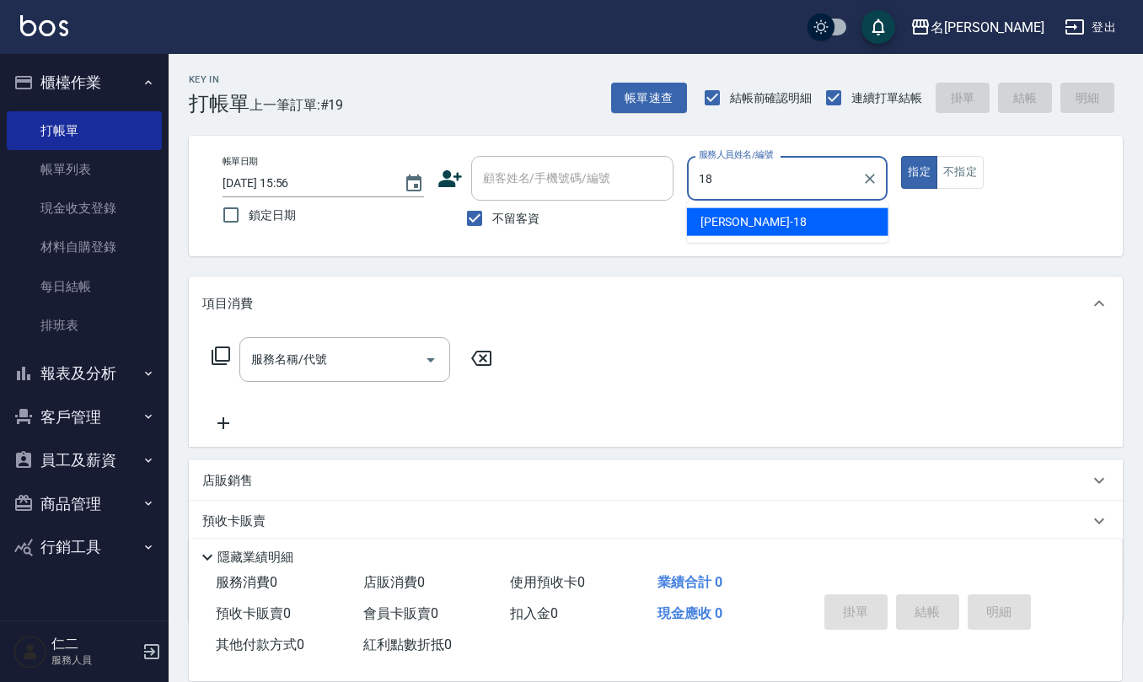
type input "[PERSON_NAME]-18"
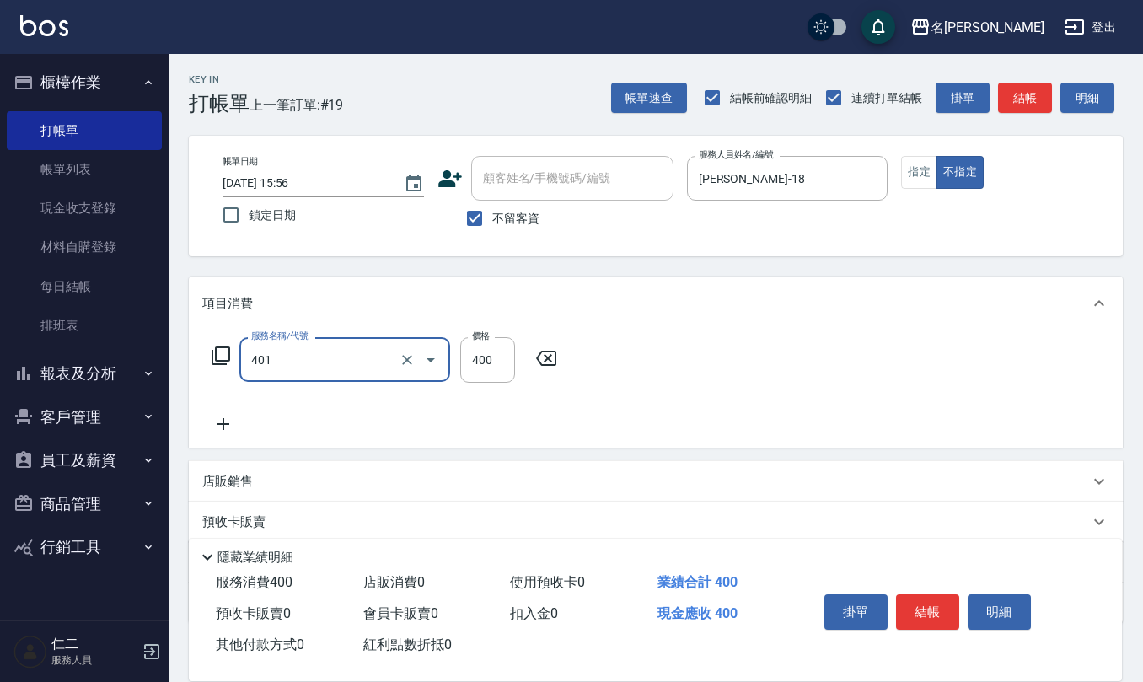
type input "剪髮(401)"
type input "200"
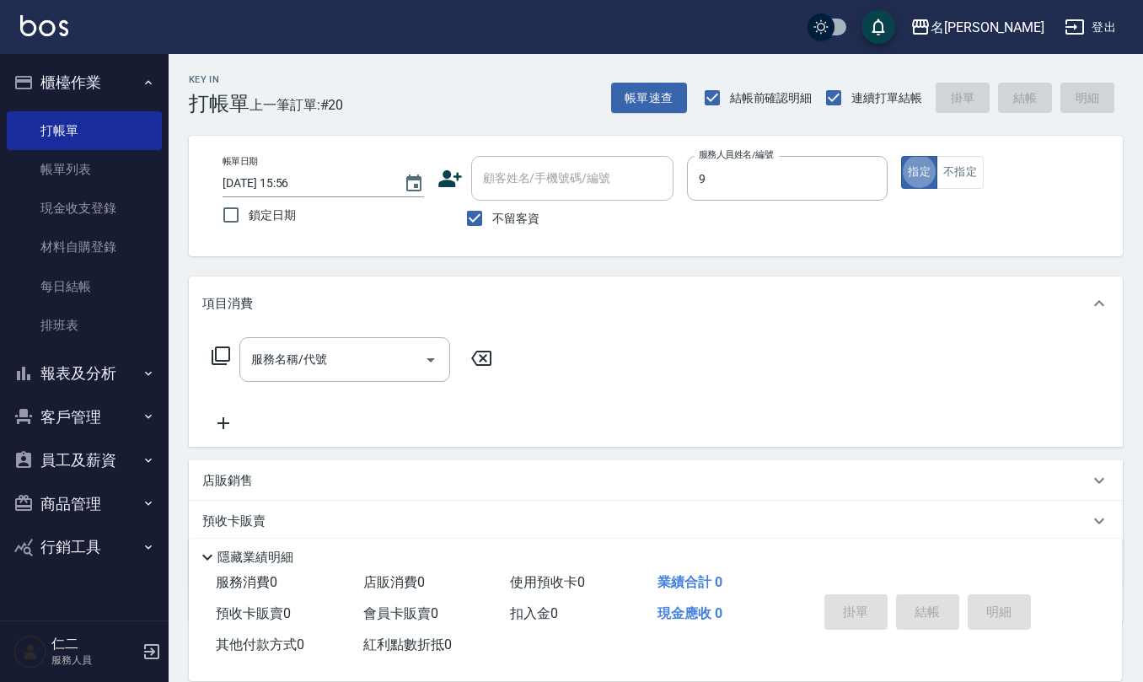
type input "[PERSON_NAME]-9"
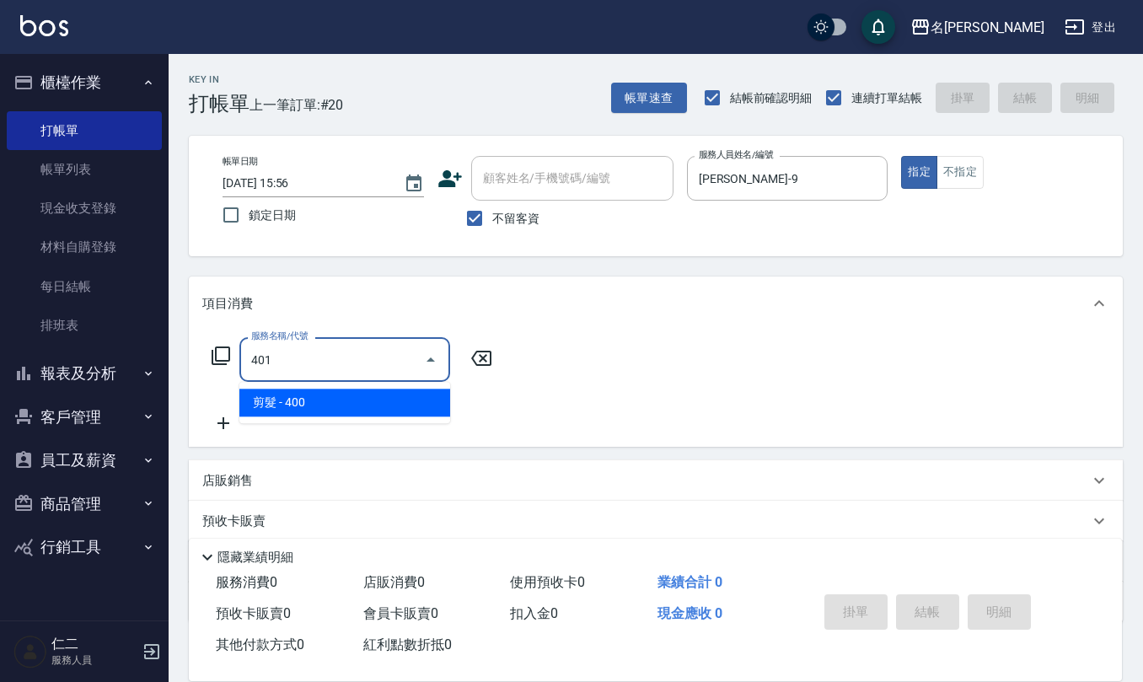
type input "剪髮(401)"
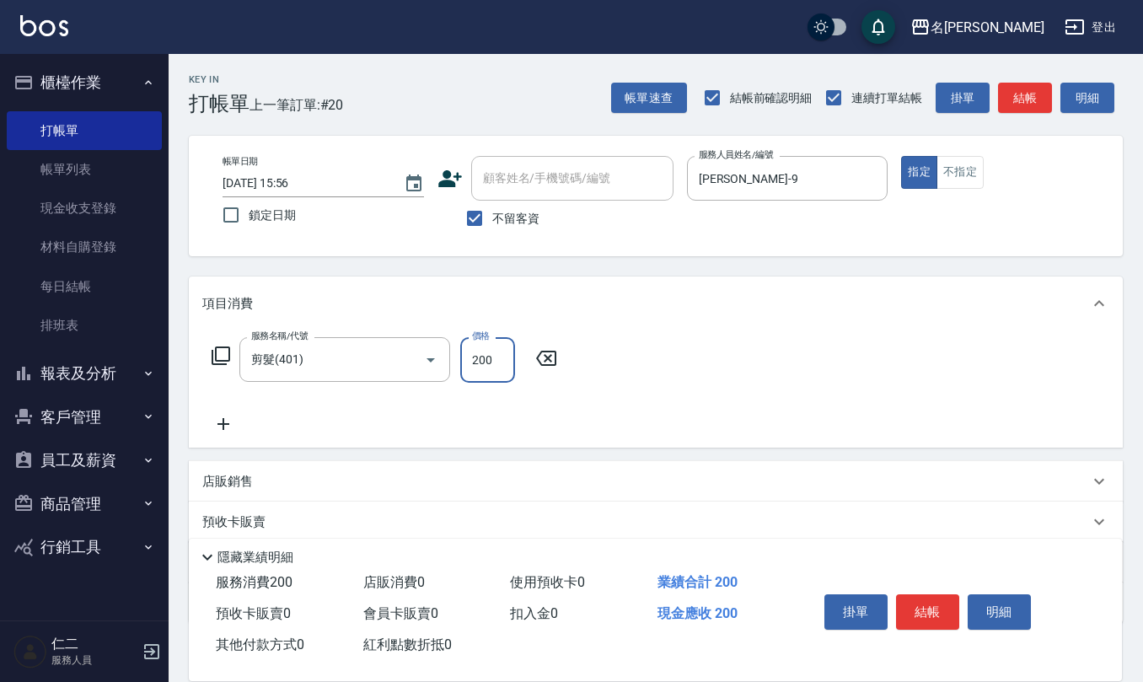
type input "200"
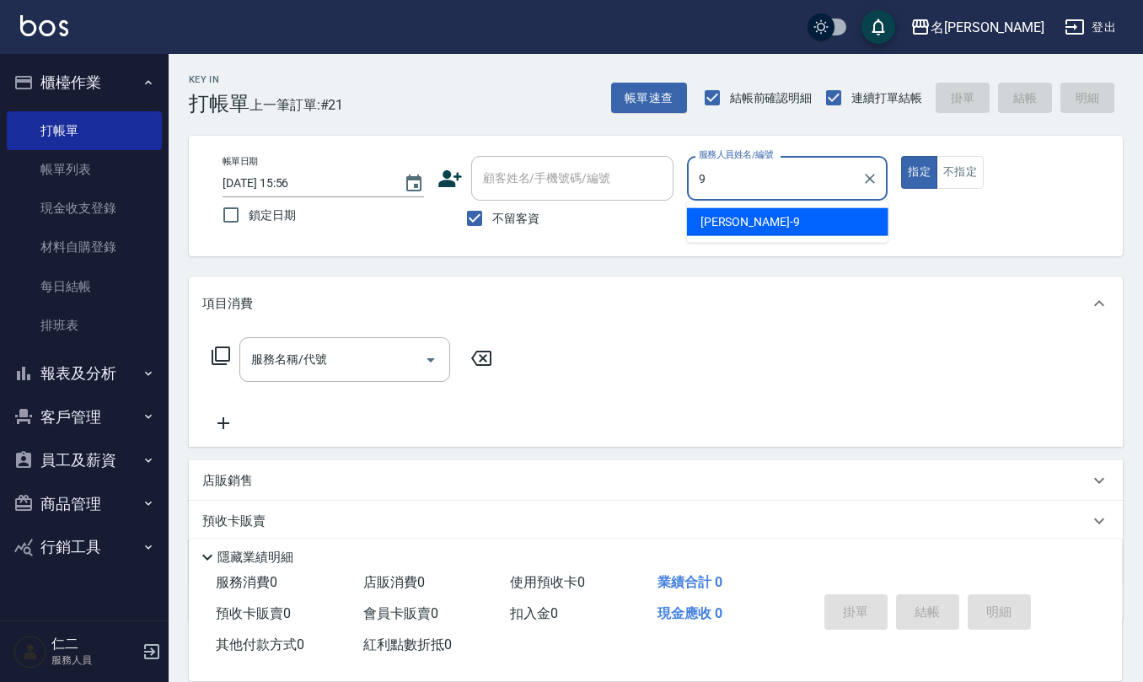
type input "[PERSON_NAME]-9"
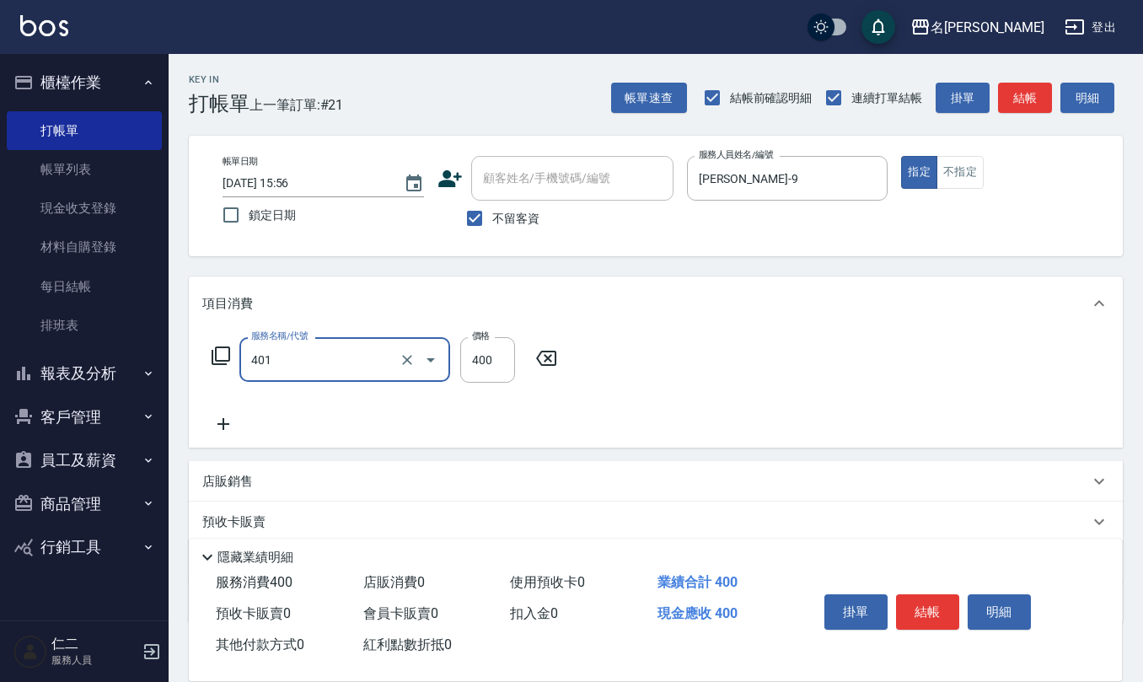
type input "剪髮(401)"
type input "200"
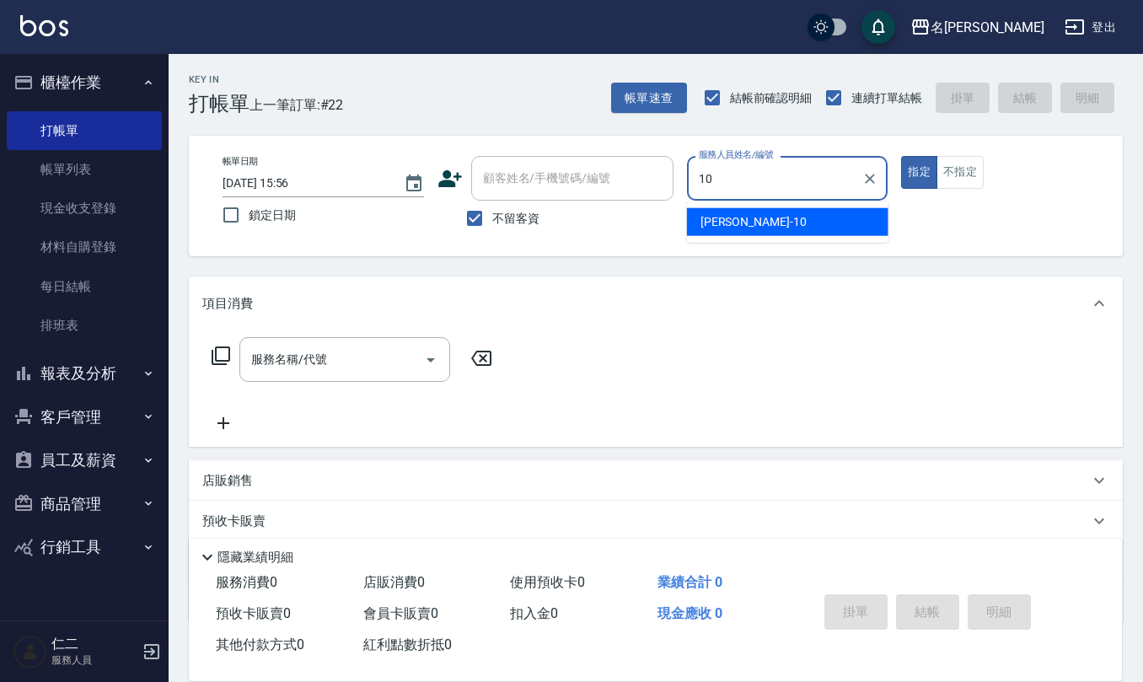
type input "[PERSON_NAME]-10"
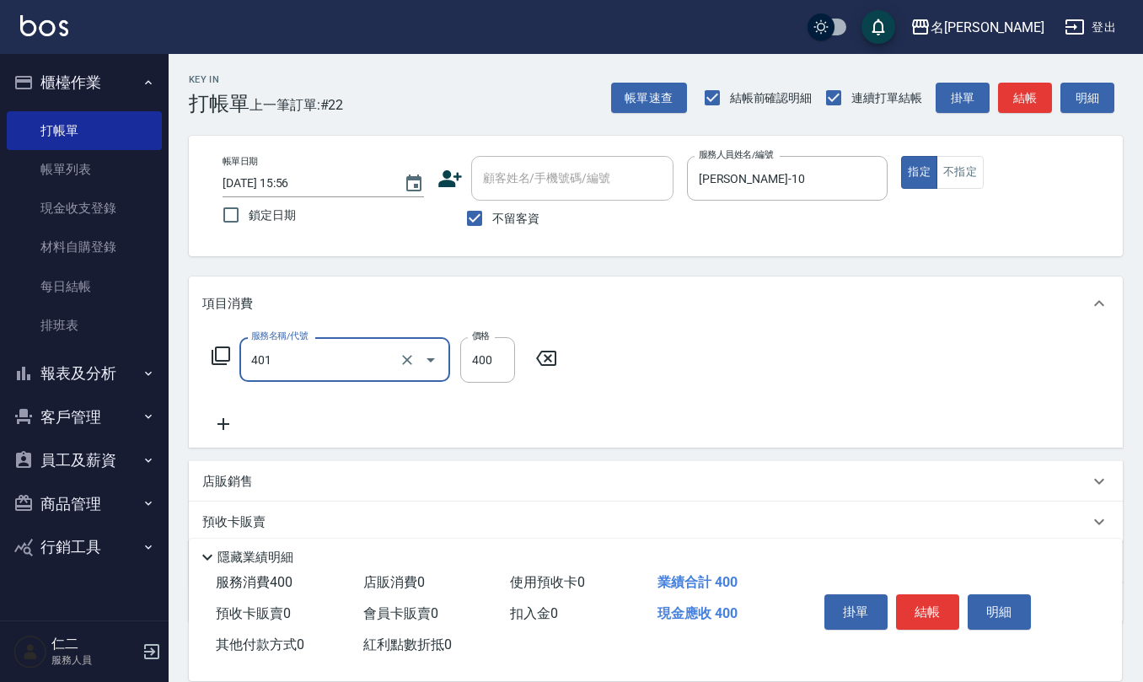
type input "剪髮(401)"
type input "405"
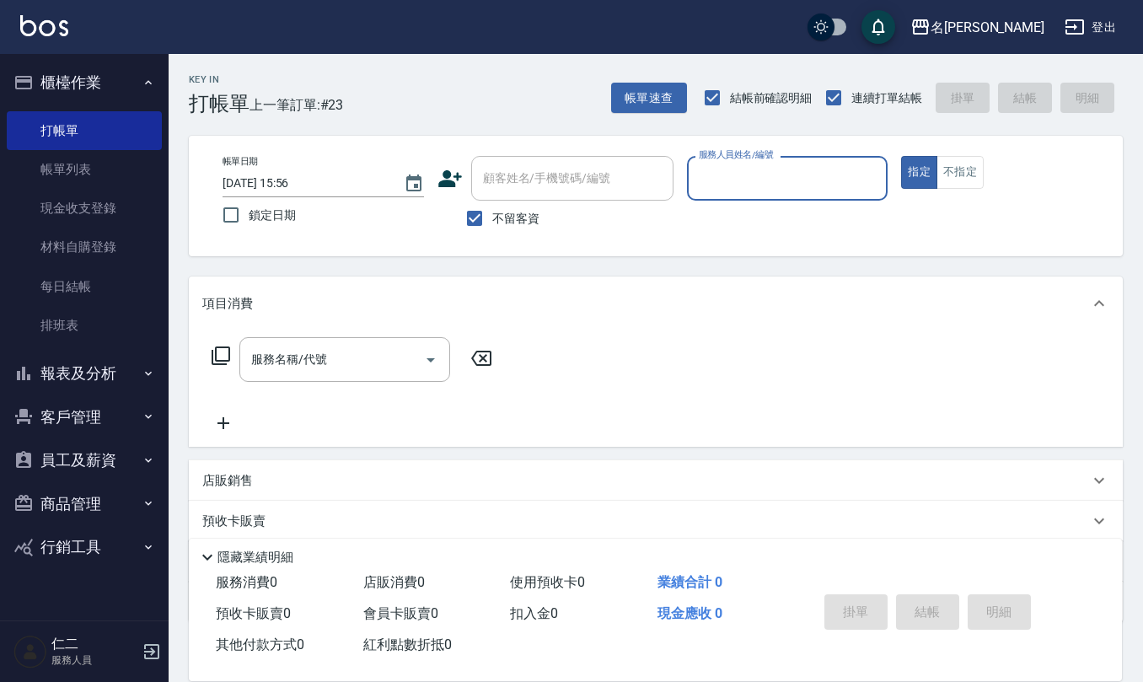
click at [901, 156] on button "指定" at bounding box center [919, 172] width 36 height 33
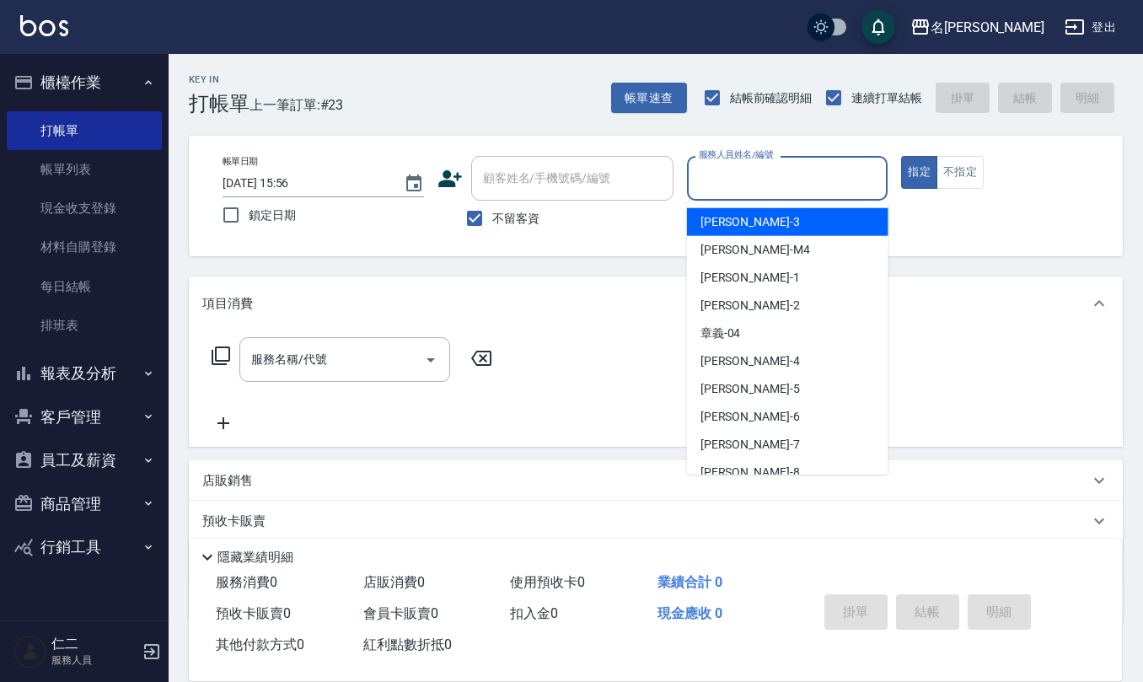
click at [799, 192] on input "服務人員姓名/編號" at bounding box center [788, 179] width 186 height 30
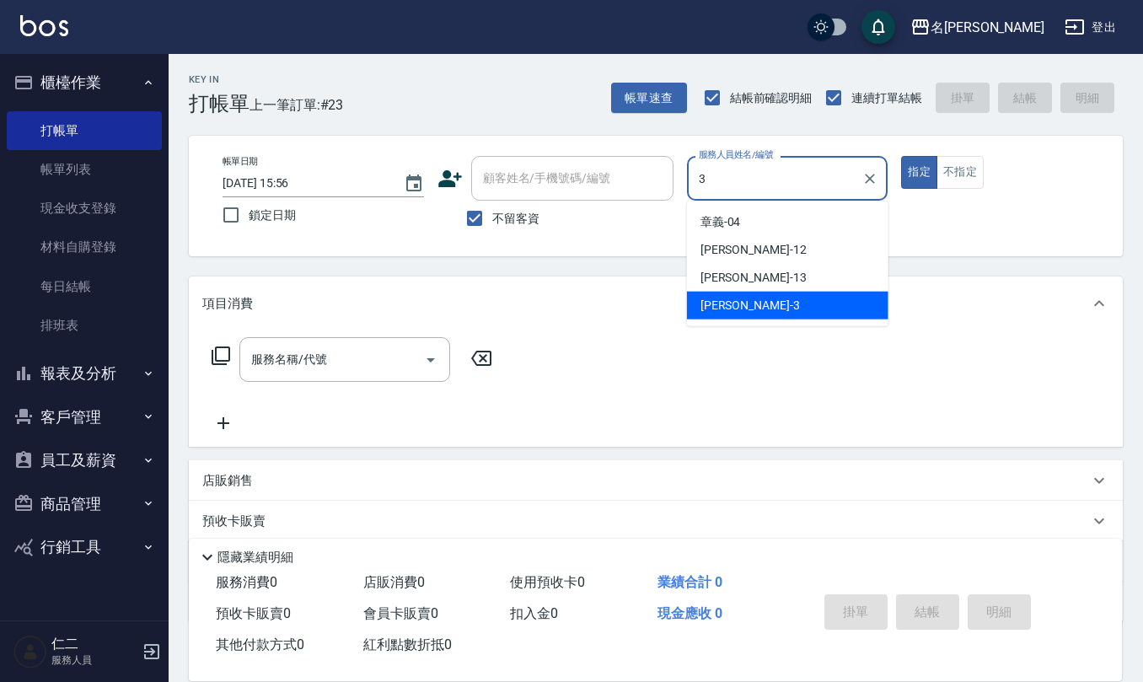
type input "[PERSON_NAME]-3"
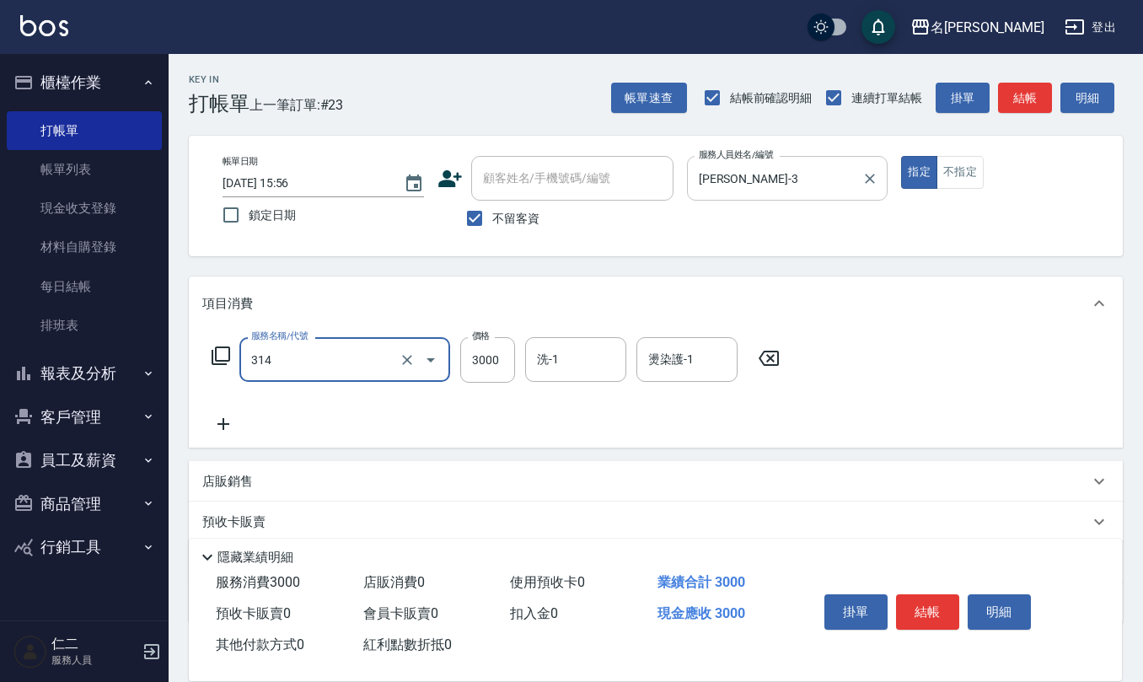
type input "CYA水質感2500UP(314)"
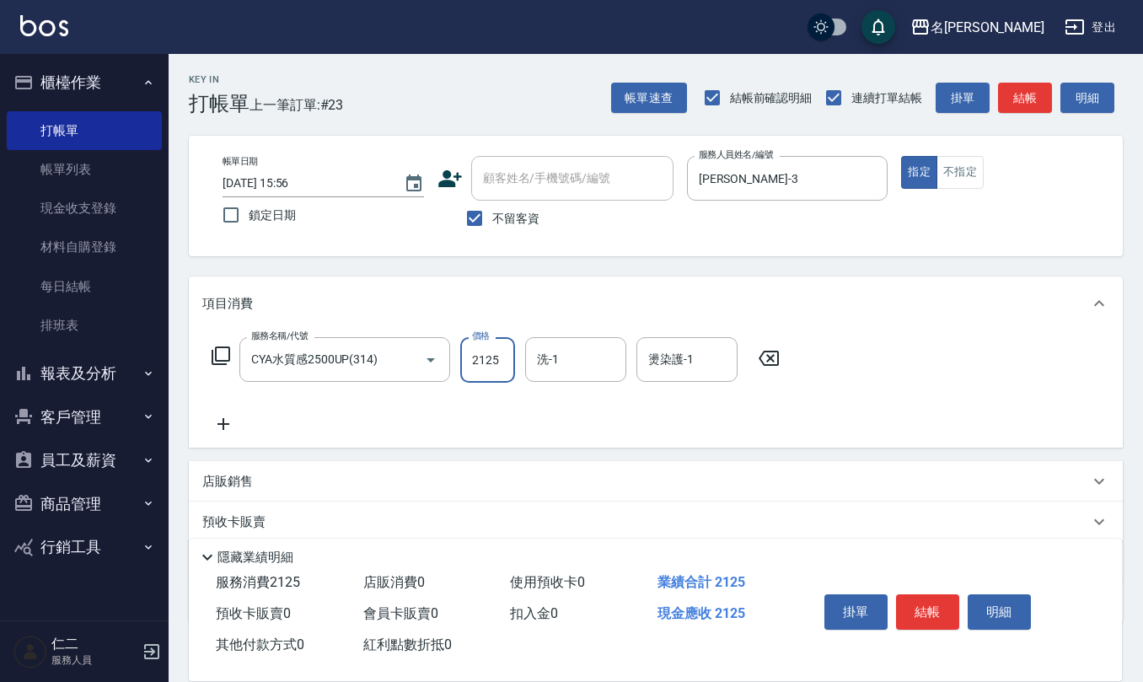
type input "2125"
type input "[PERSON_NAME]-33"
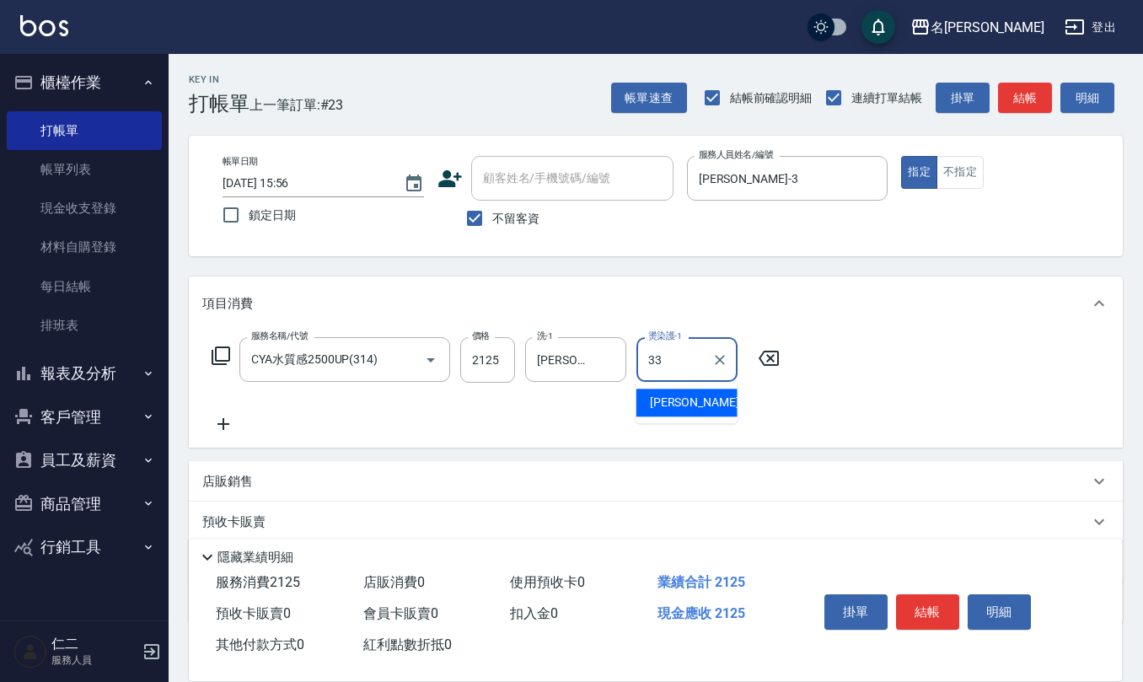
type input "[PERSON_NAME]-33"
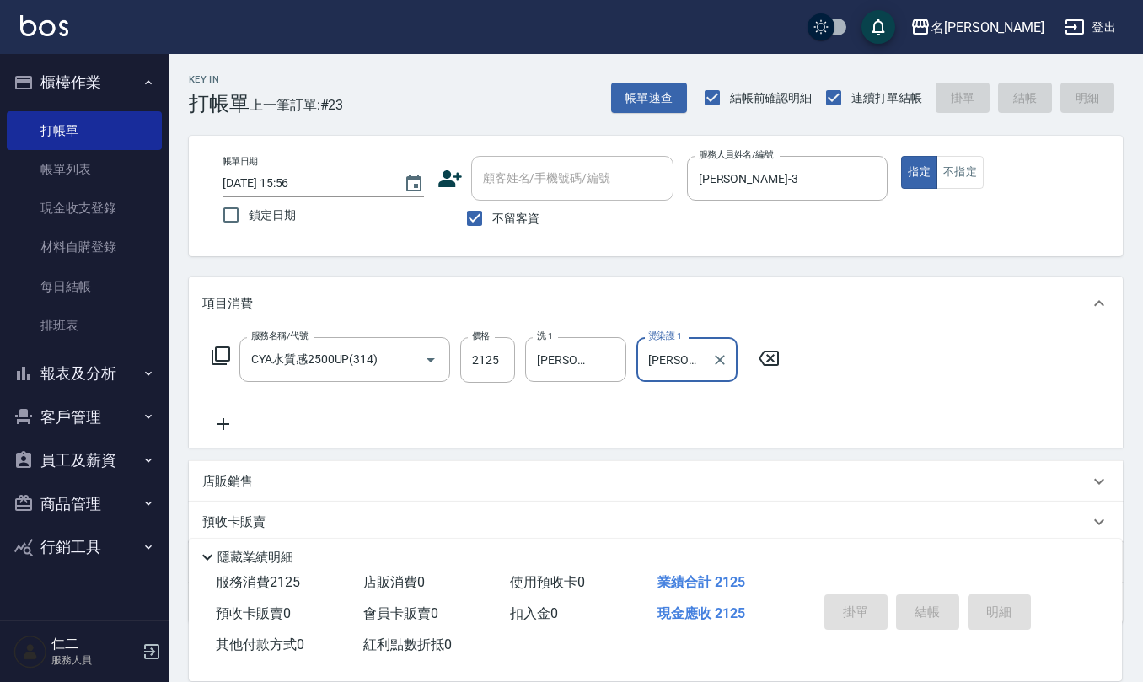
type input "[DATE] 16:19"
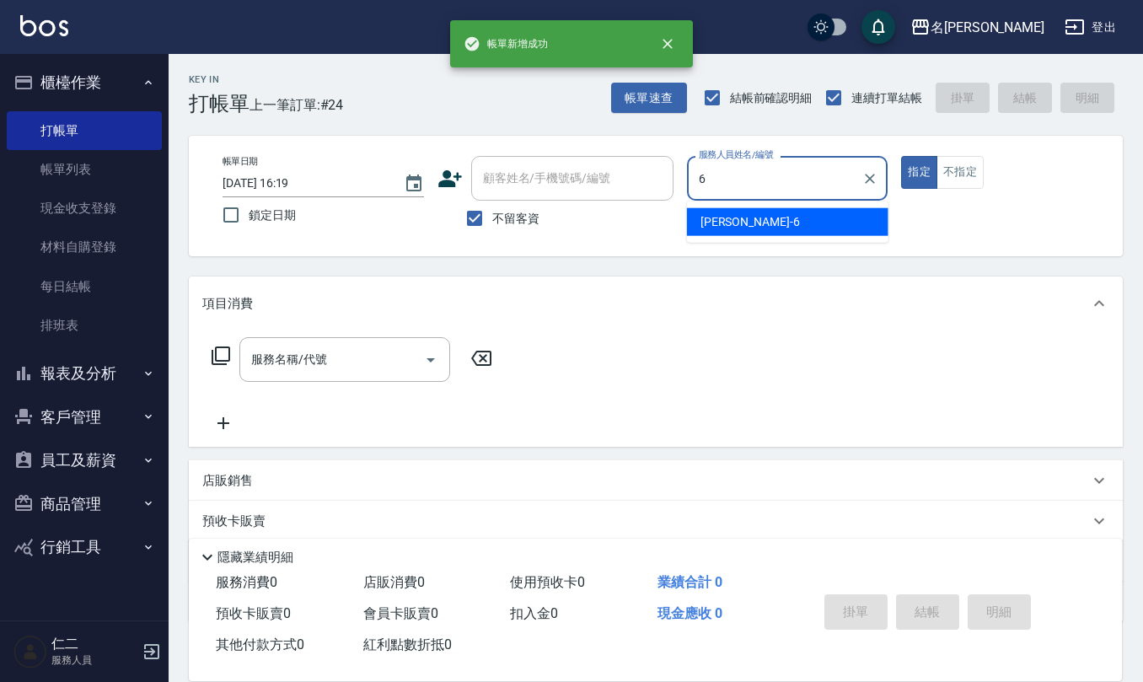
type input "[PERSON_NAME]-6"
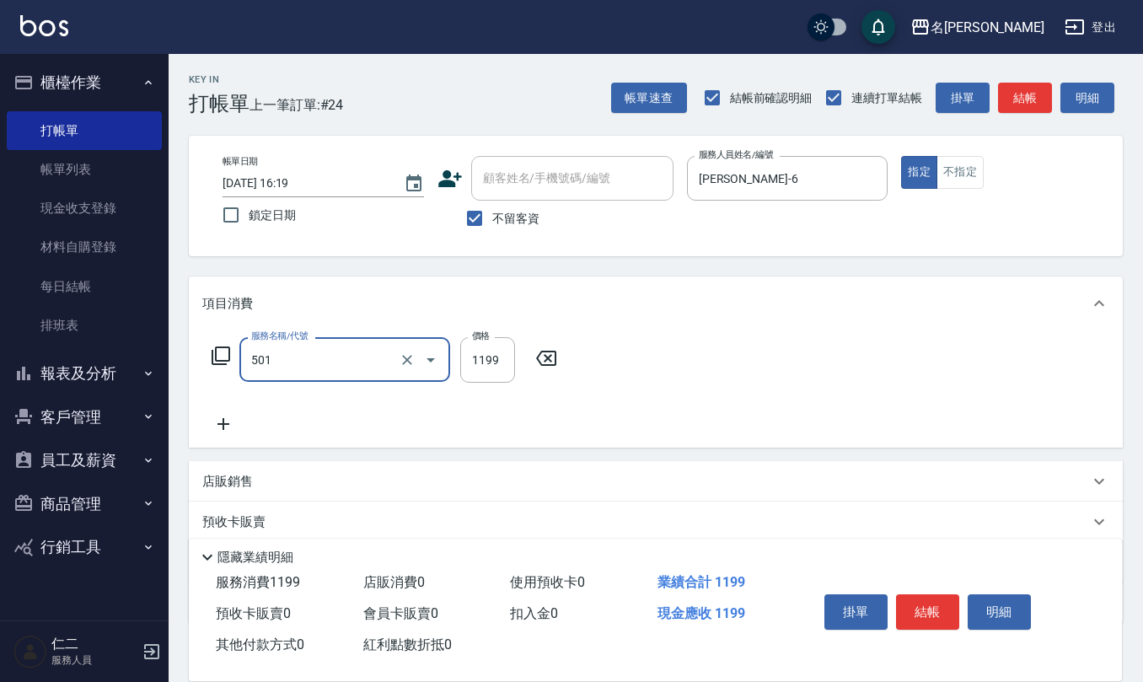
type input "染髮(501)"
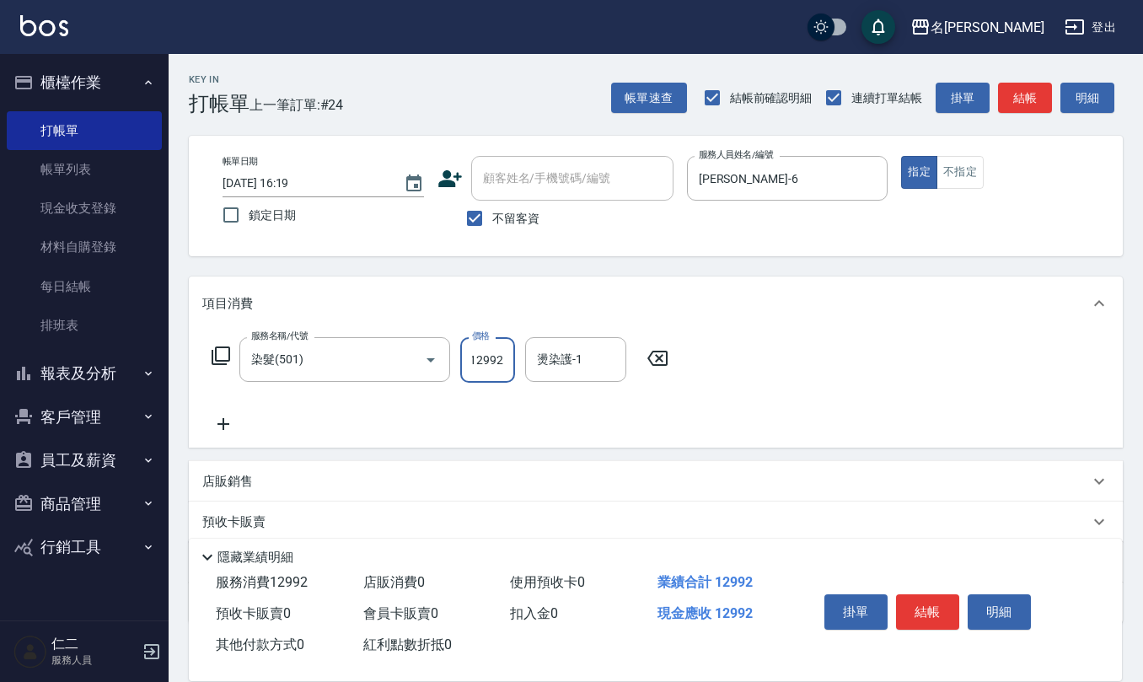
scroll to position [0, 1]
type input "1299"
type input "[PERSON_NAME]-26"
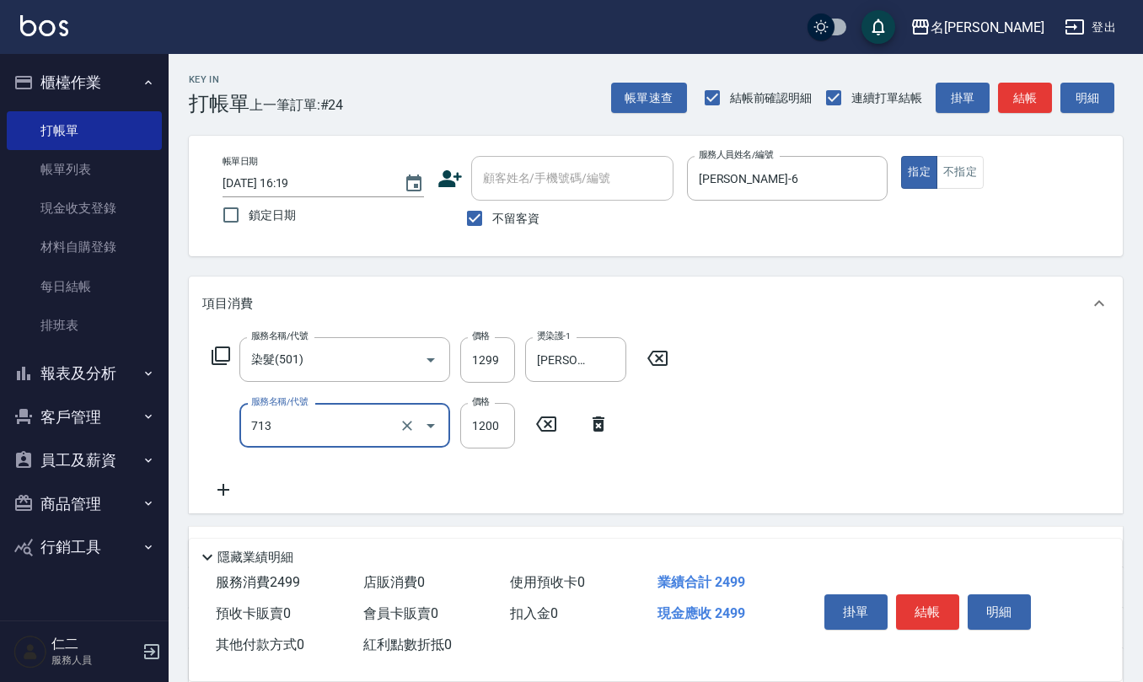
type input "水樣結構式1200(713)"
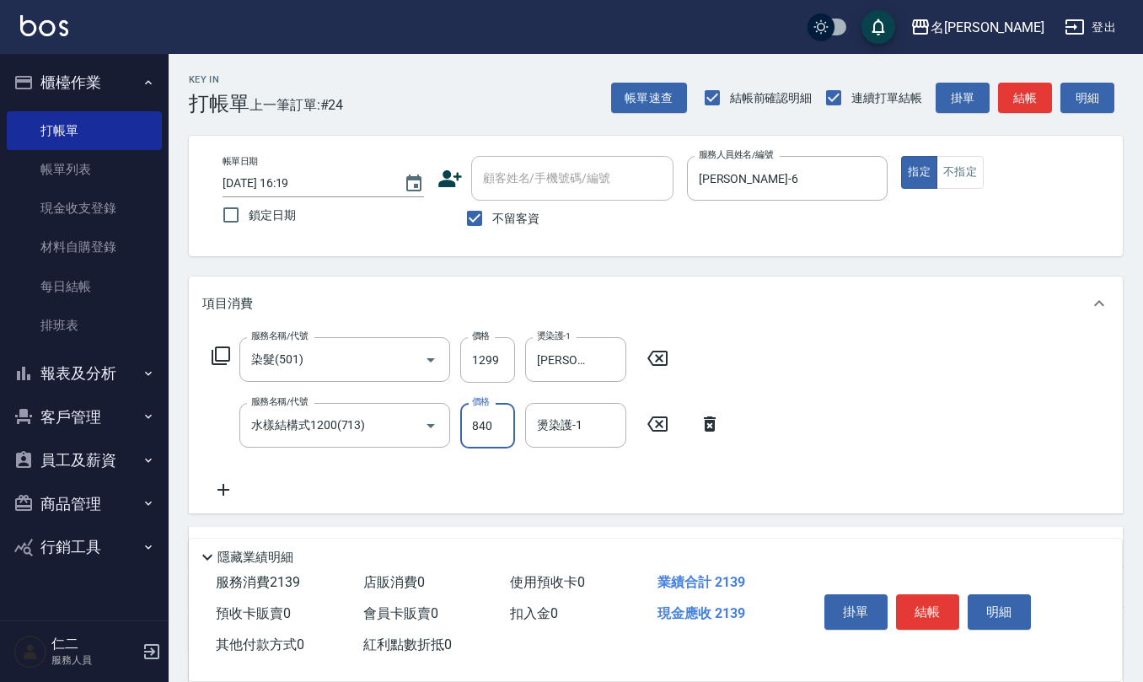
type input "840"
type input "[PERSON_NAME]-26"
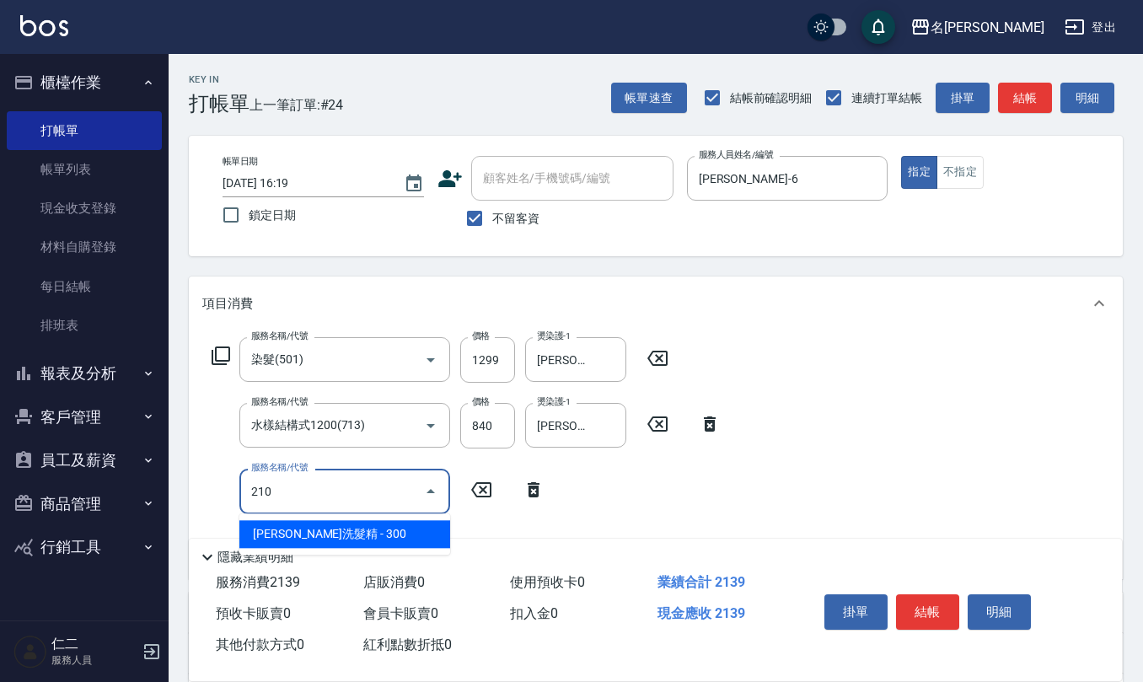
type input "[PERSON_NAME]洗髮精(210)"
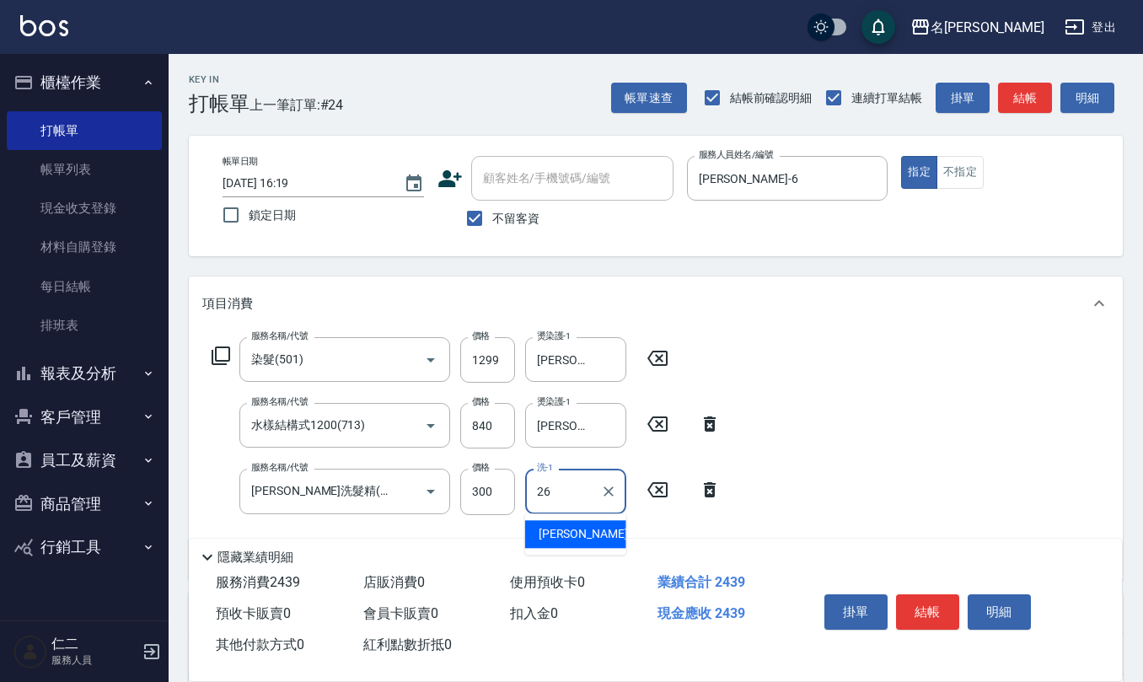
type input "[PERSON_NAME]-26"
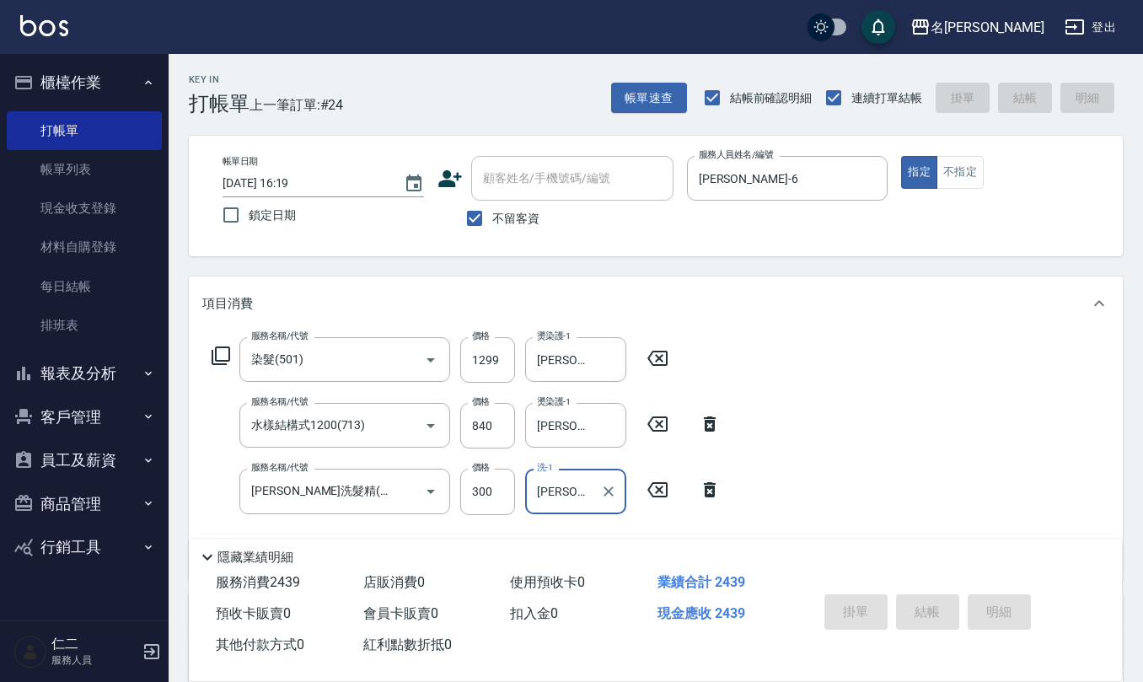
type input "[DATE] 16:21"
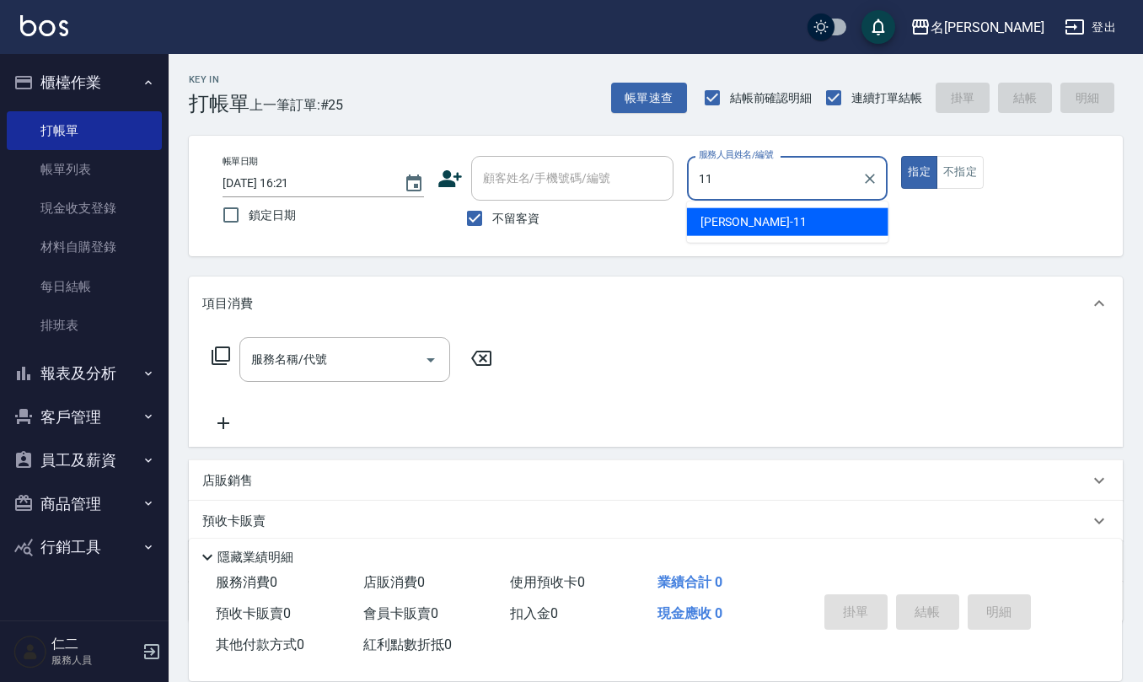
type input "[PERSON_NAME]橙-11"
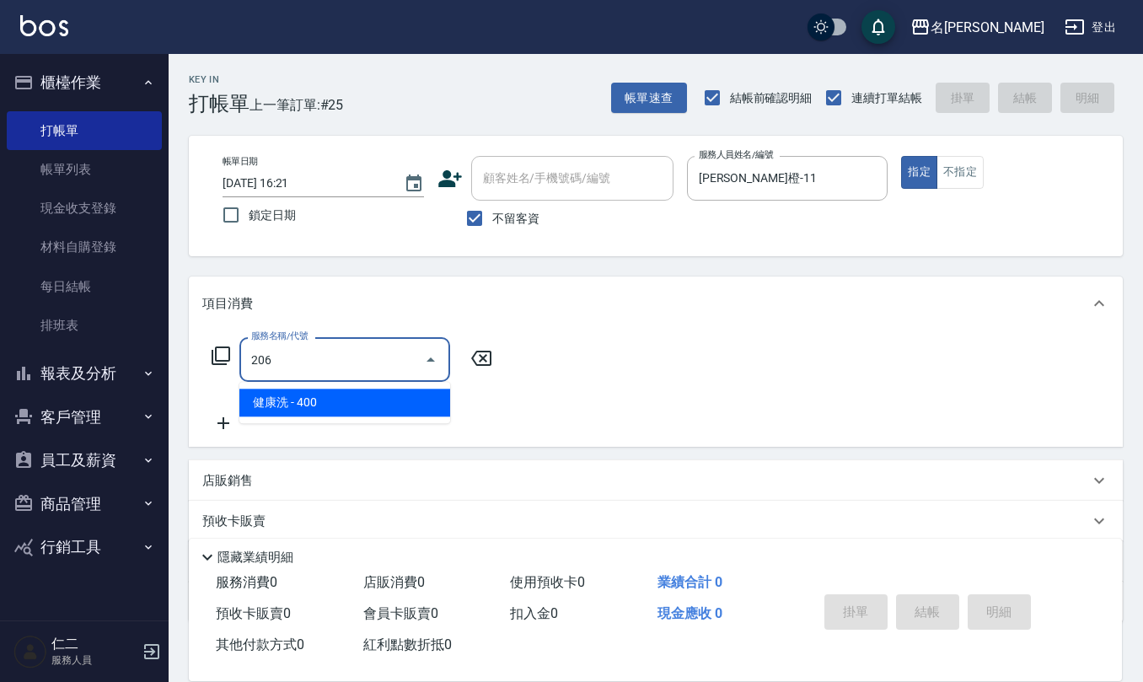
type input "健康洗(206)"
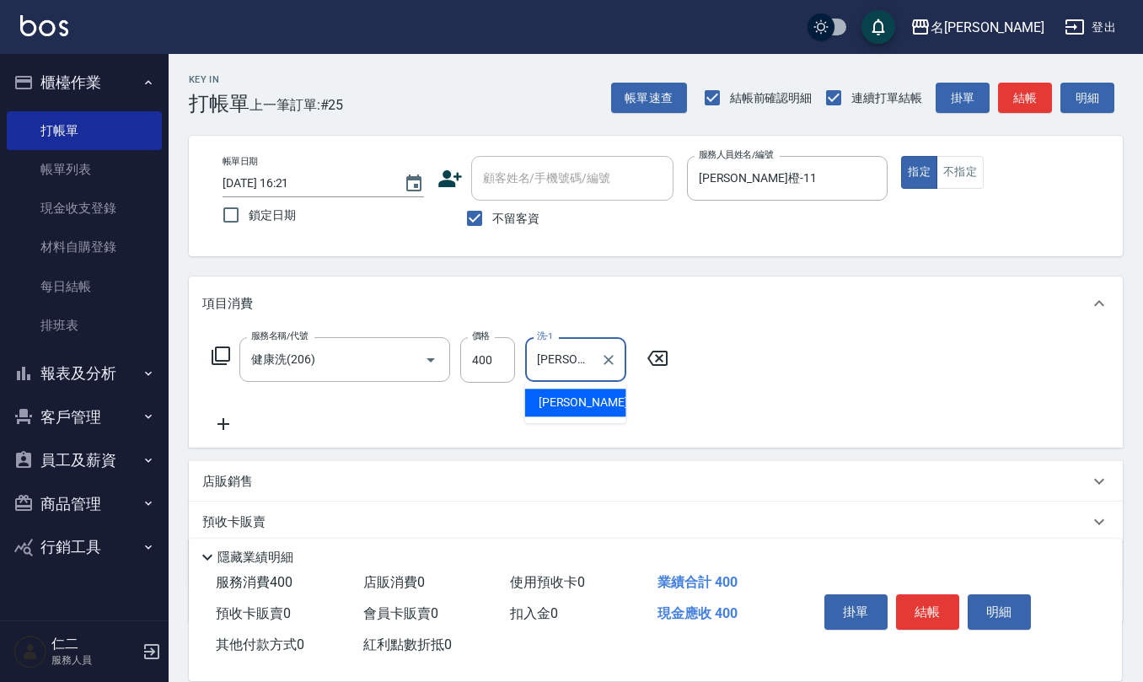
type input "[PERSON_NAME]橙-11"
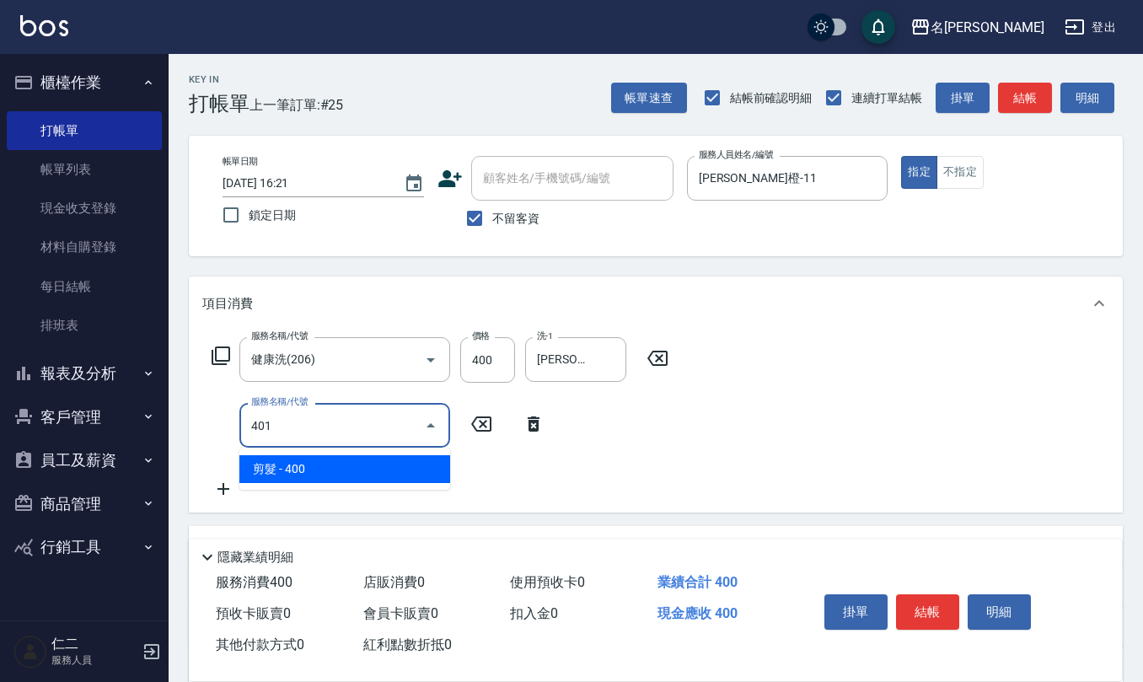
type input "剪髮(401)"
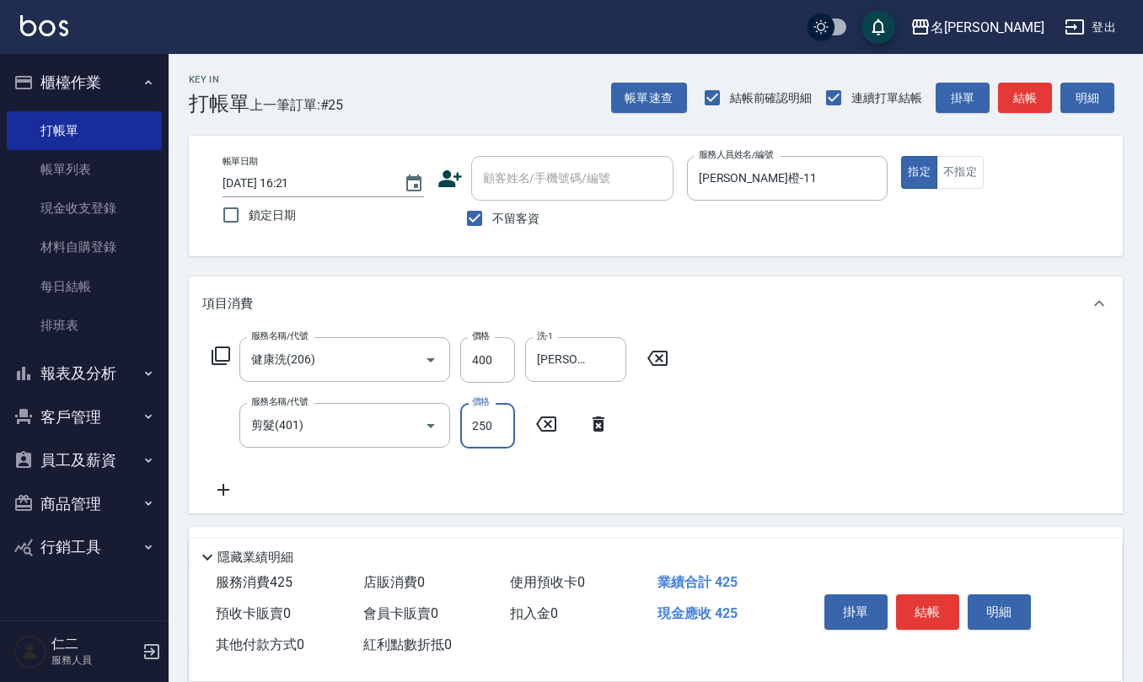
type input "250"
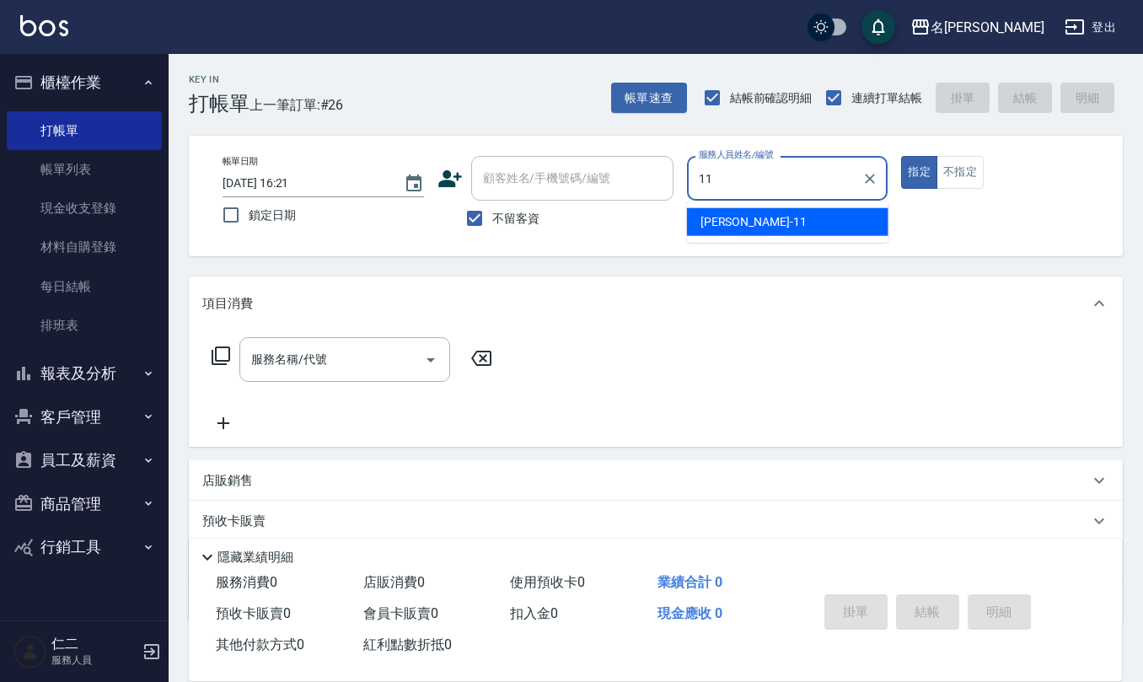
type input "[PERSON_NAME]橙-11"
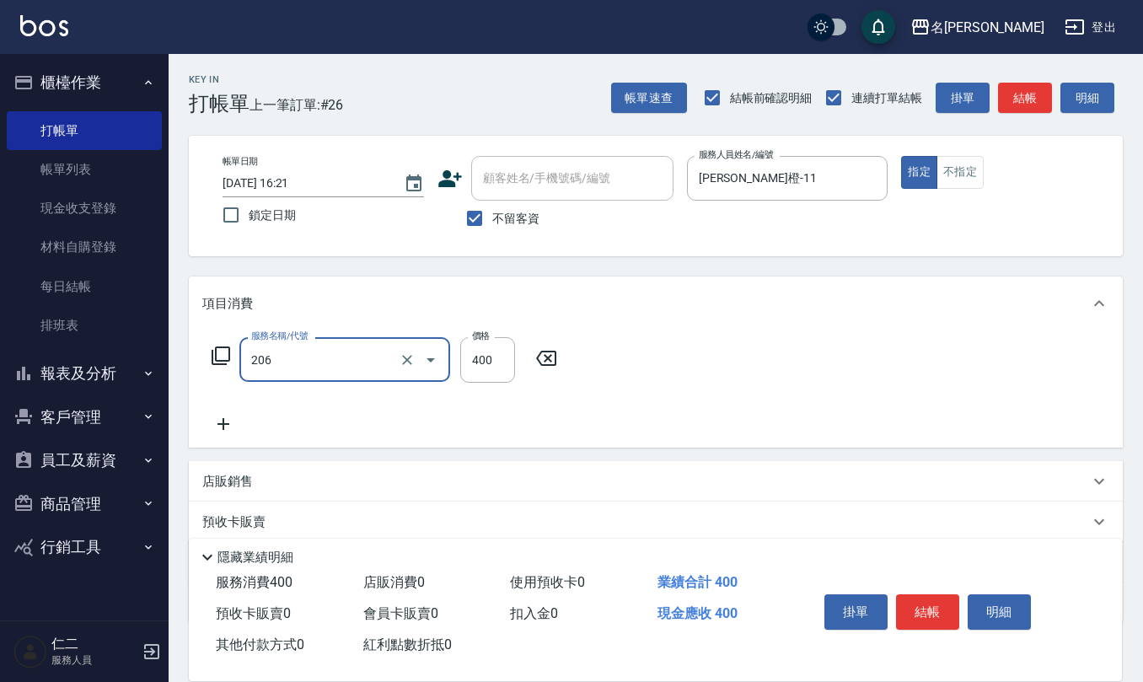
type input "健康洗(206)"
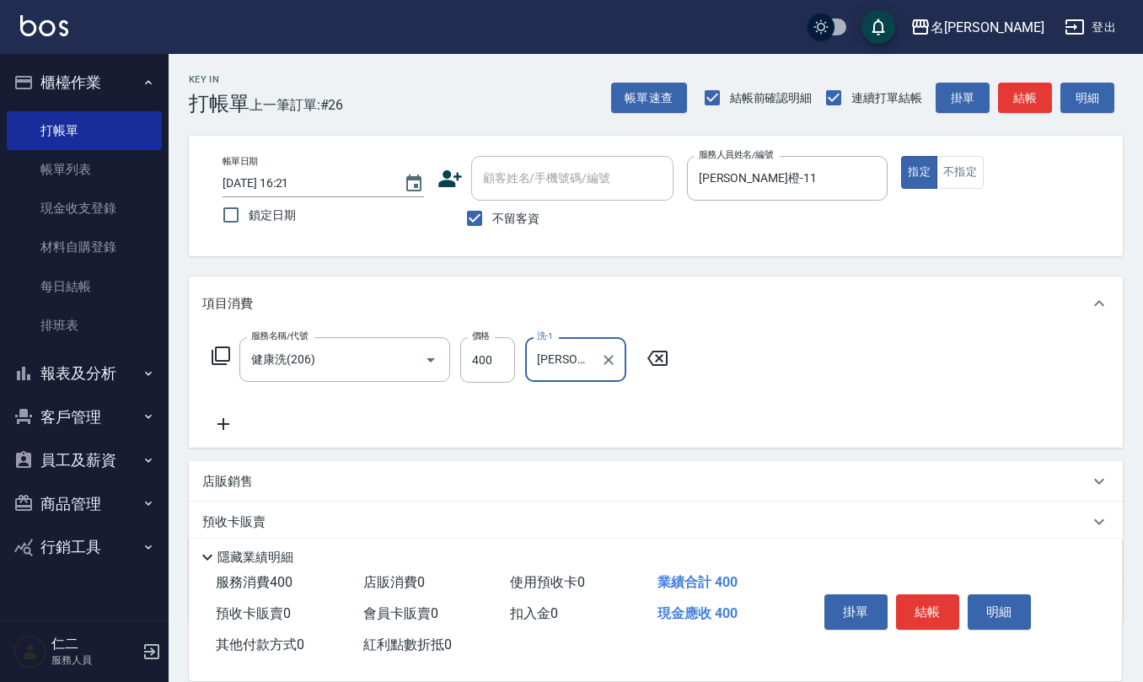
type input "[PERSON_NAME]橙-11"
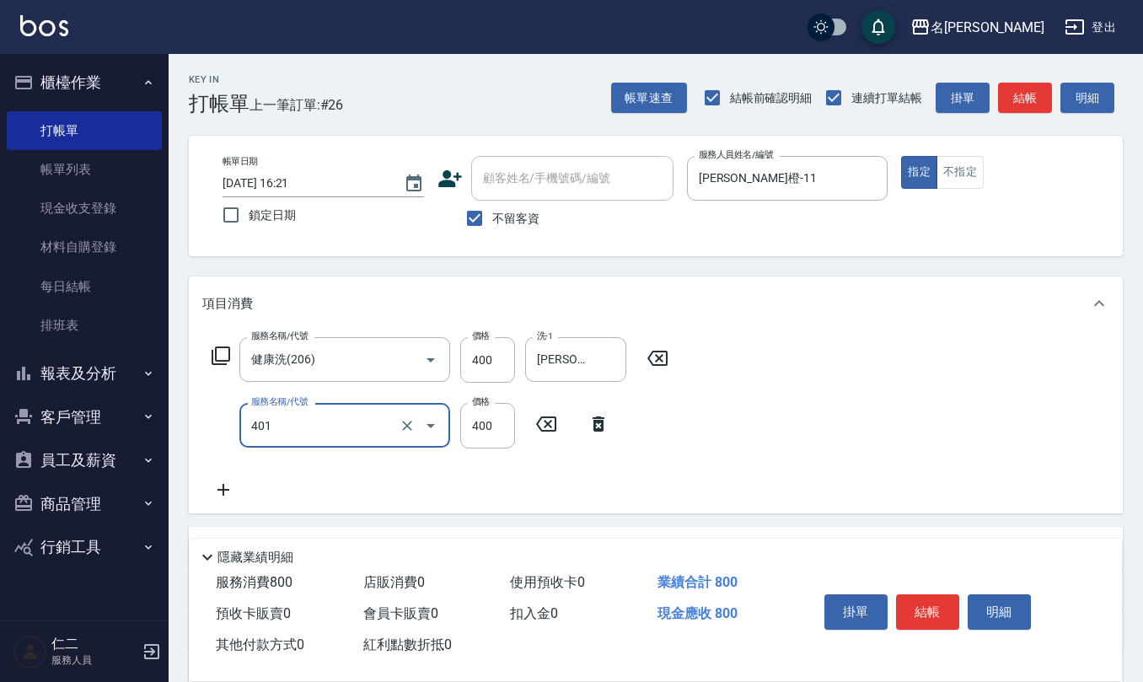
type input "剪髮(401)"
type input "250"
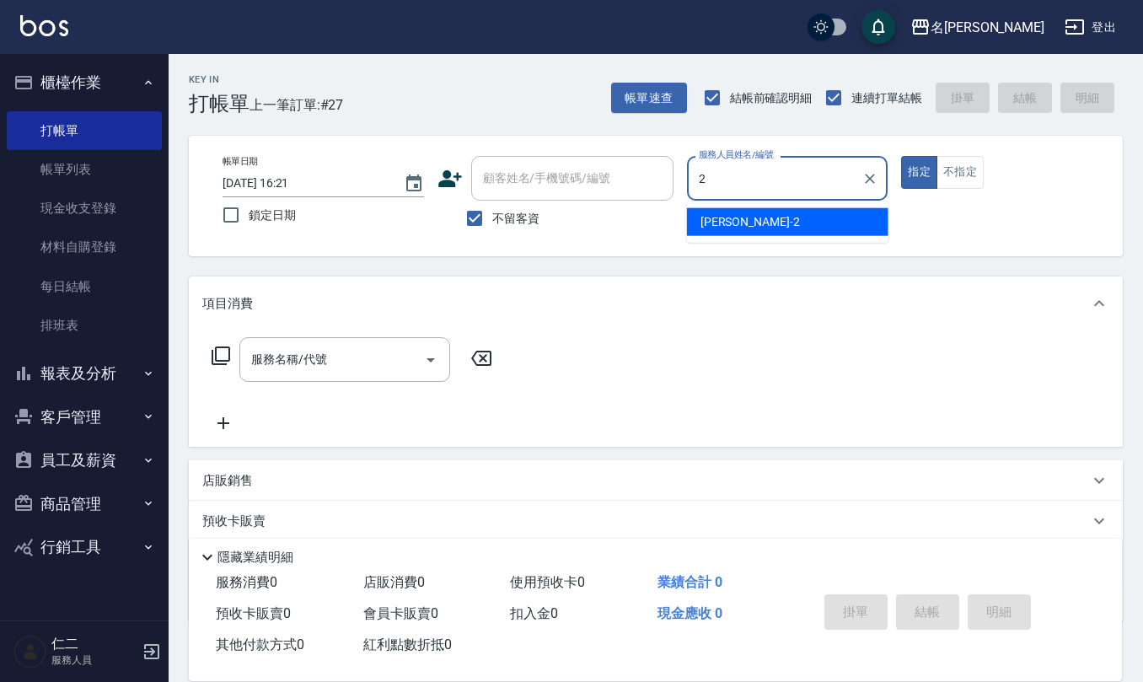
type input "[PERSON_NAME]-2"
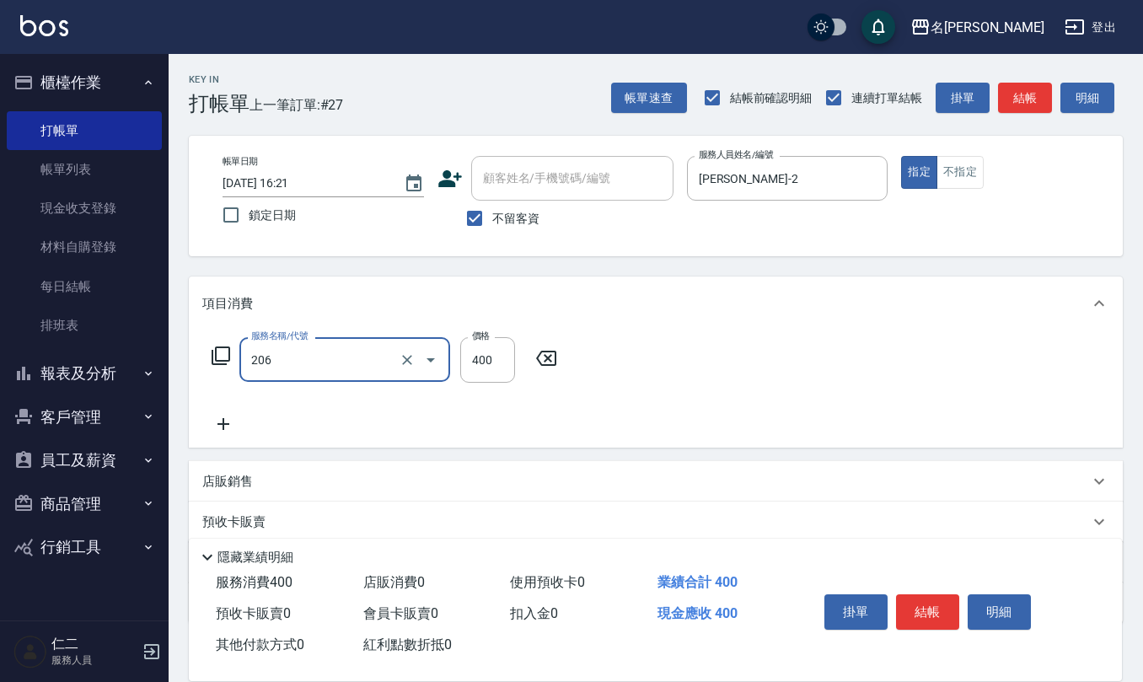
type input "健康洗(206)"
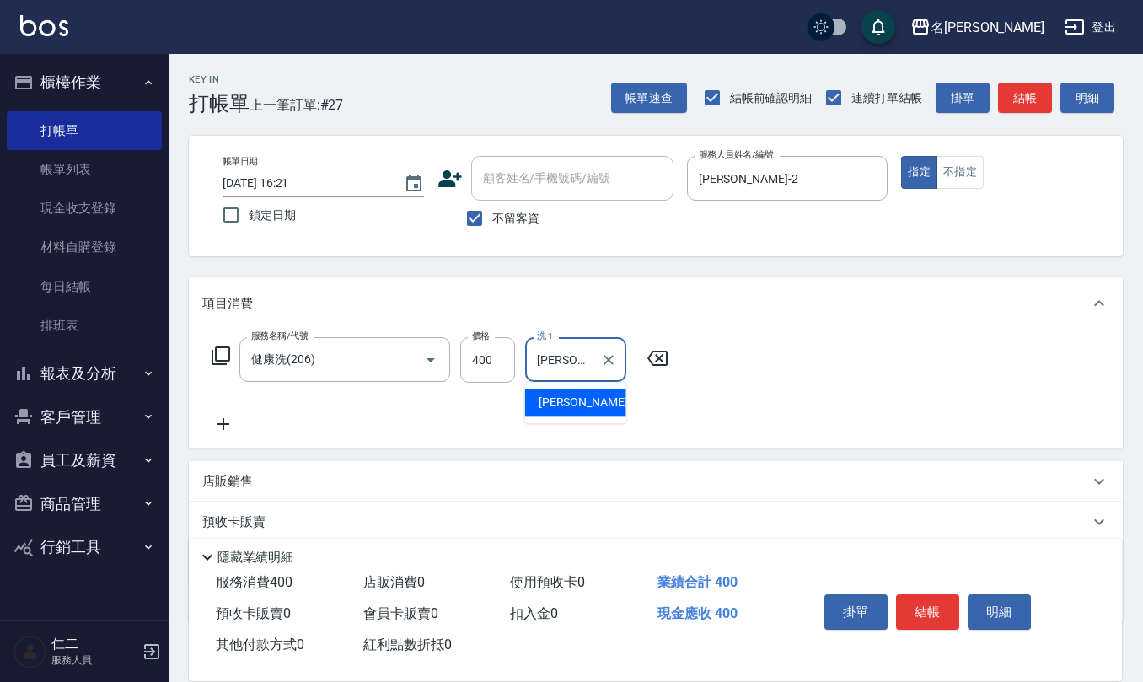
type input "[PERSON_NAME]-21"
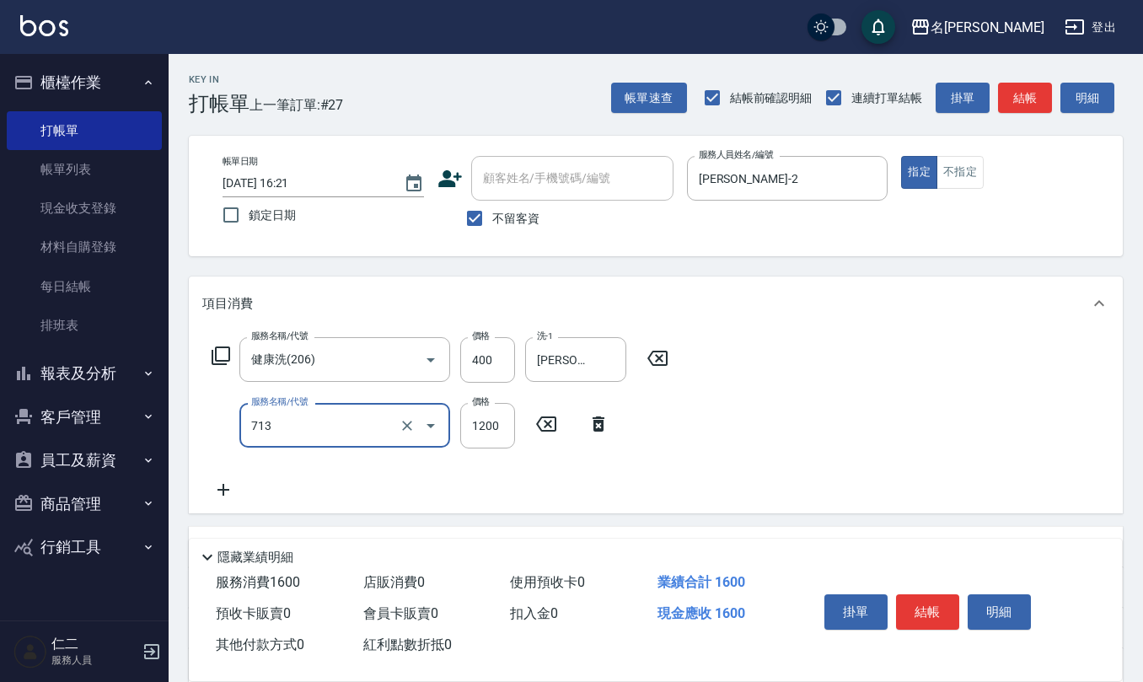
type input "水樣結構式1200(713)"
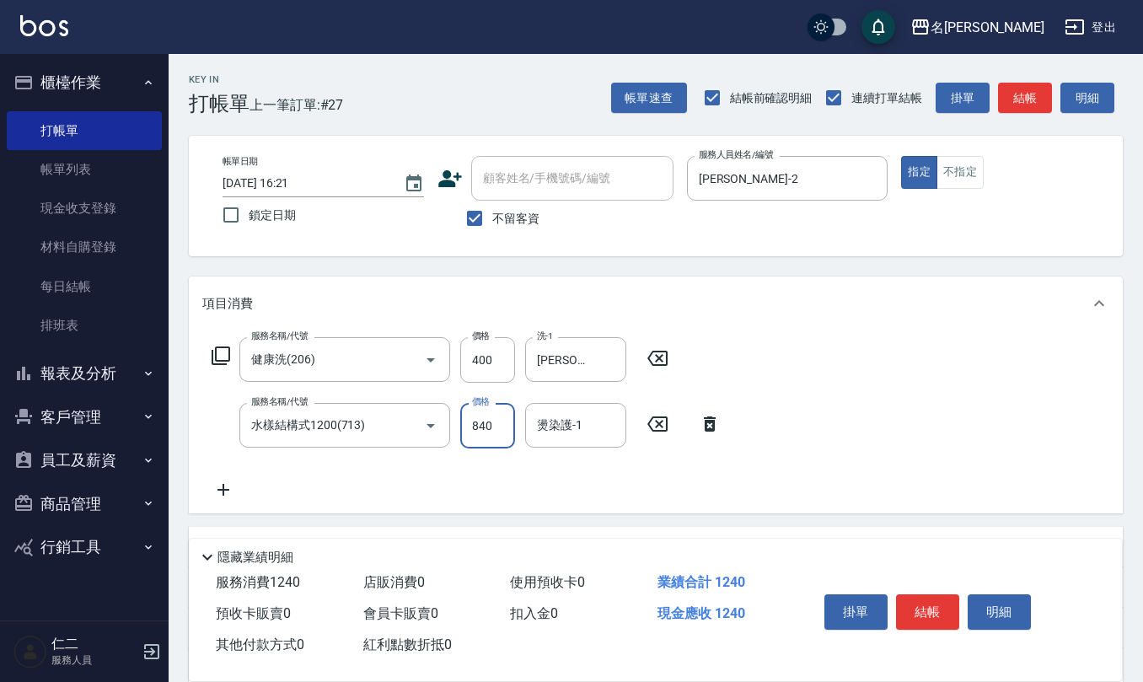
type input "840"
type input "[PERSON_NAME]-21"
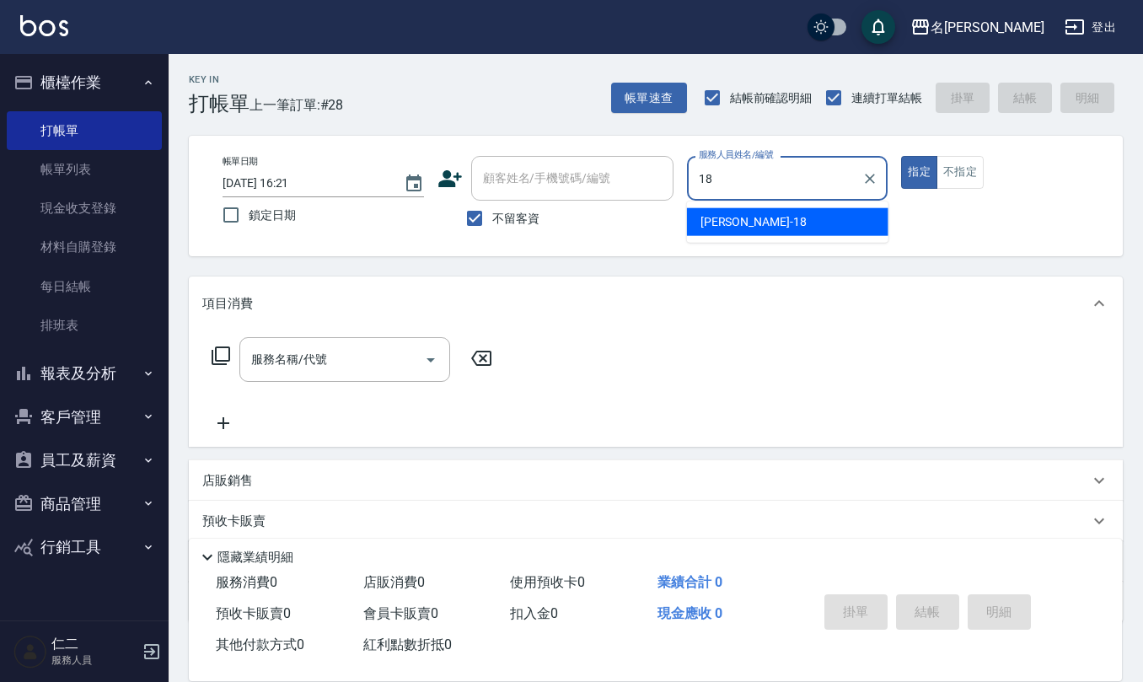
type input "[PERSON_NAME]-18"
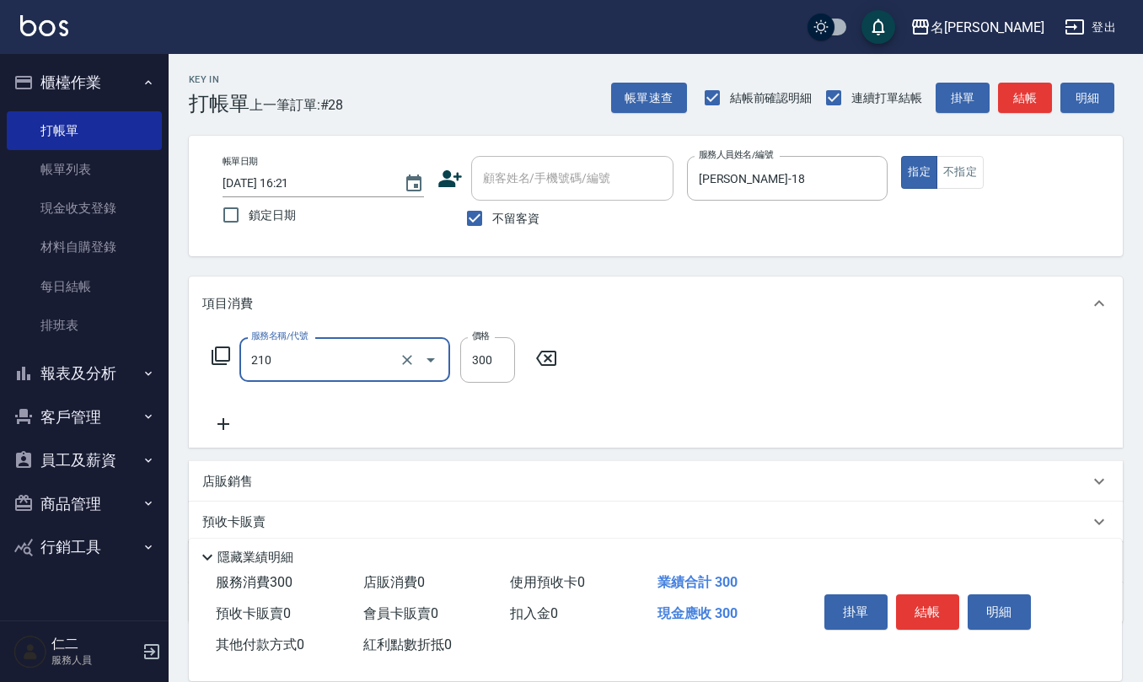
type input "[PERSON_NAME]洗髮精(210)"
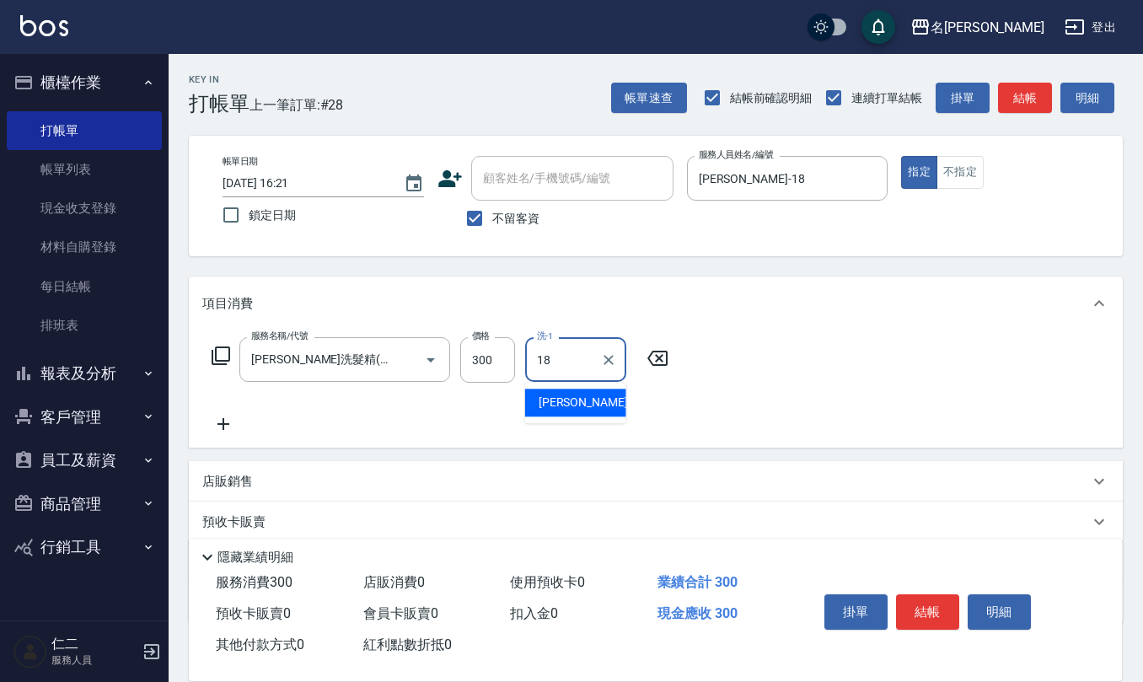
type input "[PERSON_NAME]-18"
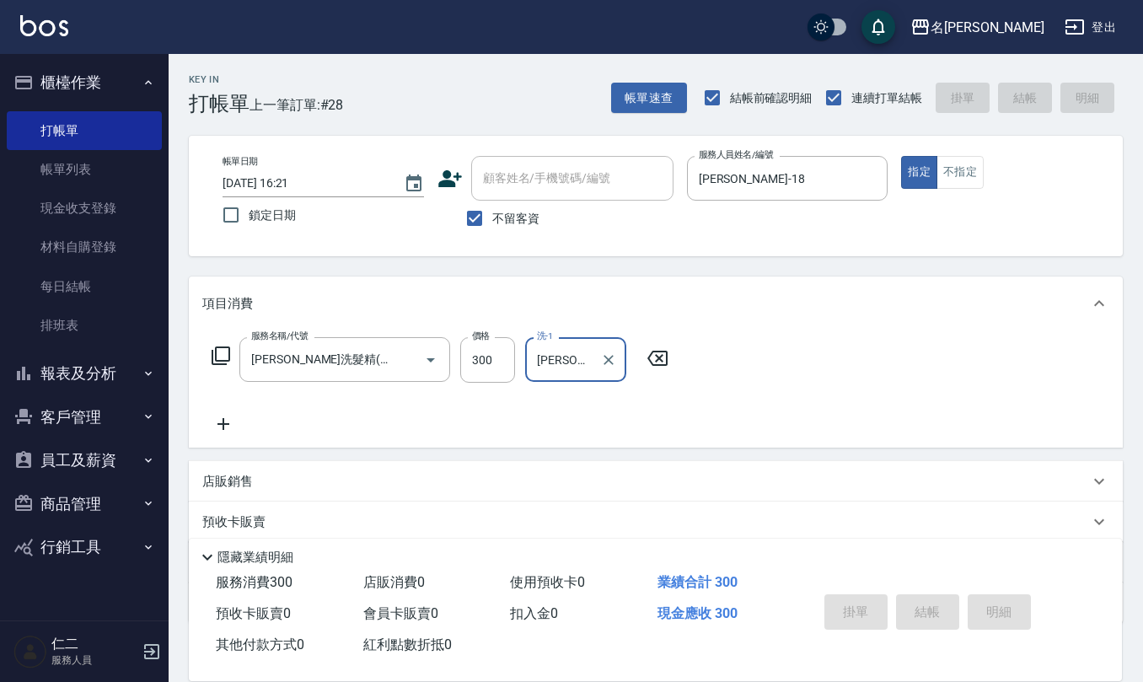
type input "[DATE] 16:22"
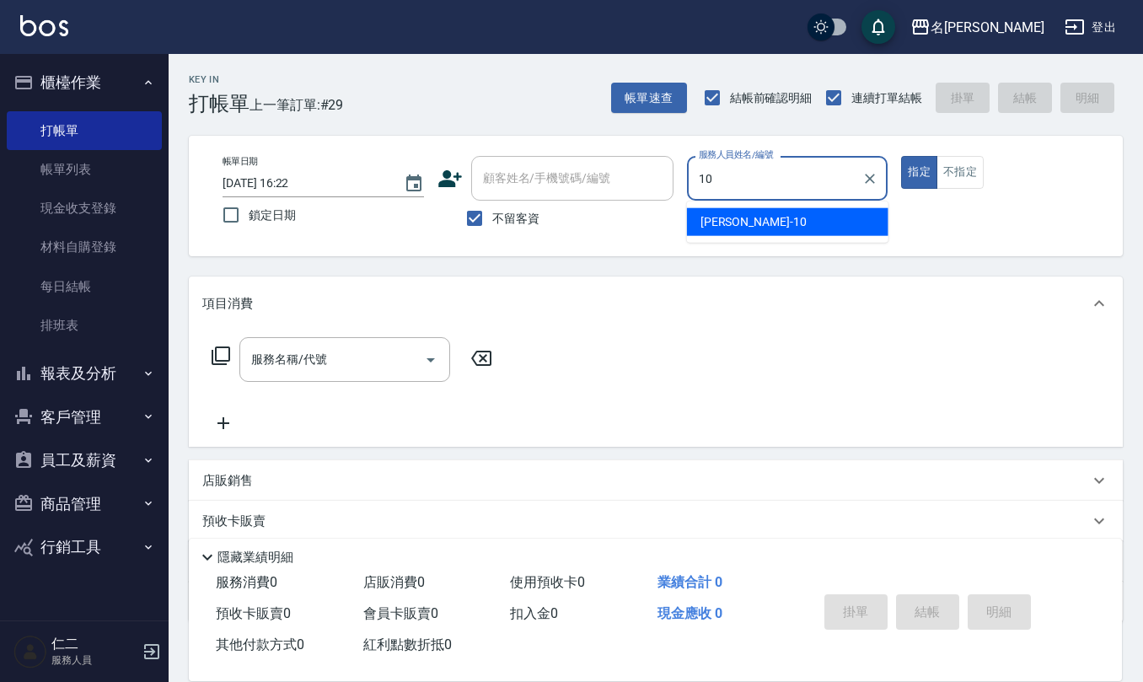
type input "[PERSON_NAME]-10"
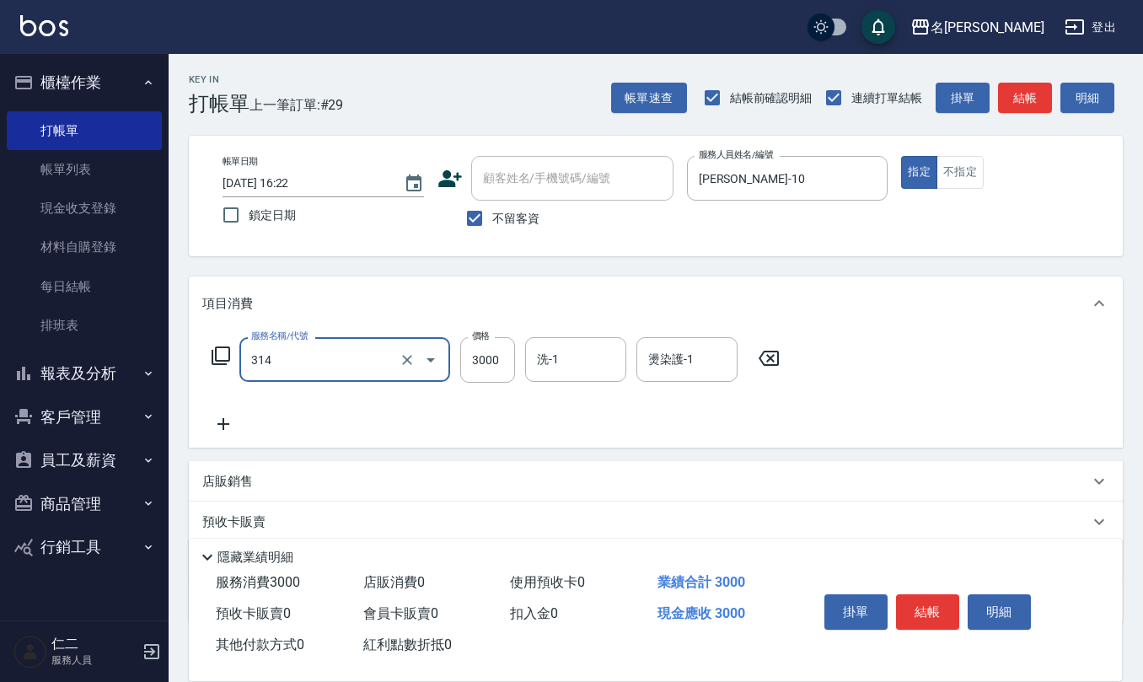
type input "CYA水質感2500UP(314)"
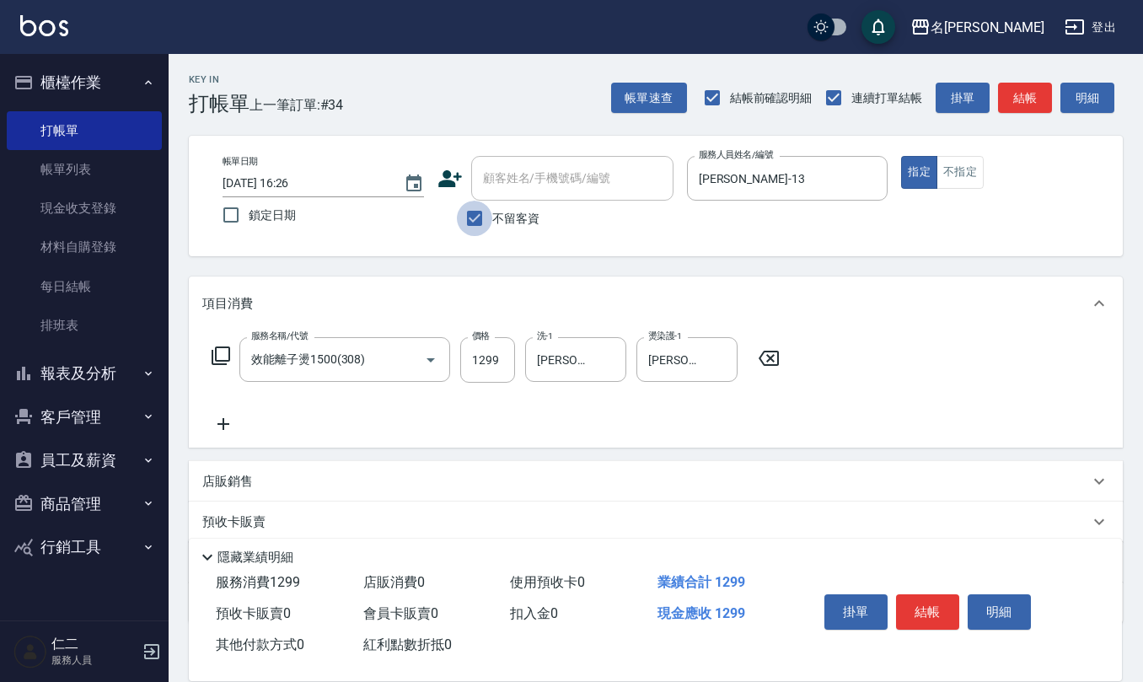
drag, startPoint x: 469, startPoint y: 216, endPoint x: 492, endPoint y: 206, distance: 25.7
click at [472, 216] on input "不留客資" at bounding box center [474, 218] width 35 height 35
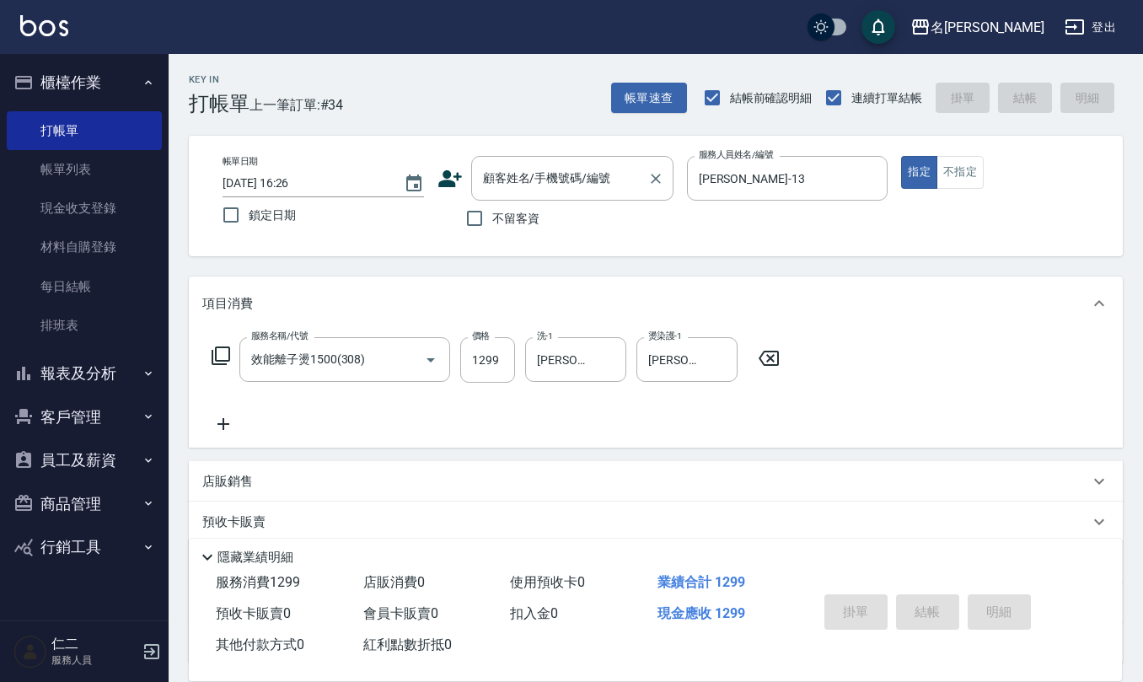
click at [536, 165] on div "顧客姓名/手機號碼/編號 顧客姓名/手機號碼/編號" at bounding box center [572, 178] width 202 height 45
click at [521, 218] on li "[PERSON_NAME]/0932680109/H00007" at bounding box center [572, 222] width 202 height 28
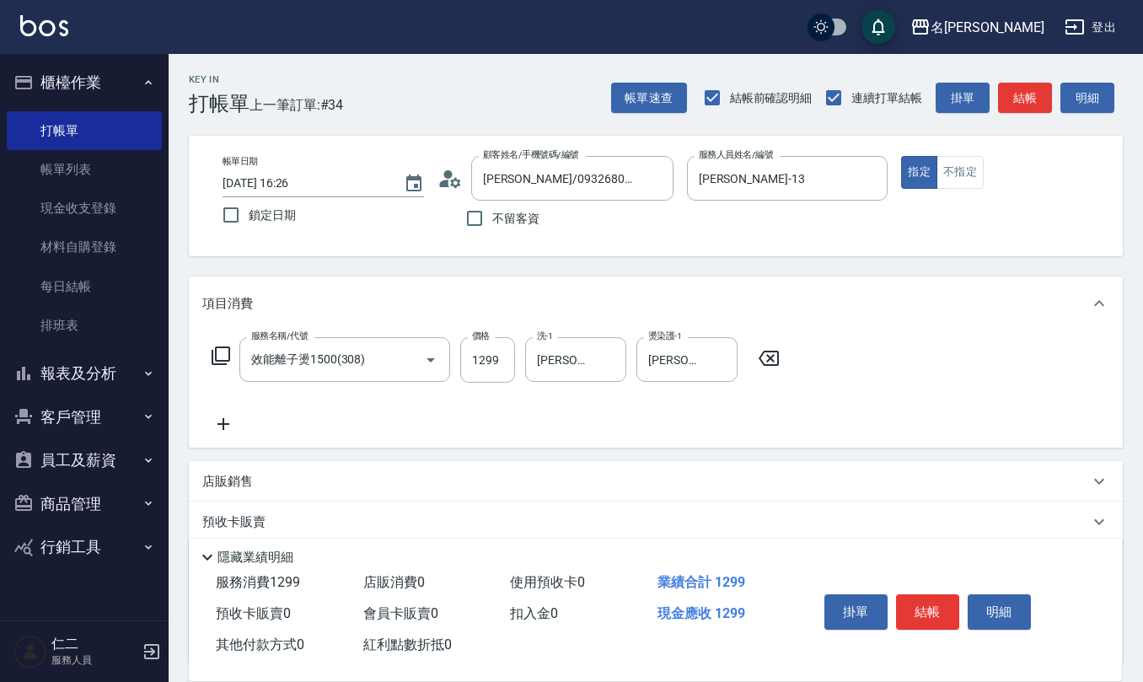
click at [446, 179] on icon at bounding box center [450, 178] width 25 height 25
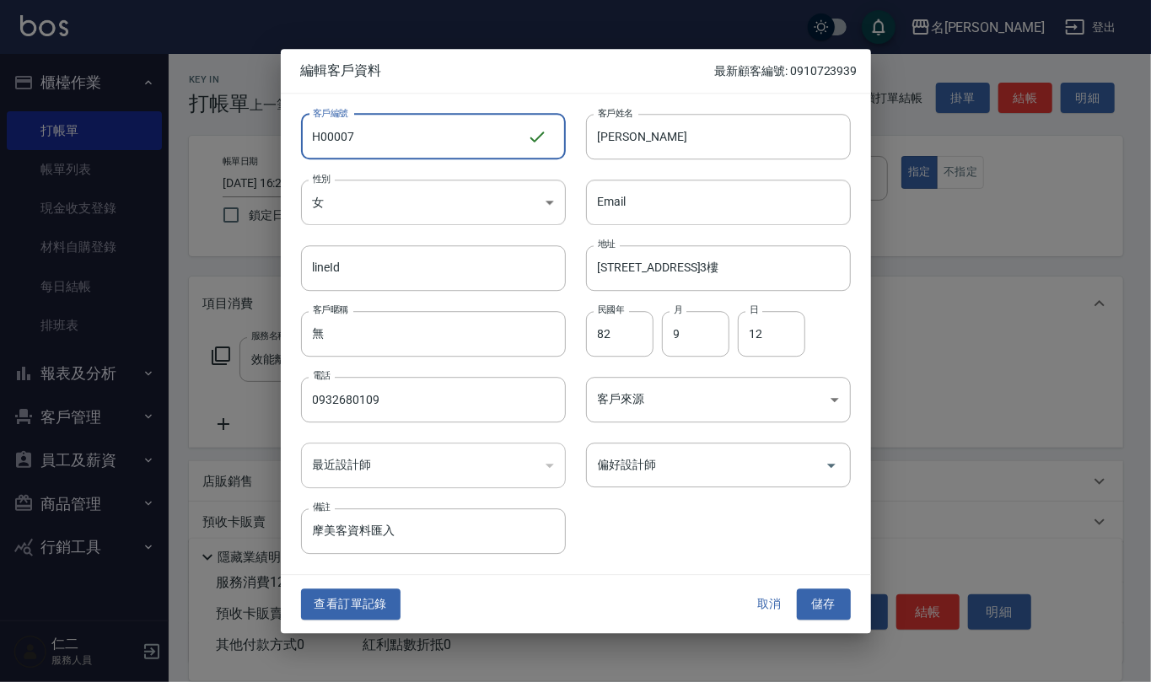
drag, startPoint x: 378, startPoint y: 135, endPoint x: 49, endPoint y: 159, distance: 329.7
click at [75, 116] on div "編輯客戶資料 最新顧客編號: 0910723939 客戶編號 H00007 ​ 客戶編號 客戶姓名 [PERSON_NAME] 客戶姓名 性別 女 [DEMO…" at bounding box center [575, 341] width 1151 height 682
click at [824, 600] on button "儲存" at bounding box center [824, 604] width 54 height 31
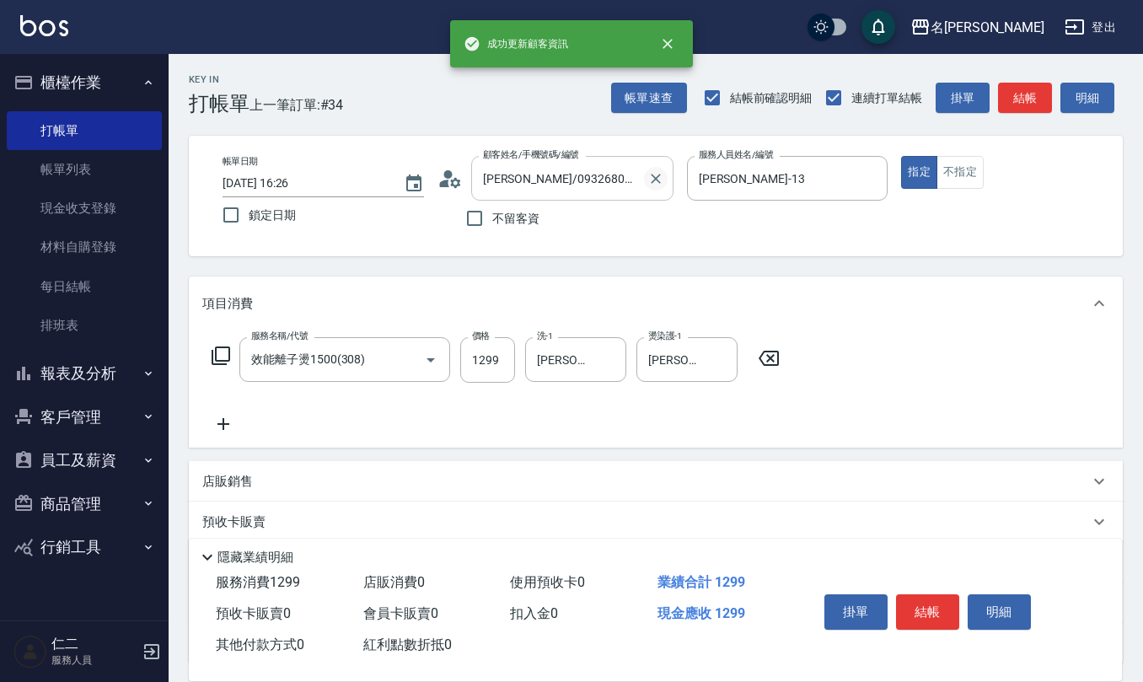
click at [653, 180] on icon "Clear" at bounding box center [656, 179] width 10 height 10
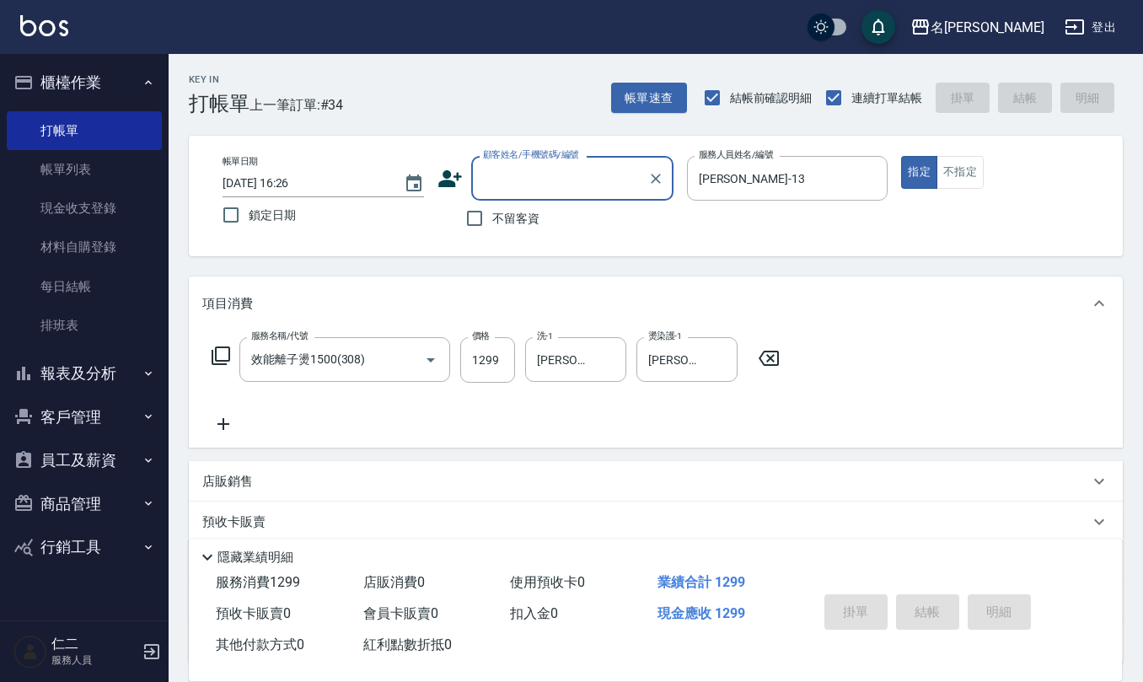
click at [573, 174] on input "顧客姓名/手機號碼/編號" at bounding box center [560, 179] width 162 height 30
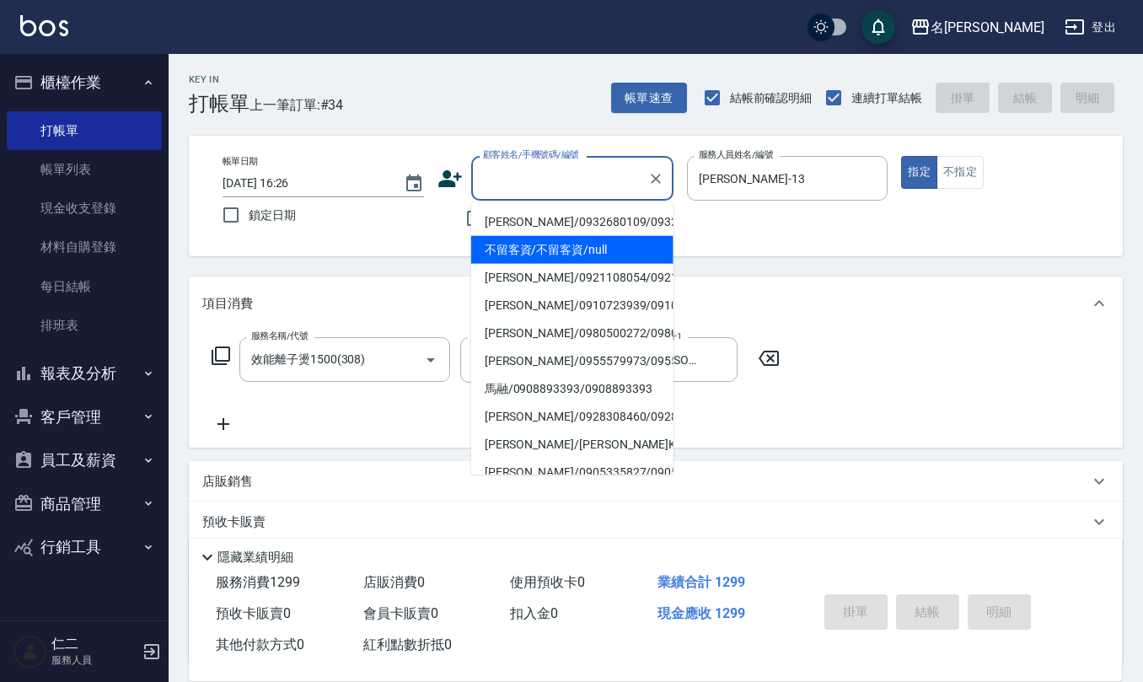
click at [562, 236] on li "[PERSON_NAME]/0932680109/0932680109" at bounding box center [572, 222] width 202 height 28
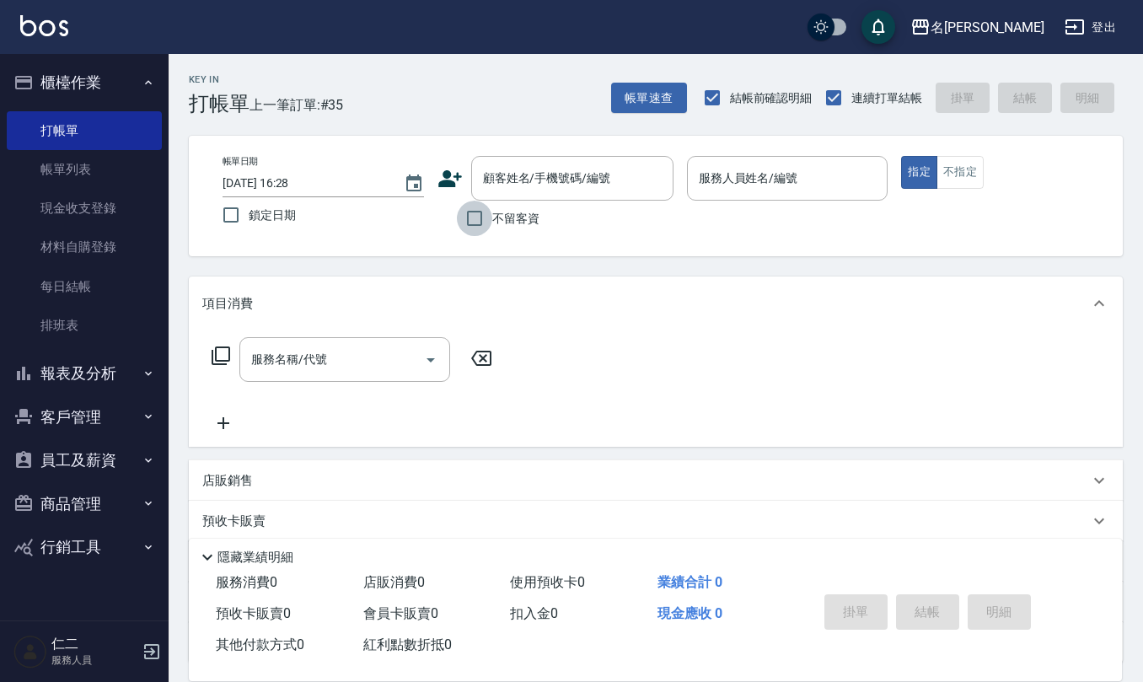
click at [483, 202] on input "不留客資" at bounding box center [474, 218] width 35 height 35
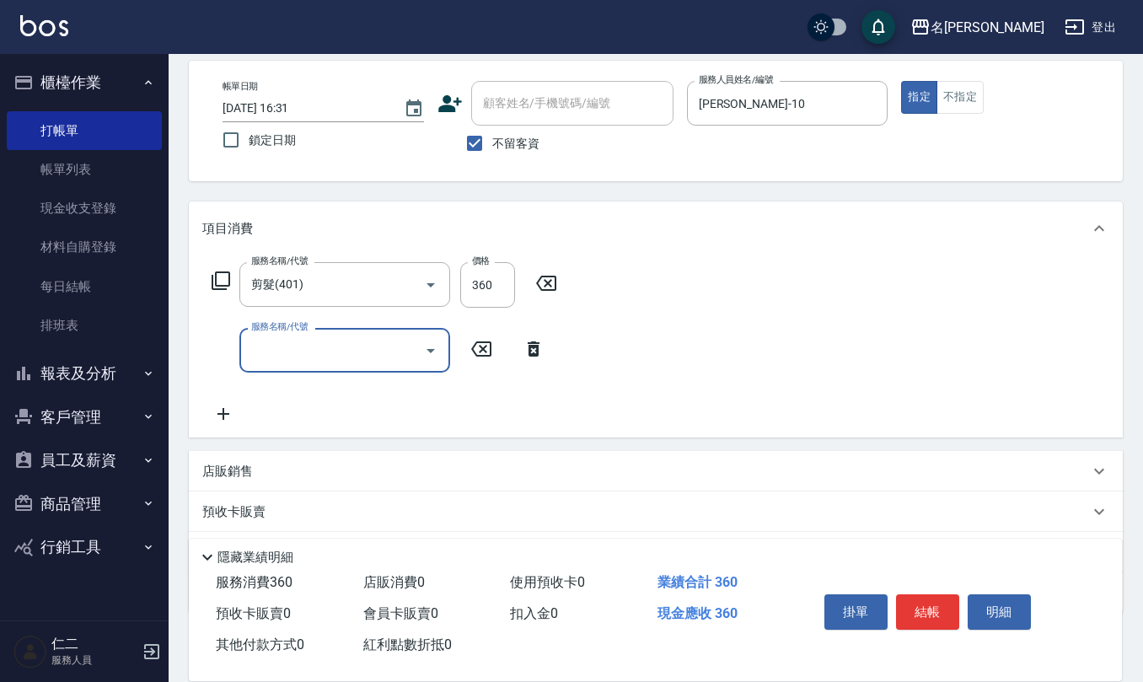
scroll to position [164, 0]
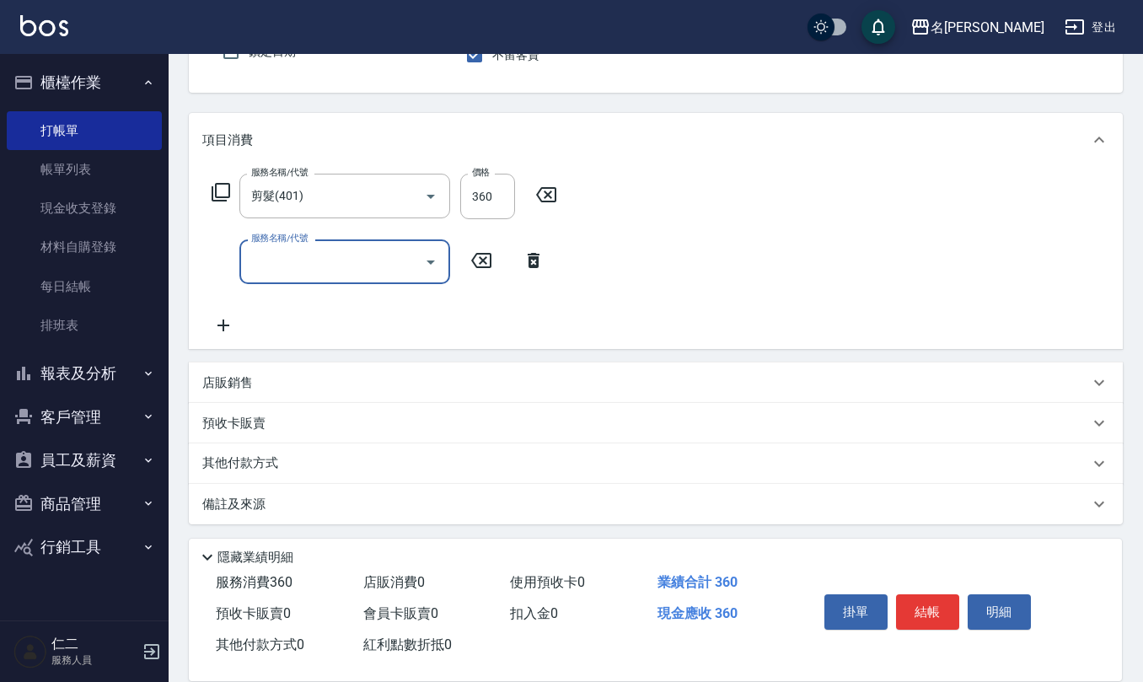
click at [304, 503] on div "備註及來源" at bounding box center [645, 505] width 887 height 18
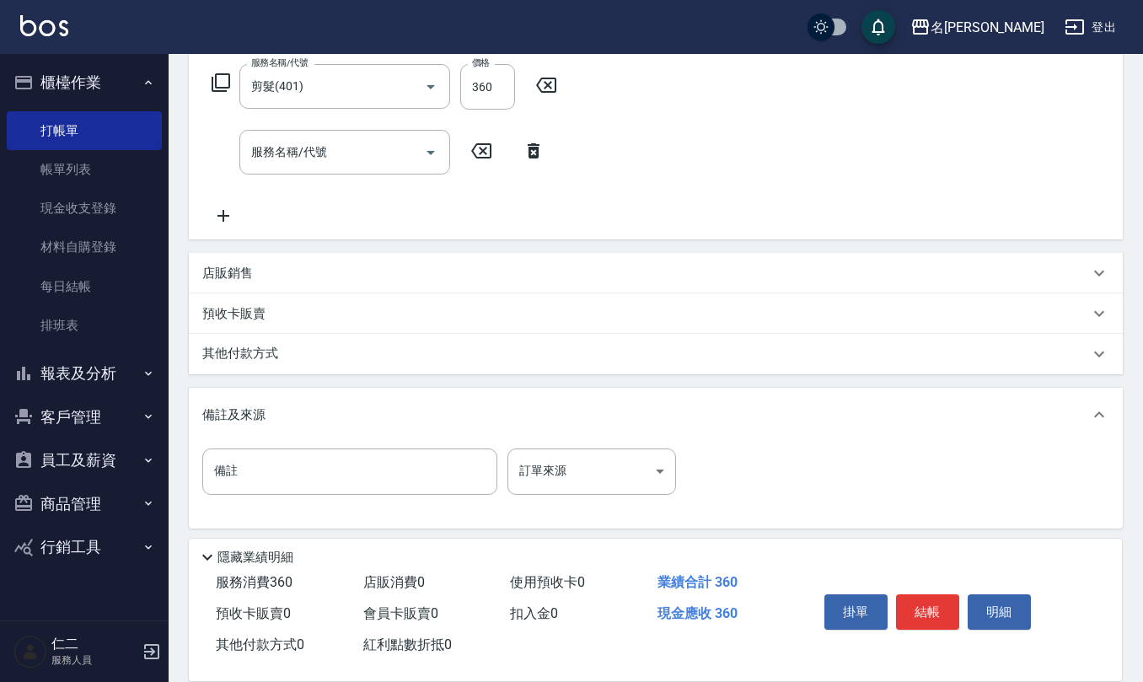
scroll to position [277, 0]
click at [347, 469] on input "備註" at bounding box center [349, 468] width 295 height 46
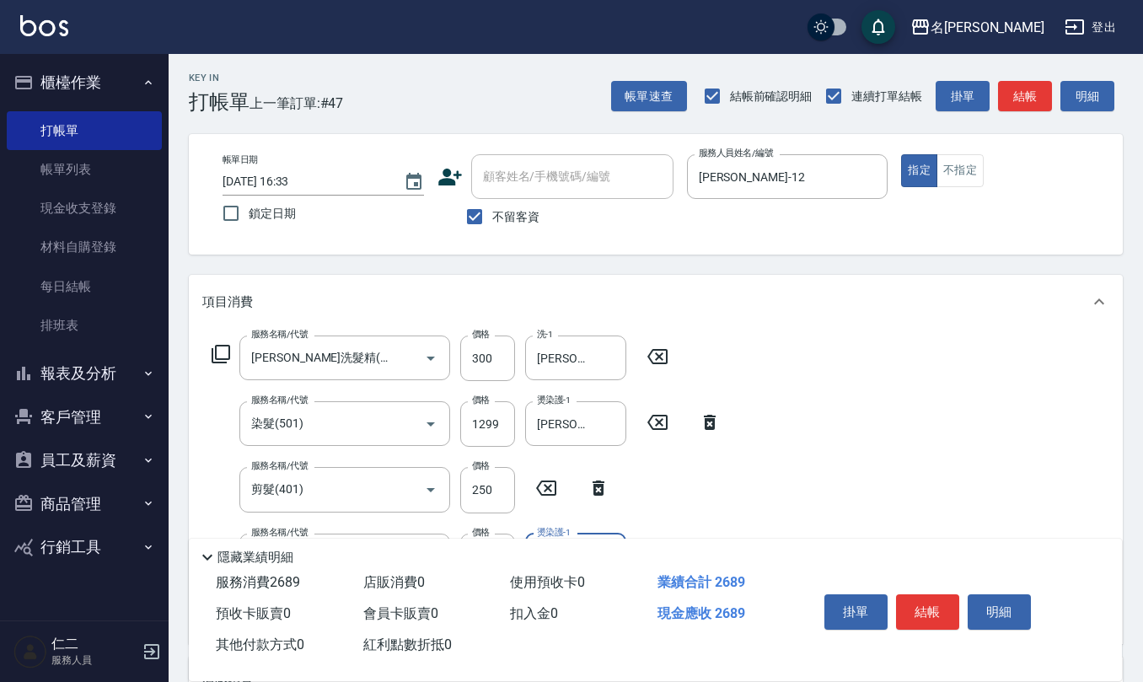
scroll to position [0, 0]
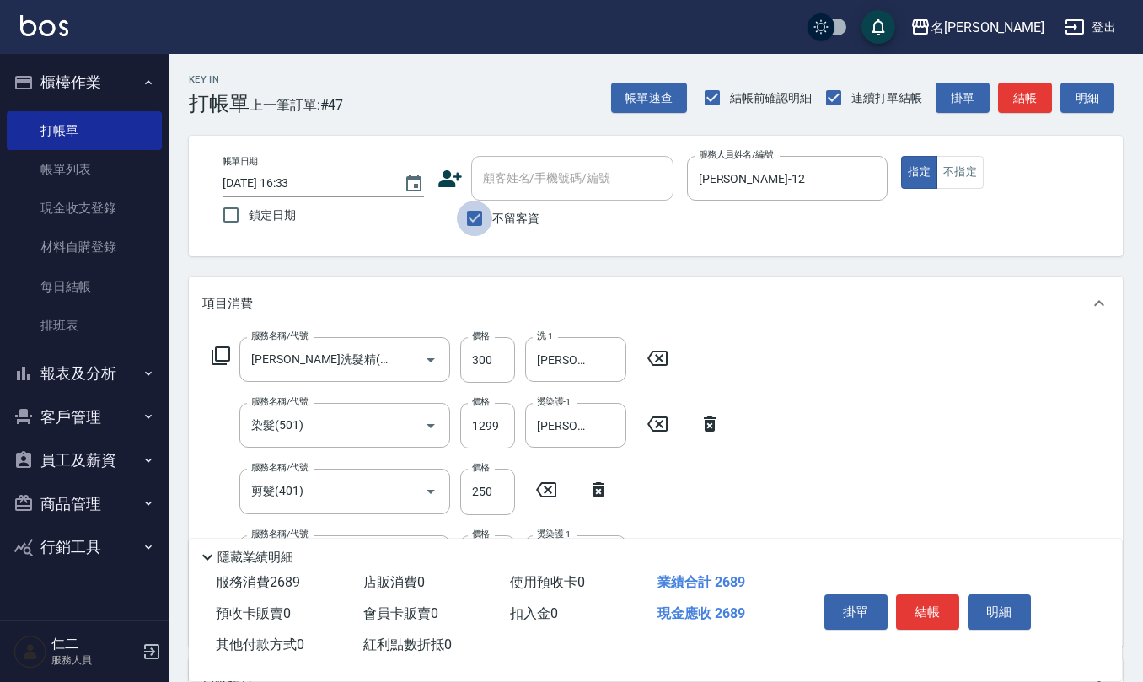
drag, startPoint x: 460, startPoint y: 213, endPoint x: 484, endPoint y: 199, distance: 28.3
click at [460, 213] on input "不留客資" at bounding box center [474, 218] width 35 height 35
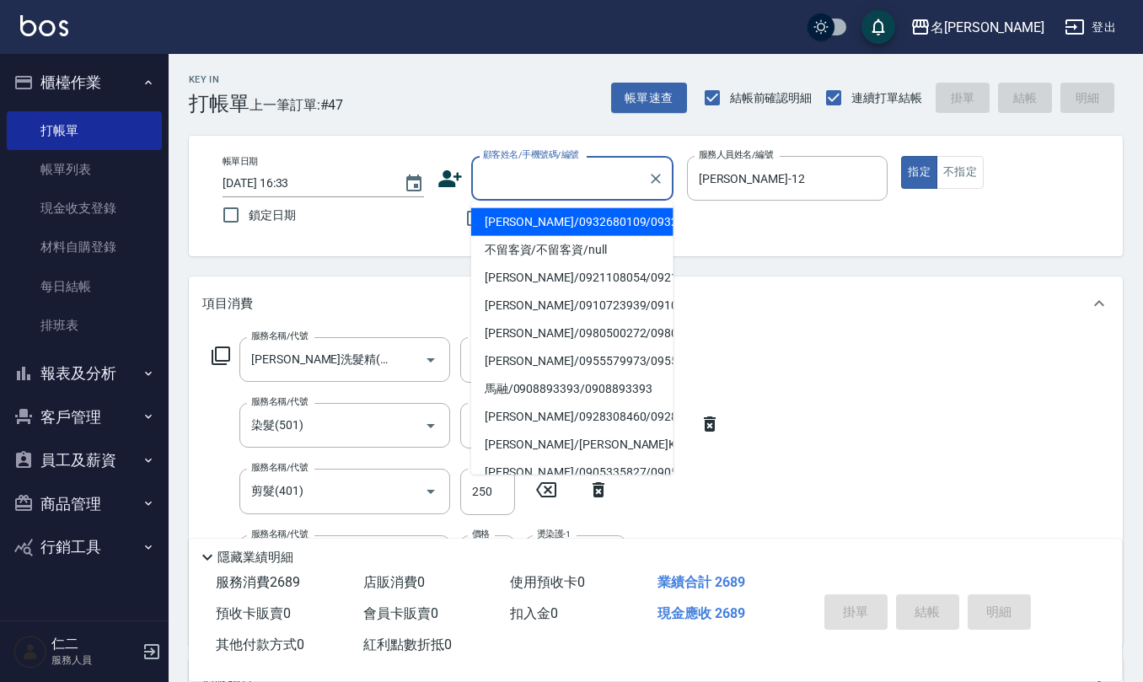
click at [521, 175] on div "顧客姓名/手機號碼/編號 顧客姓名/手機號碼/編號" at bounding box center [572, 178] width 202 height 45
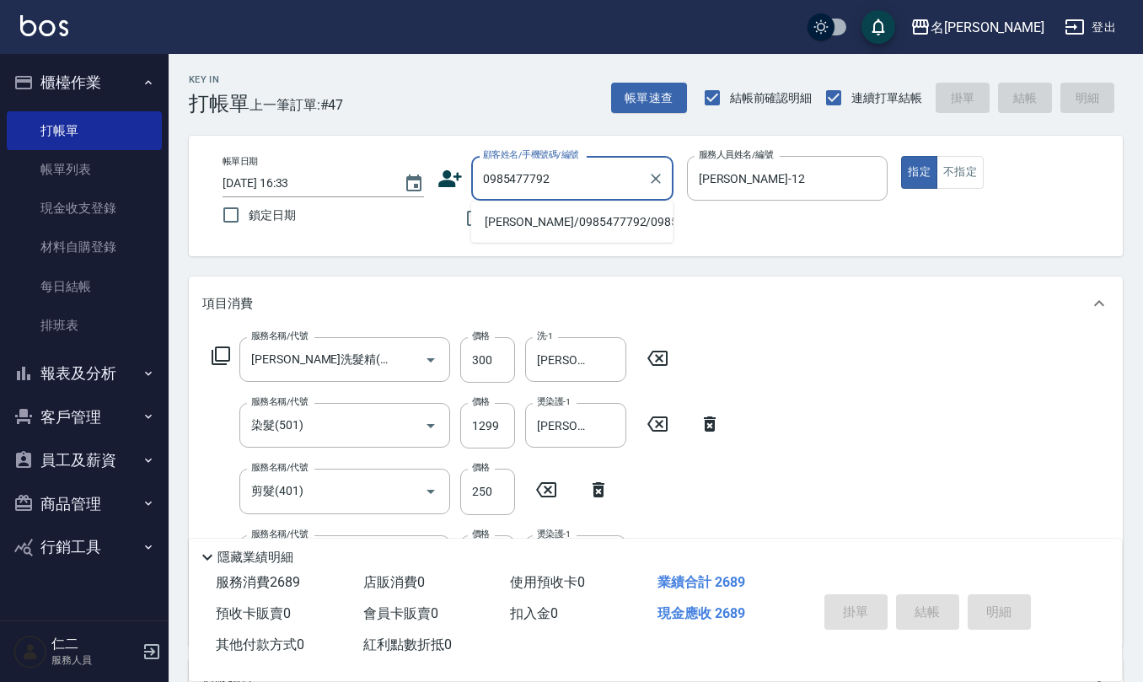
click at [527, 234] on li "[PERSON_NAME]/0985477792/0985477792" at bounding box center [572, 222] width 202 height 28
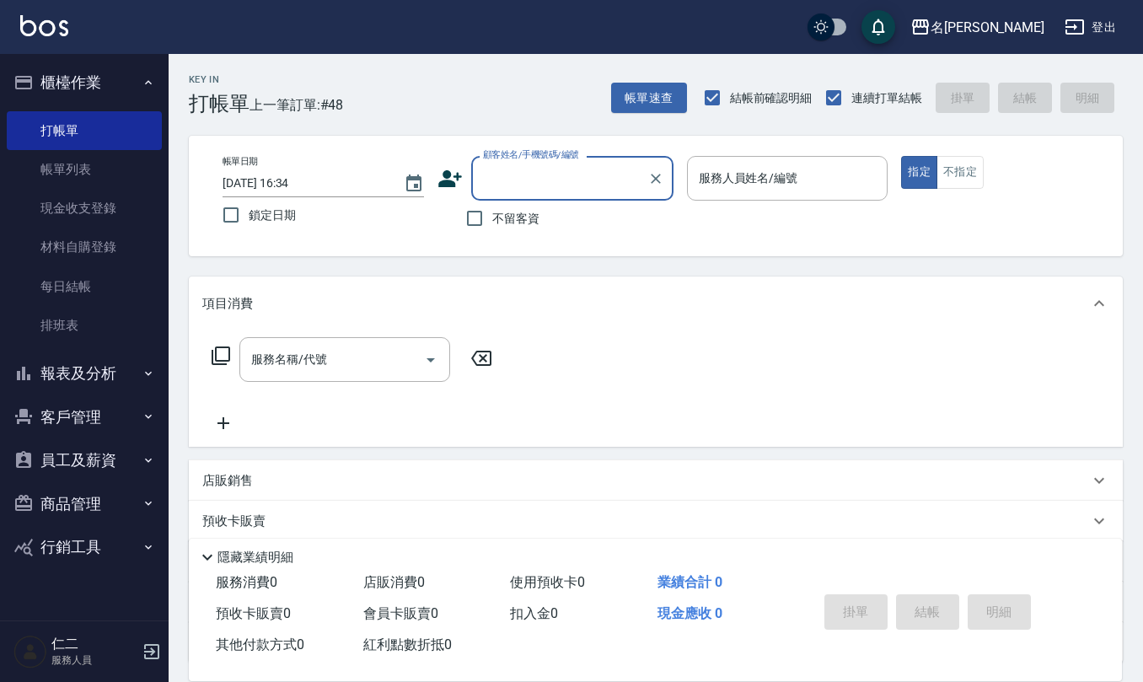
click at [519, 210] on span "不留客資" at bounding box center [515, 219] width 47 height 18
click at [492, 209] on input "不留客資" at bounding box center [474, 218] width 35 height 35
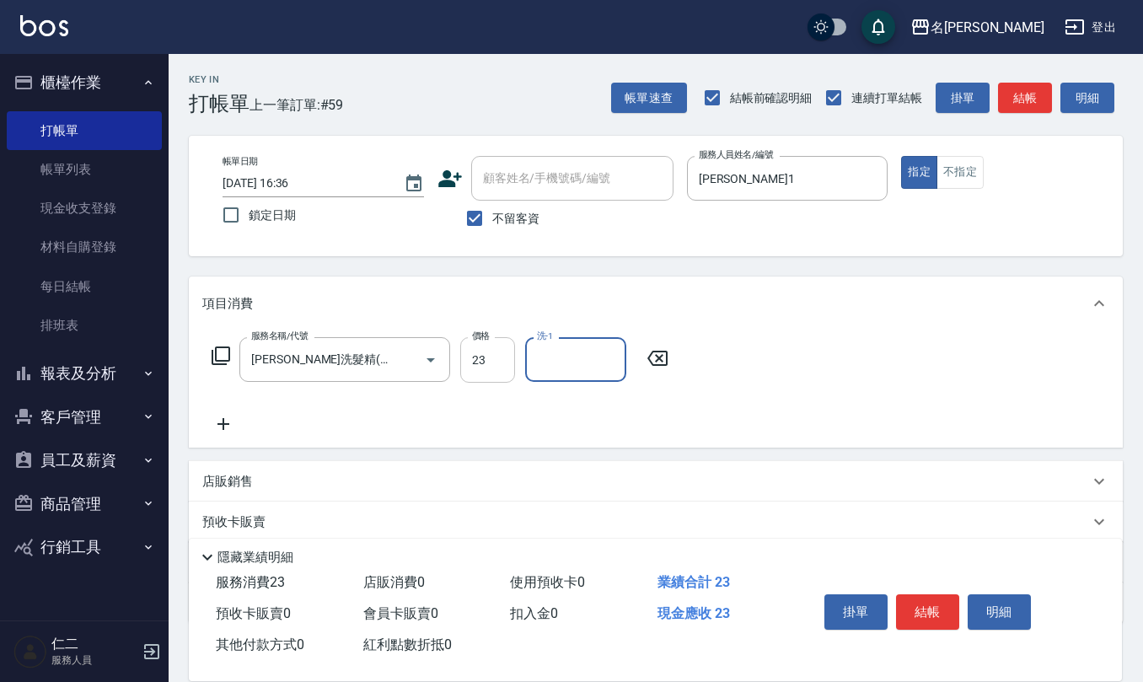
click at [476, 347] on input "23" at bounding box center [487, 360] width 55 height 46
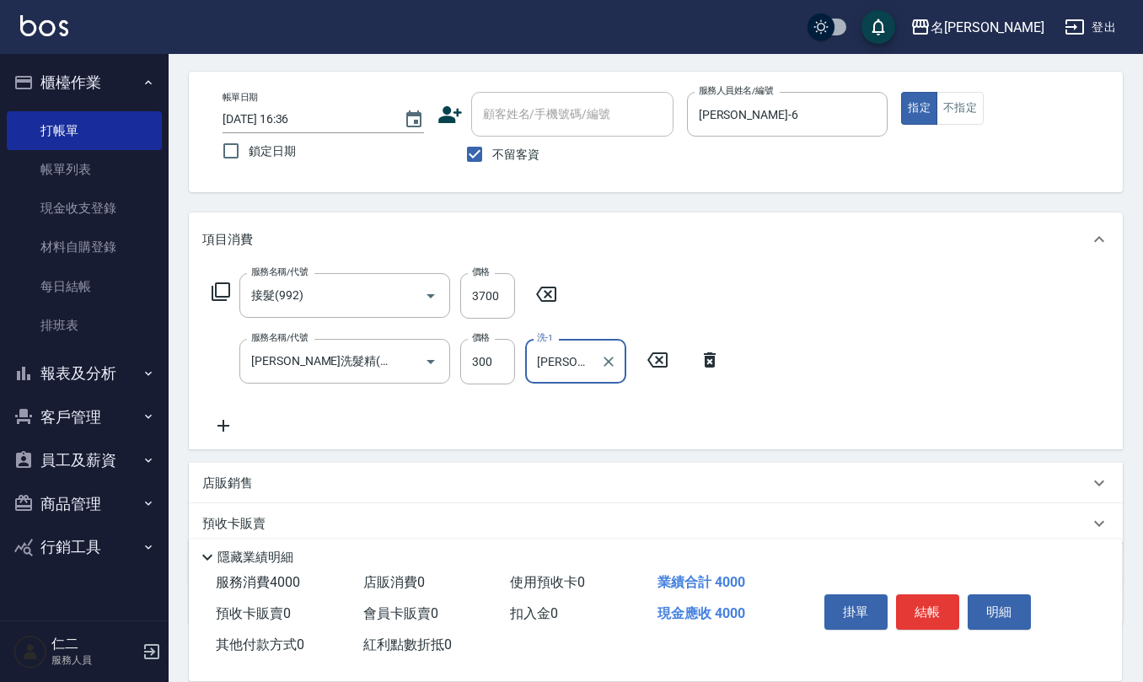
scroll to position [165, 0]
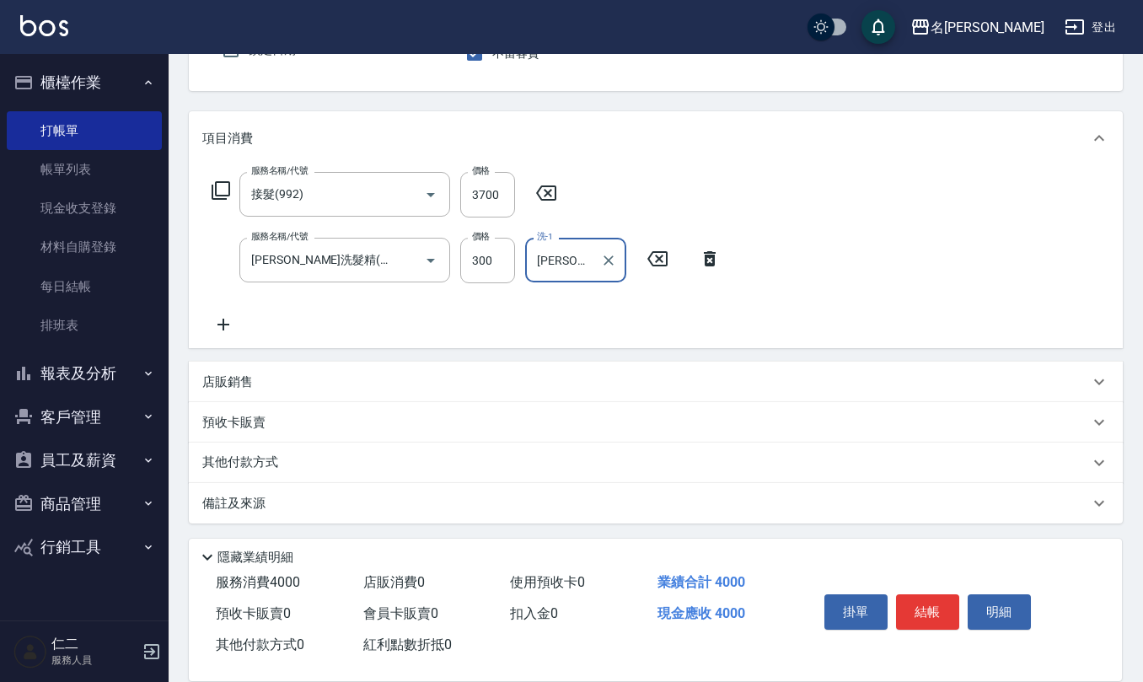
click at [288, 499] on div "備註及來源" at bounding box center [645, 504] width 887 height 18
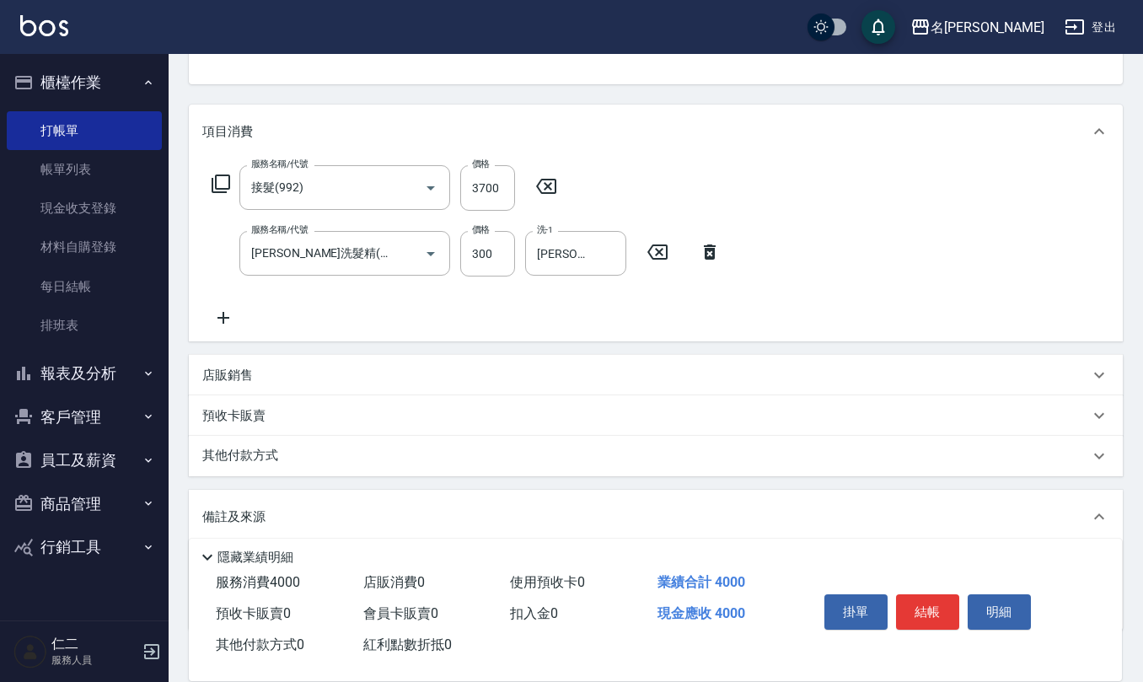
scroll to position [278, 0]
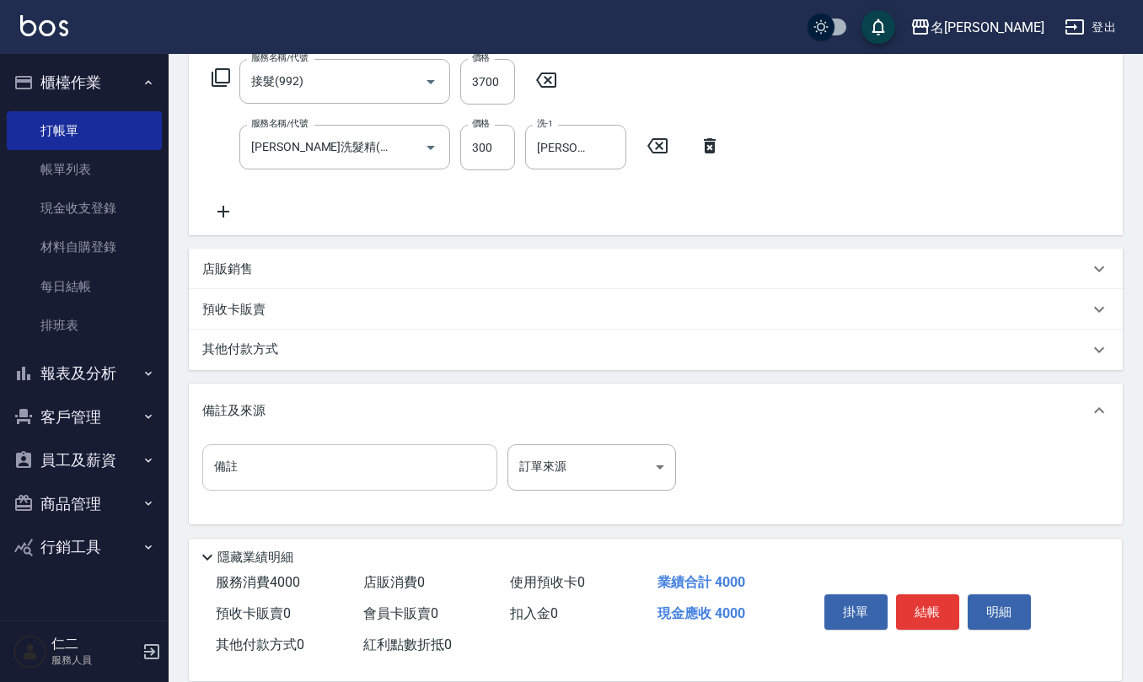
click at [281, 459] on input "備註" at bounding box center [349, 467] width 295 height 46
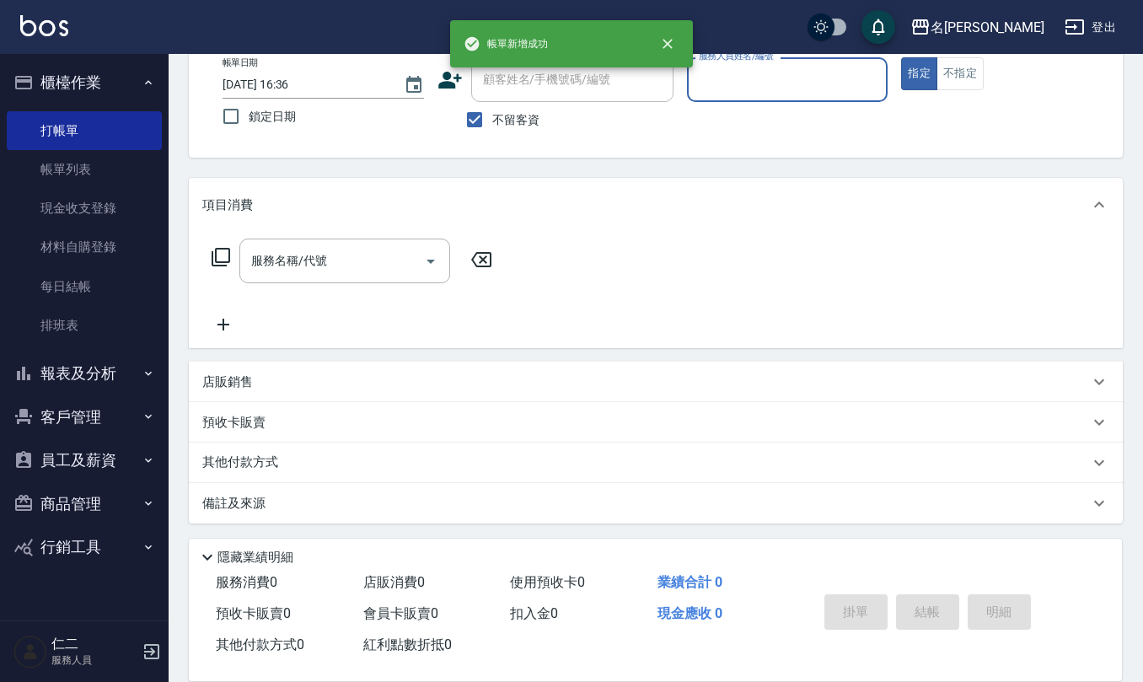
scroll to position [0, 0]
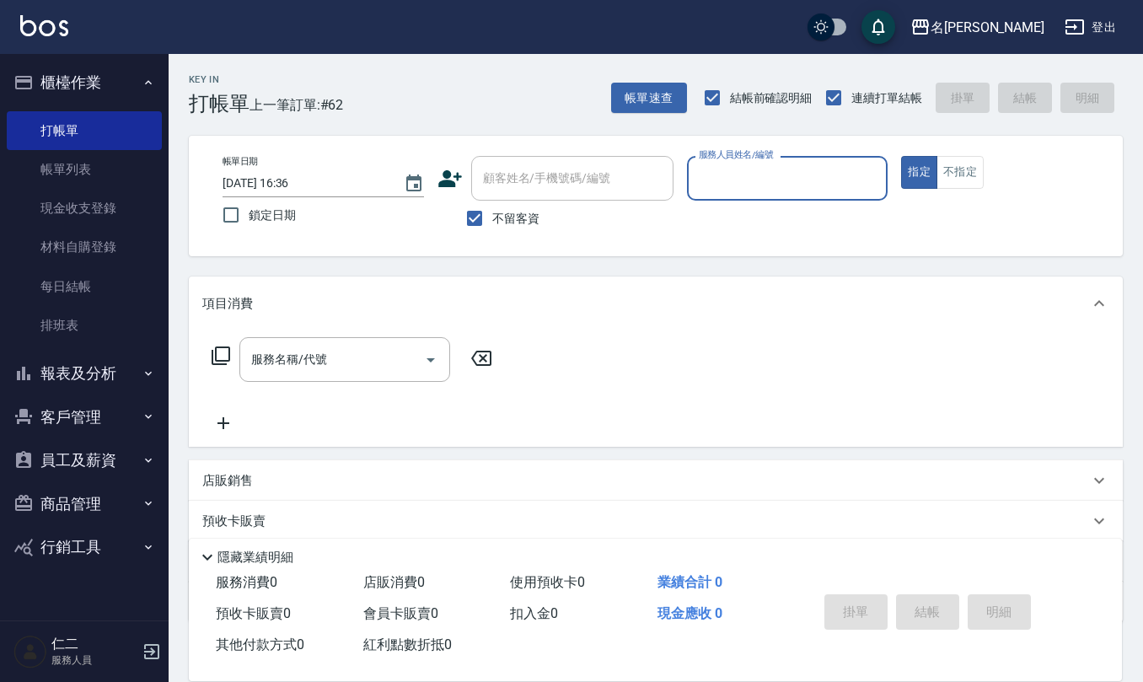
click at [108, 348] on ul "打帳單 帳單列表 現金收支登錄 材料自購登錄 每日結帳 排班表" at bounding box center [84, 229] width 155 height 248
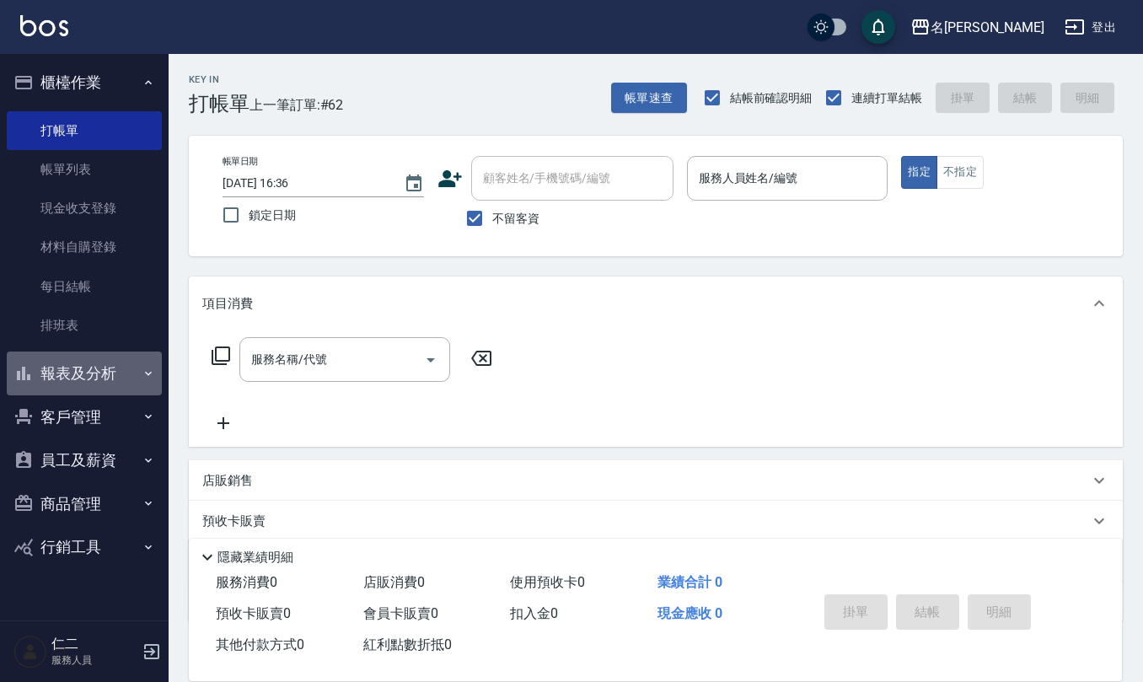
click at [102, 382] on button "報表及分析" at bounding box center [84, 374] width 155 height 44
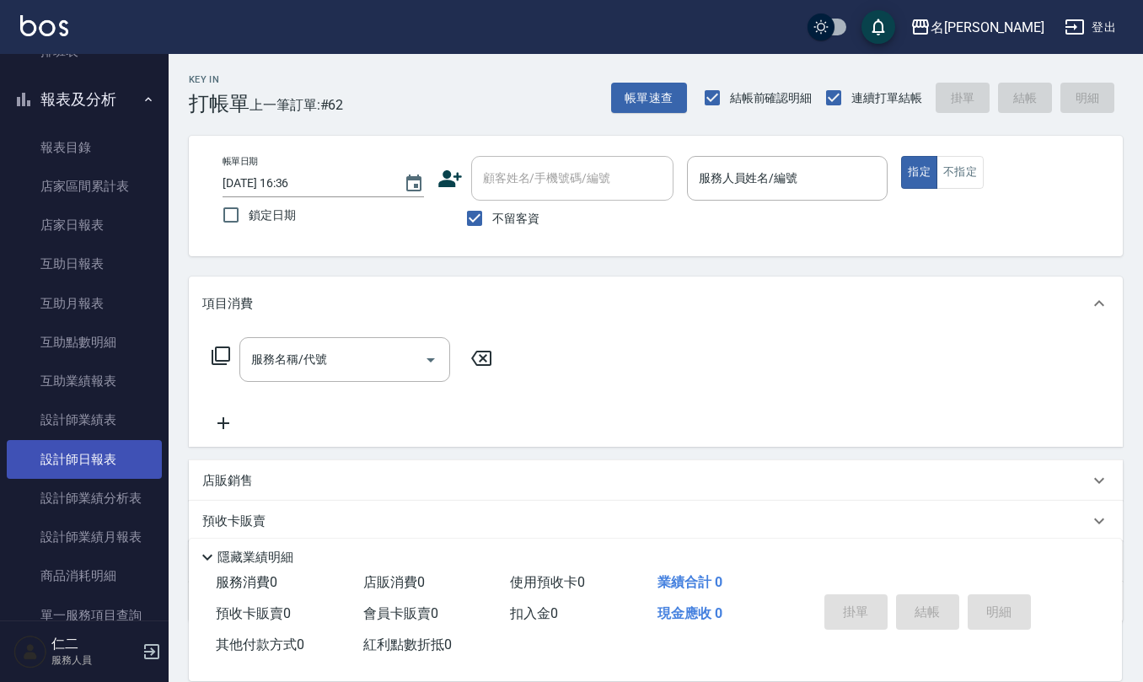
scroll to position [337, 0]
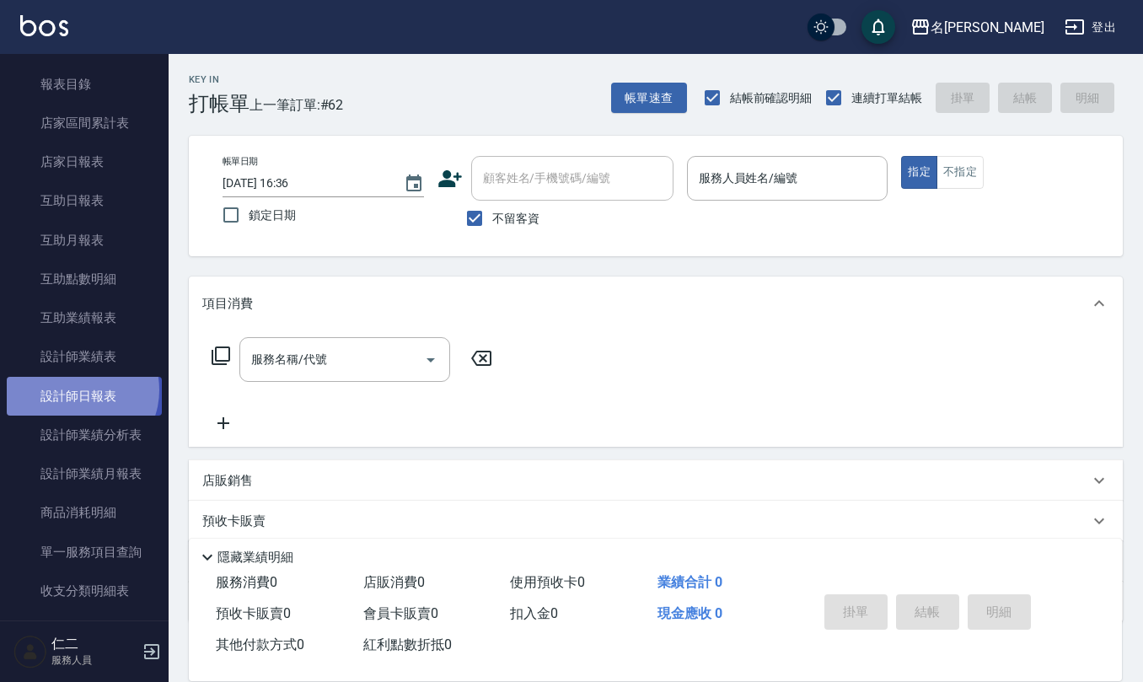
click at [78, 390] on link "設計師日報表" at bounding box center [84, 396] width 155 height 39
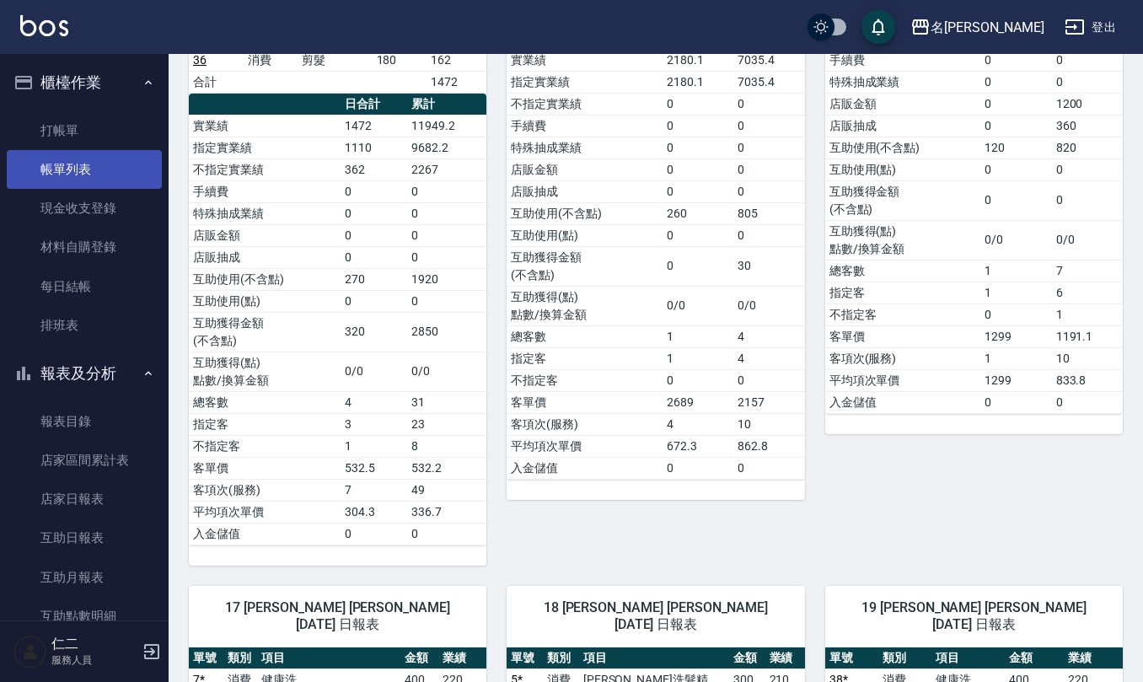
scroll to position [2177, 0]
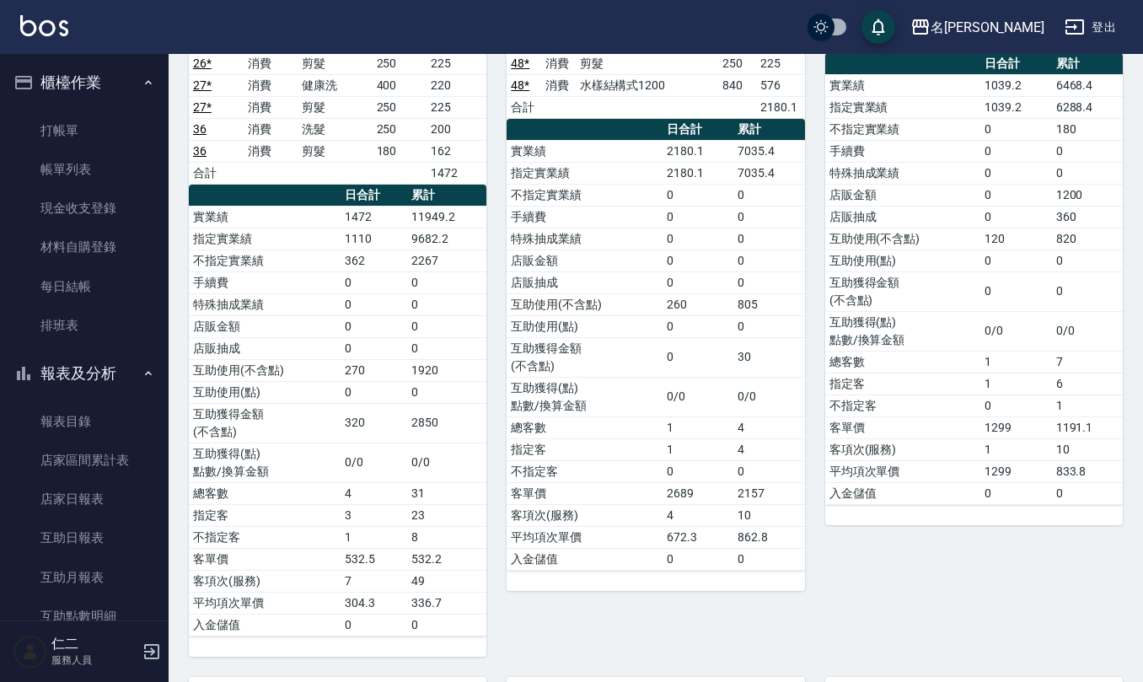
click at [72, 109] on ul "打帳單 帳單列表 現金收支登錄 材料自購登錄 每日結帳 排班表" at bounding box center [84, 229] width 155 height 248
click at [35, 139] on link "打帳單" at bounding box center [84, 130] width 155 height 39
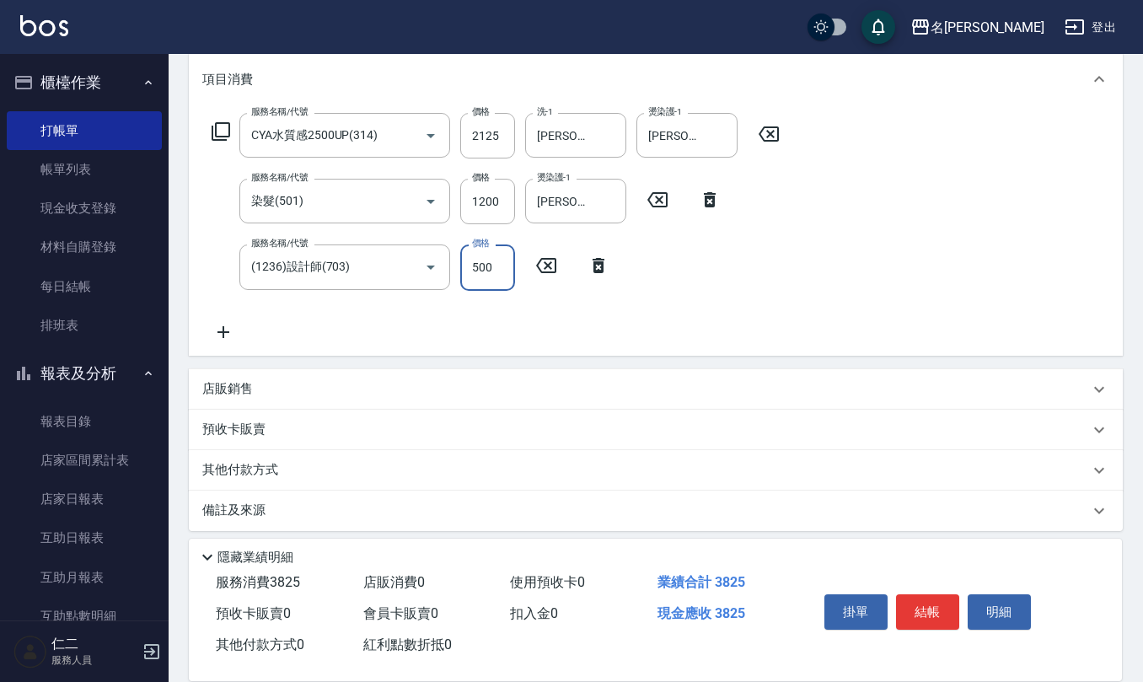
scroll to position [231, 0]
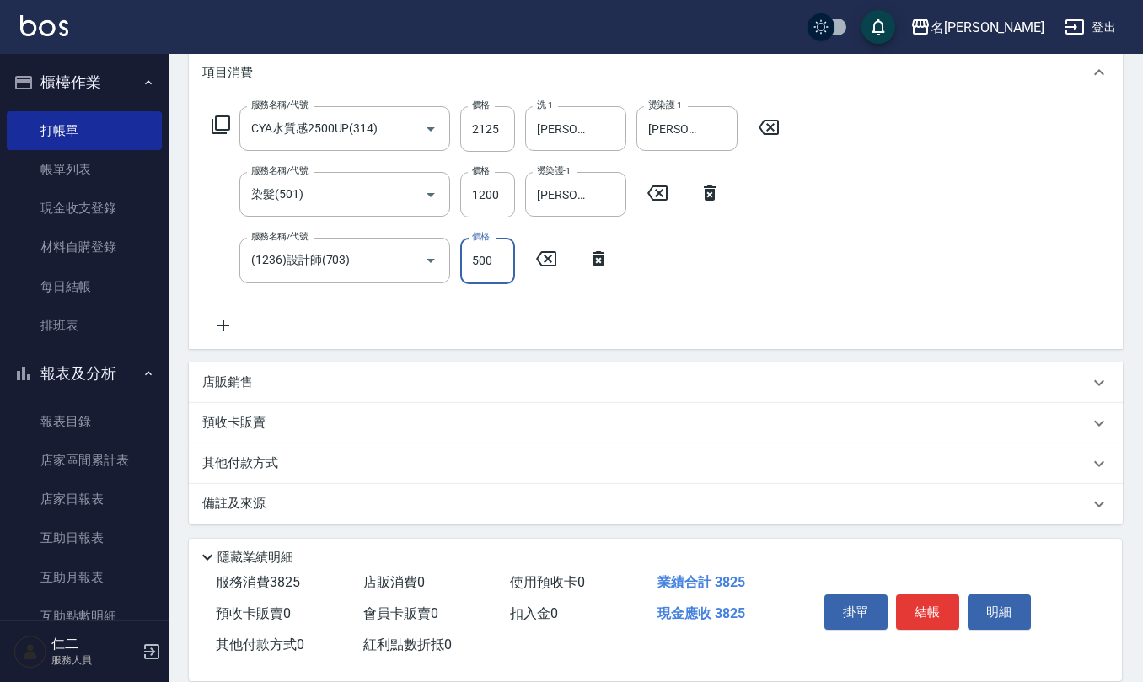
click at [253, 378] on div "店販銷售" at bounding box center [645, 383] width 887 height 18
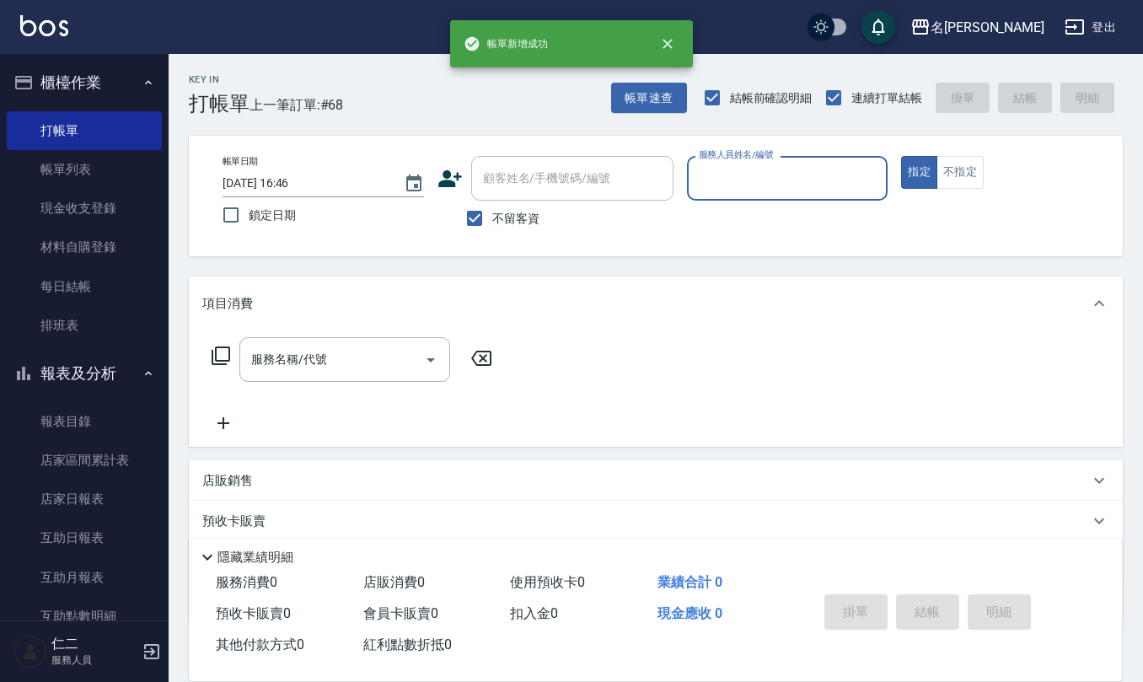
scroll to position [0, 0]
